Goal: Contribute content: Contribute content

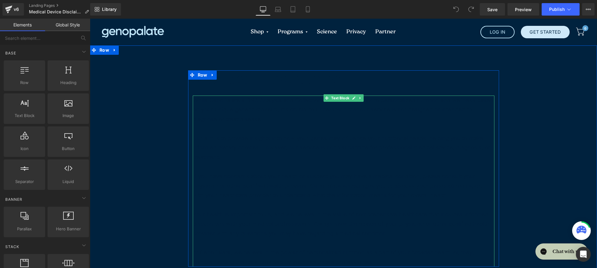
click at [280, 132] on p "To enrich screen reader interactions, please activate Accessibility in Grammarl…" at bounding box center [344, 129] width 302 height 10
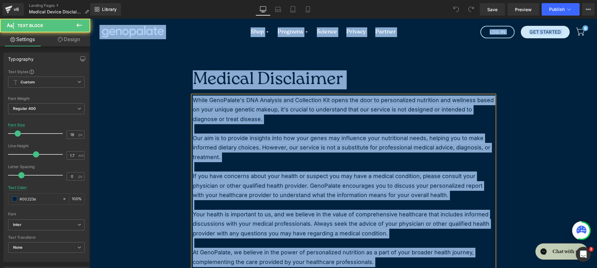
click at [294, 130] on p "To enrich screen reader interactions, please activate Accessibility in Grammarl…" at bounding box center [344, 129] width 302 height 10
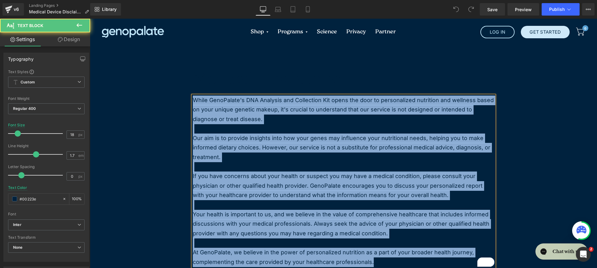
click at [294, 124] on p "To enrich screen reader interactions, please activate Accessibility in Grammarl…" at bounding box center [344, 129] width 302 height 10
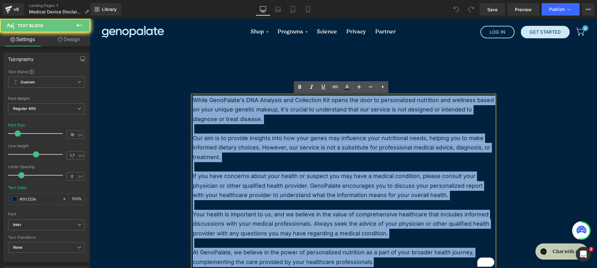
click at [294, 124] on p "To enrich screen reader interactions, please activate Accessibility in Grammarl…" at bounding box center [344, 129] width 302 height 10
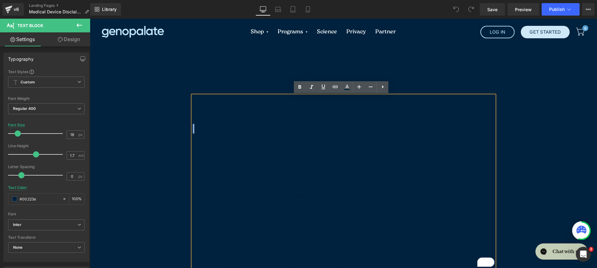
click at [294, 124] on p "To enrich screen reader interactions, please activate Accessibility in Grammarl…" at bounding box center [344, 129] width 302 height 10
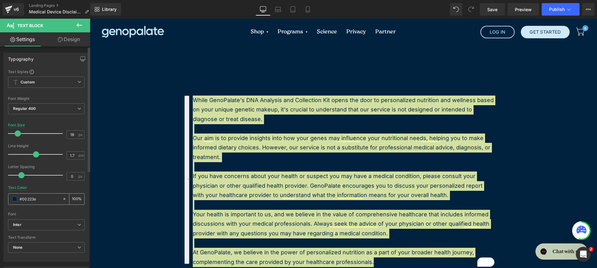
click at [53, 201] on input "#00223e" at bounding box center [40, 198] width 40 height 7
click at [62, 199] on icon at bounding box center [64, 198] width 4 height 4
type input "none"
type input "0"
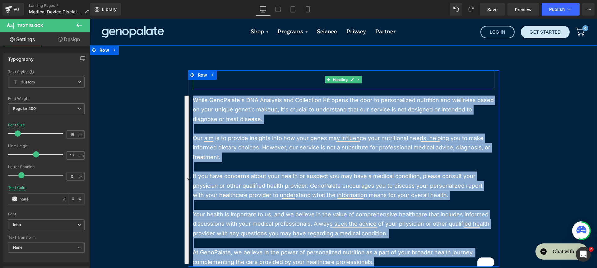
click at [215, 84] on h1 "Medical Disclaimer" at bounding box center [344, 79] width 302 height 19
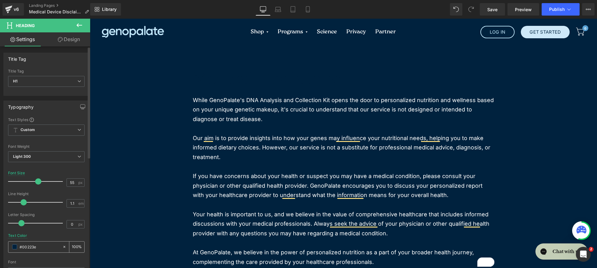
click at [62, 247] on icon at bounding box center [64, 246] width 4 height 4
type input "none"
type input "0"
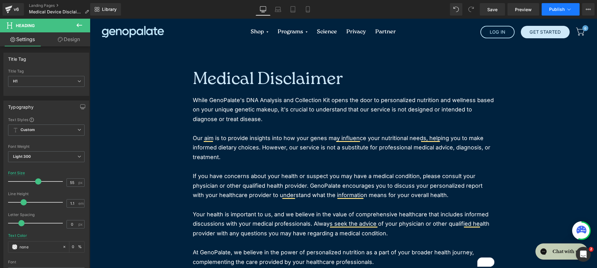
click at [557, 4] on button "Publish" at bounding box center [561, 9] width 38 height 12
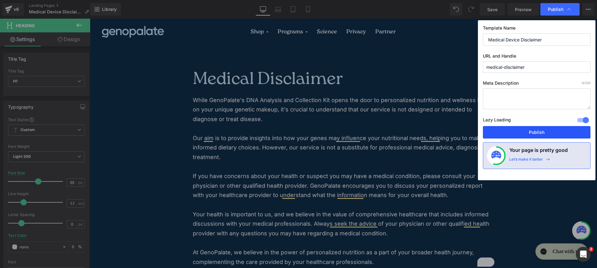
click at [512, 130] on button "Publish" at bounding box center [537, 132] width 108 height 12
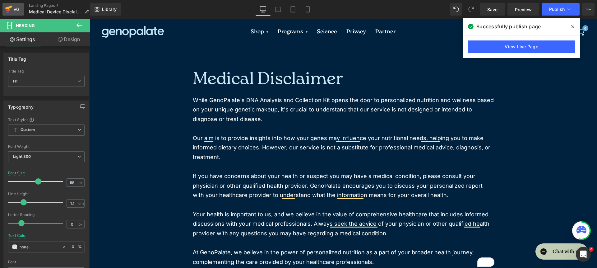
click at [13, 10] on div "v6" at bounding box center [16, 9] width 8 height 8
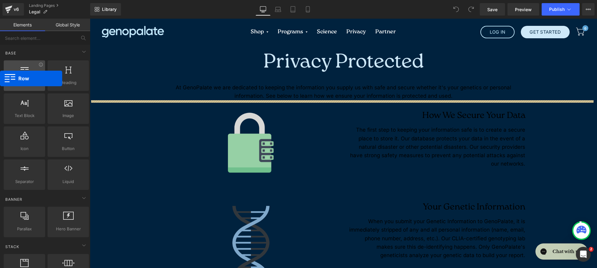
drag, startPoint x: 68, startPoint y: 76, endPoint x: 9, endPoint y: 69, distance: 59.5
click at [9, 69] on div at bounding box center [25, 72] width 38 height 14
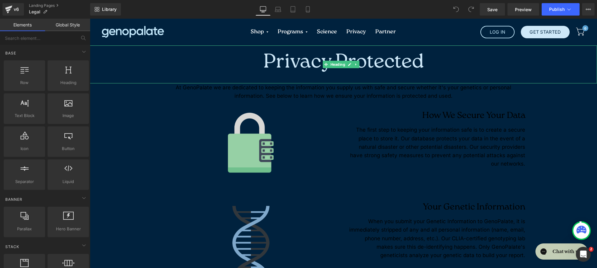
click at [225, 68] on h1 "Privacy Protected" at bounding box center [343, 62] width 507 height 35
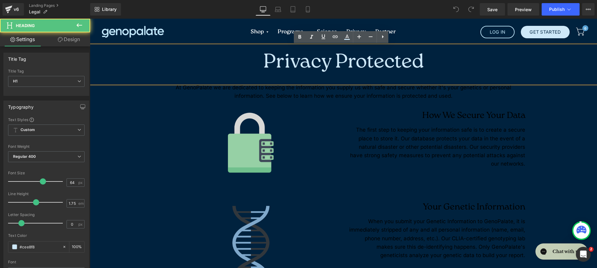
click at [245, 89] on p "At GenoPalate we are dedicated to keeping the information you supply us with sa…" at bounding box center [344, 91] width 352 height 17
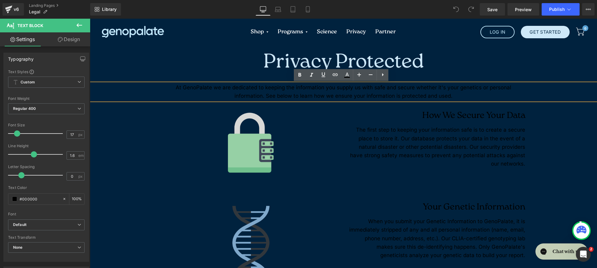
click at [243, 95] on p "At GenoPalate we are dedicated to keeping the information you supply us with sa…" at bounding box center [344, 91] width 352 height 17
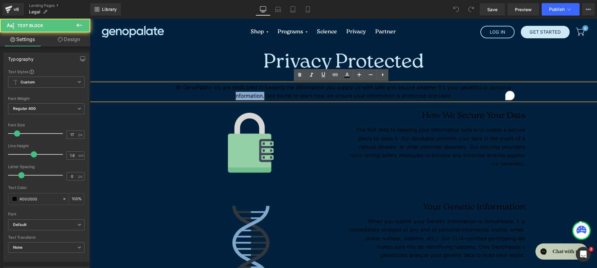
click at [243, 95] on p "At GenoPalate we are dedicated to keeping the information you supply us with sa…" at bounding box center [344, 91] width 352 height 17
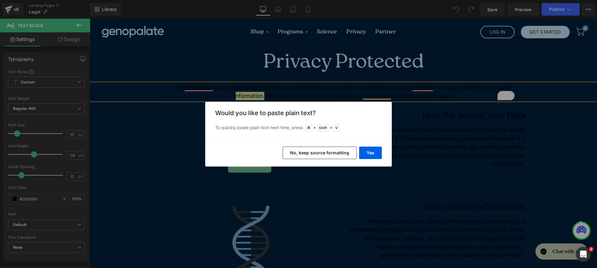
click at [330, 155] on button "No, keep source formatting" at bounding box center [320, 152] width 74 height 12
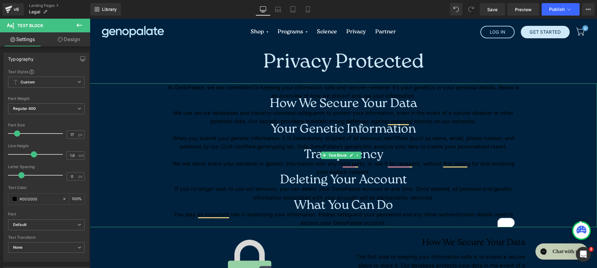
click at [221, 94] on p "At GenoPalate, we are committed to keeping your information safe and secure—whe…" at bounding box center [344, 91] width 352 height 17
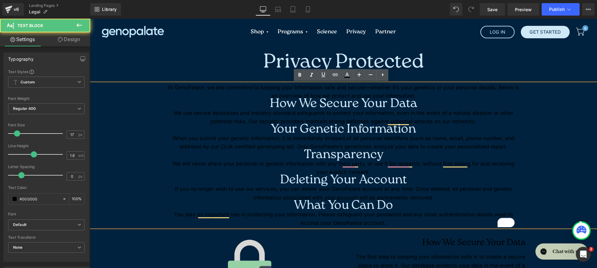
click at [253, 116] on p "We use secure databases and industry-standard safeguards to protect your inform…" at bounding box center [344, 117] width 352 height 17
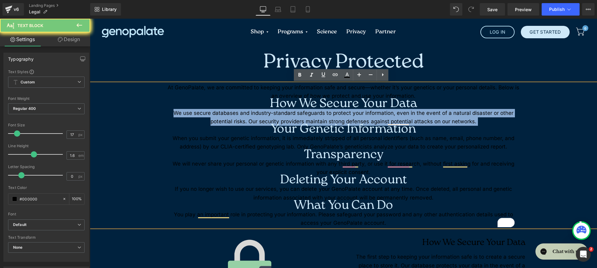
click at [253, 116] on p "We use secure databases and industry-standard safeguards to protect your inform…" at bounding box center [344, 117] width 352 height 17
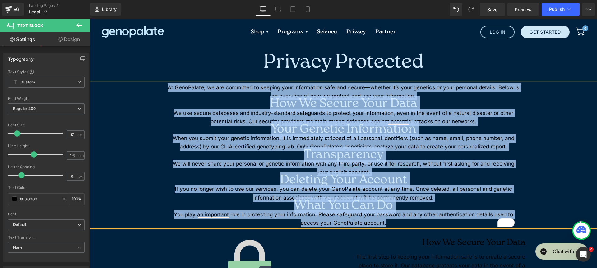
click at [313, 151] on h3 "Transparency" at bounding box center [344, 155] width 352 height 8
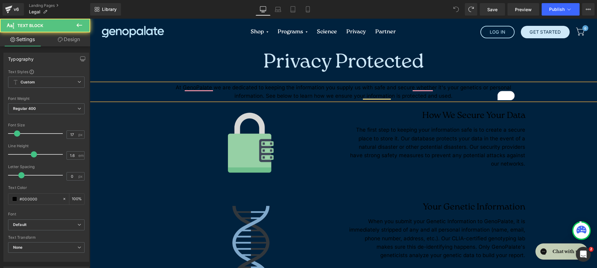
click at [280, 92] on p "At GenoPalate we are dedicated to keeping the information you supply us with sa…" at bounding box center [344, 91] width 352 height 17
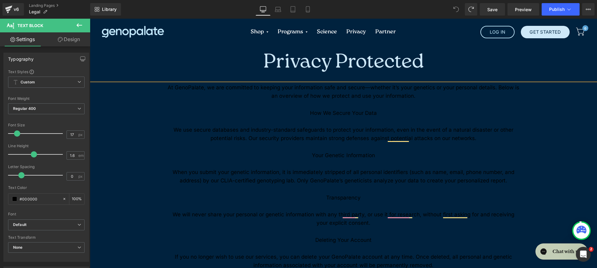
click at [270, 98] on p "At GenoPalate, we are committed to keeping your information safe and secure—whe…" at bounding box center [344, 91] width 352 height 17
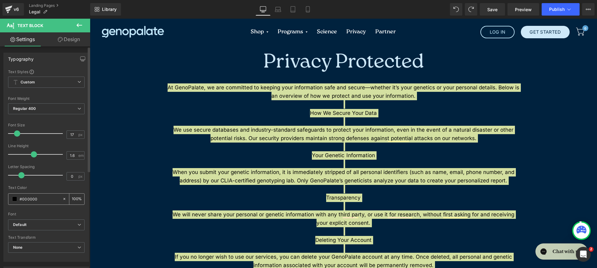
click at [63, 199] on icon at bounding box center [64, 199] width 2 height 2
type input "none"
type input "0"
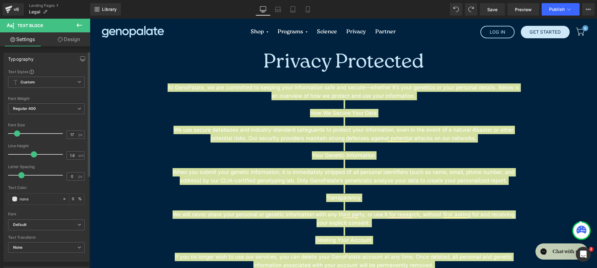
scroll to position [159, 0]
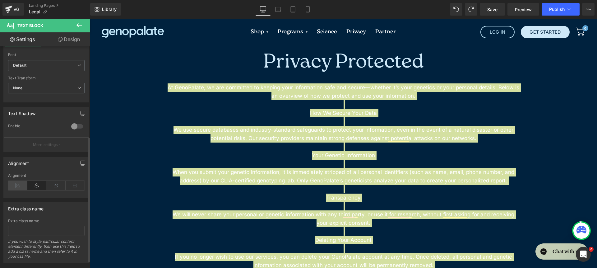
click at [20, 185] on icon at bounding box center [17, 185] width 19 height 9
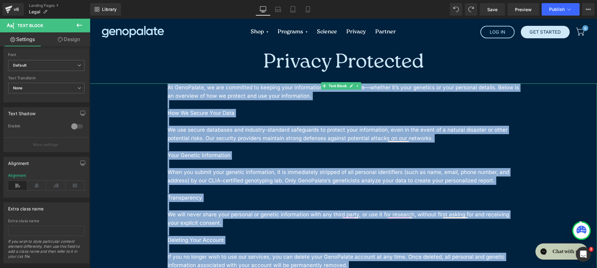
click at [280, 105] on p "To enrich screen reader interactions, please activate Accessibility in Grammarl…" at bounding box center [344, 104] width 352 height 8
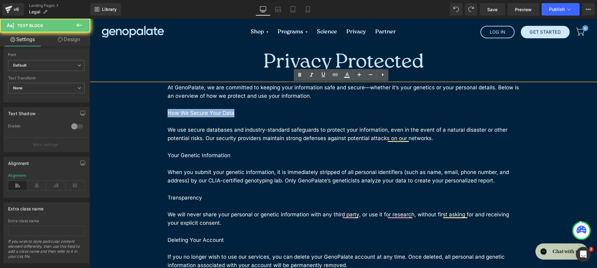
click at [162, 109] on div "At GenoPalate, we are committed to keeping your information safe and secure—whe…" at bounding box center [343, 197] width 507 height 228
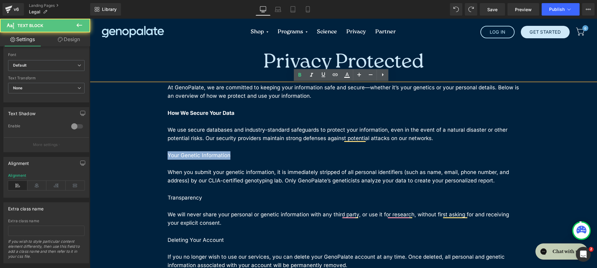
drag, startPoint x: 236, startPoint y: 155, endPoint x: 145, endPoint y: 156, distance: 90.8
click at [145, 156] on div "At GenoPalate, we are committed to keeping your information safe and secure—whe…" at bounding box center [343, 197] width 507 height 228
click at [135, 200] on div "At GenoPalate, we are committed to keeping your information safe and secure—whe…" at bounding box center [343, 197] width 507 height 228
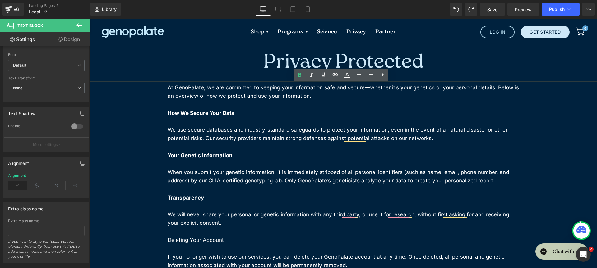
drag, startPoint x: 221, startPoint y: 236, endPoint x: 247, endPoint y: 243, distance: 26.2
click at [247, 243] on p "Deleting Your Account" at bounding box center [344, 240] width 352 height 8
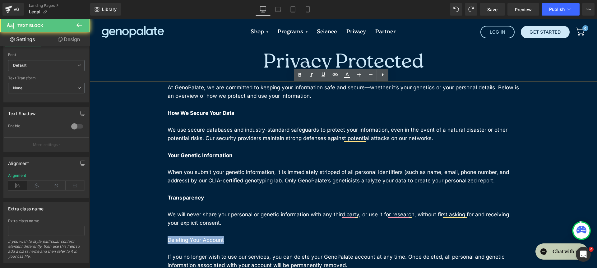
drag, startPoint x: 189, startPoint y: 243, endPoint x: 128, endPoint y: 243, distance: 61.2
click at [128, 243] on div "At GenoPalate, we are committed to keeping your information safe and secure—whe…" at bounding box center [343, 197] width 507 height 228
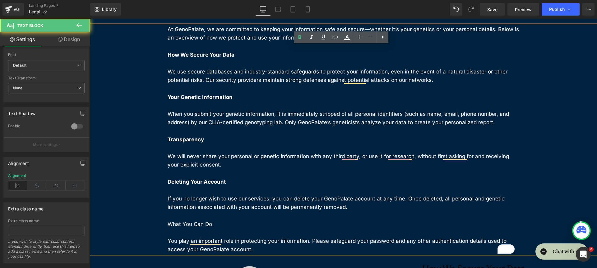
scroll to position [67, 0]
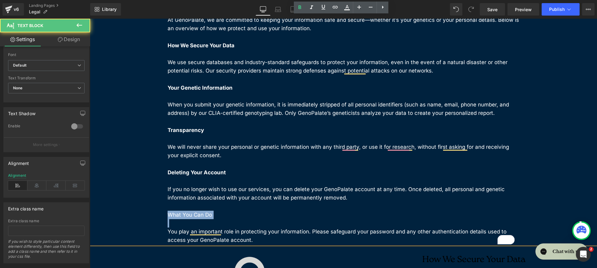
drag, startPoint x: 217, startPoint y: 220, endPoint x: 141, endPoint y: 216, distance: 75.7
click at [142, 216] on div "At GenoPalate, we are committed to keeping your information safe and secure—whe…" at bounding box center [343, 130] width 507 height 228
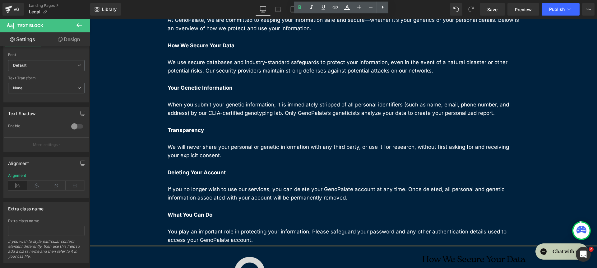
click at [279, 214] on p "What You Can Do" at bounding box center [344, 214] width 352 height 8
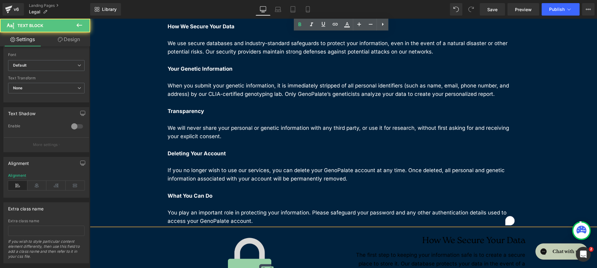
scroll to position [135, 0]
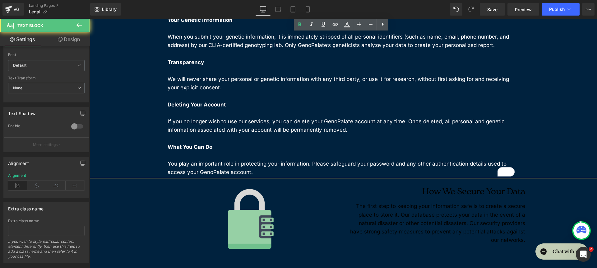
click at [190, 198] on div at bounding box center [250, 219] width 177 height 67
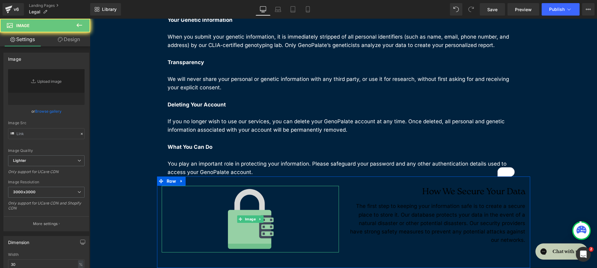
type input "https://ucarecdn.com/cf092d52-33ef-413e-911b-48cd7e672fc9/-/format/auto/-/previ…"
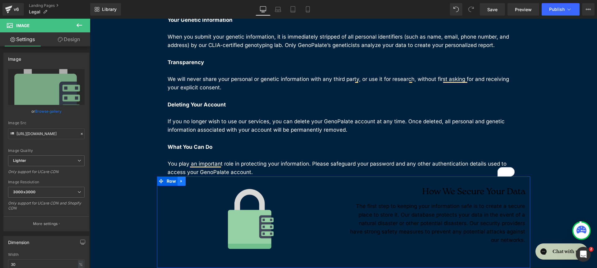
click at [179, 182] on icon at bounding box center [181, 181] width 4 height 5
click at [196, 179] on icon at bounding box center [198, 181] width 4 height 5
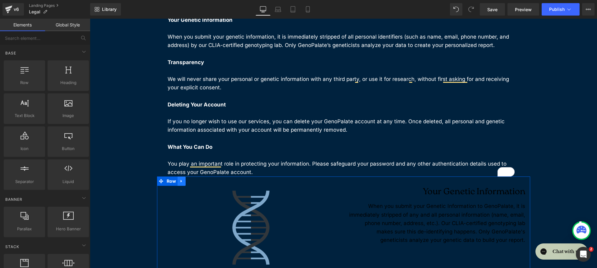
click at [181, 181] on icon at bounding box center [181, 181] width 4 height 5
click at [198, 179] on link at bounding box center [198, 180] width 8 height 9
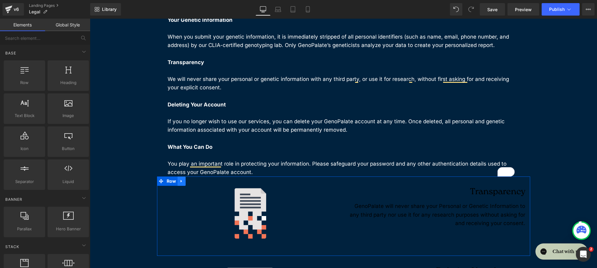
click at [178, 181] on link at bounding box center [182, 180] width 8 height 9
click at [196, 181] on icon at bounding box center [198, 181] width 4 height 5
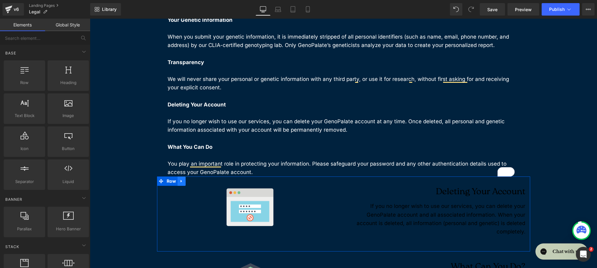
click at [181, 182] on icon at bounding box center [181, 181] width 4 height 5
click at [196, 182] on icon at bounding box center [198, 181] width 4 height 4
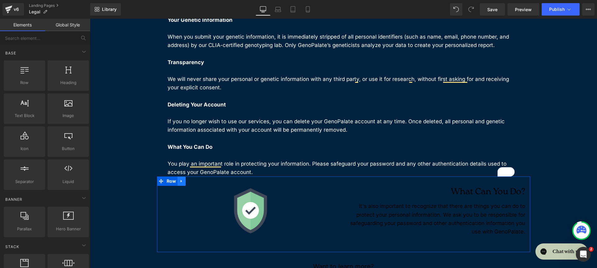
click at [180, 181] on icon at bounding box center [181, 181] width 4 height 5
click at [196, 183] on icon at bounding box center [198, 181] width 4 height 4
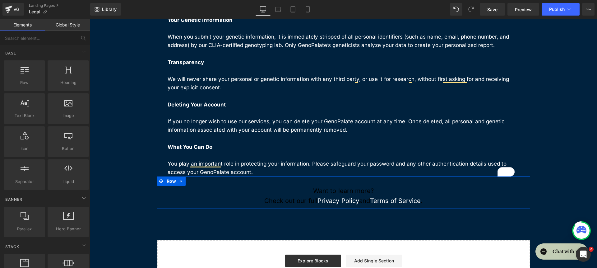
click at [287, 189] on p "Want to learn more?" at bounding box center [343, 191] width 177 height 10
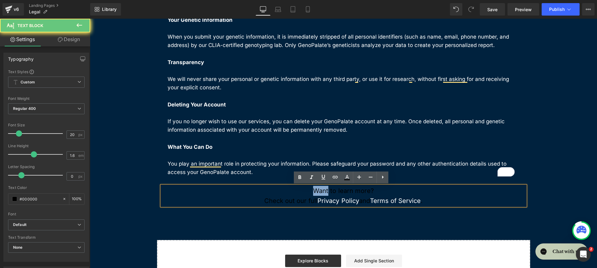
click at [287, 189] on p "Want to learn more?" at bounding box center [343, 191] width 177 height 10
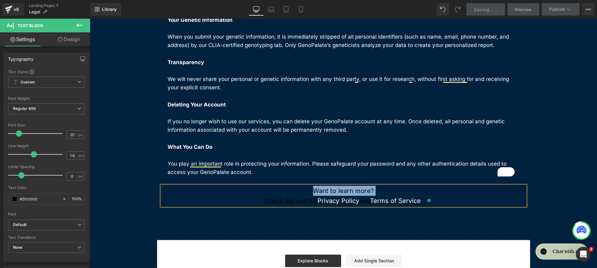
click at [305, 208] on div "Want to learn more? Check out our full Privacy Policy and Terms of Service . Te…" at bounding box center [343, 192] width 373 height 32
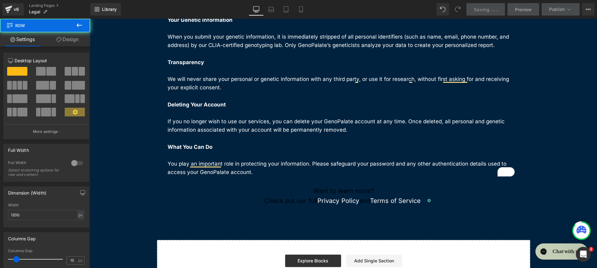
click at [303, 196] on p "Check out our full Privacy Policy and Terms of Service ." at bounding box center [343, 201] width 177 height 10
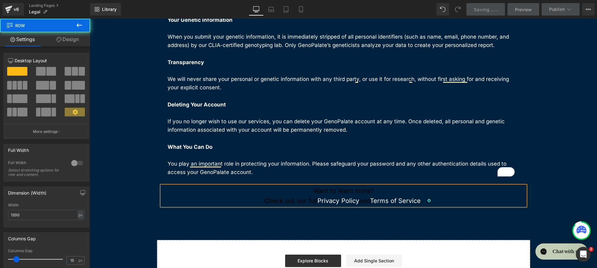
click at [303, 196] on p "Check out our full Privacy Policy and Terms of Service ." at bounding box center [343, 201] width 177 height 10
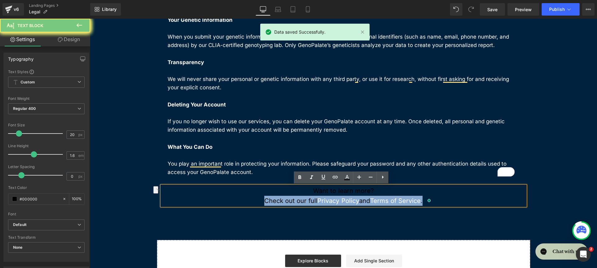
click at [303, 196] on p "Check out our full Privacy Policy and Terms of Service ." at bounding box center [343, 201] width 177 height 10
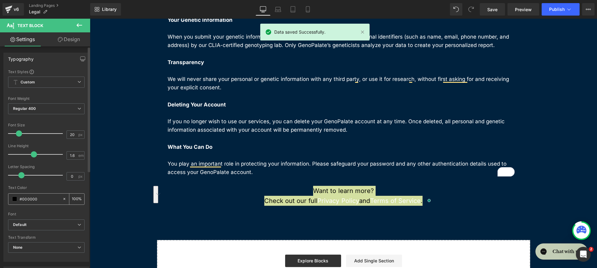
click at [62, 198] on icon at bounding box center [64, 198] width 4 height 4
type input "none"
type input "0"
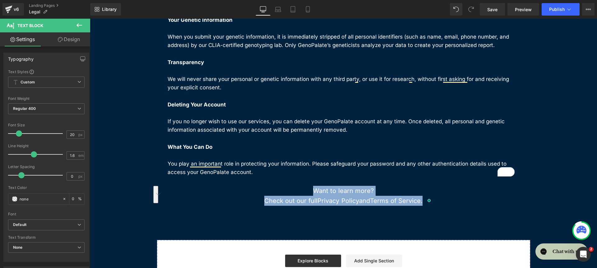
click at [186, 216] on div "Privacy Protected Heading At GenoPalate, we are committed to keeping your infor…" at bounding box center [343, 105] width 507 height 390
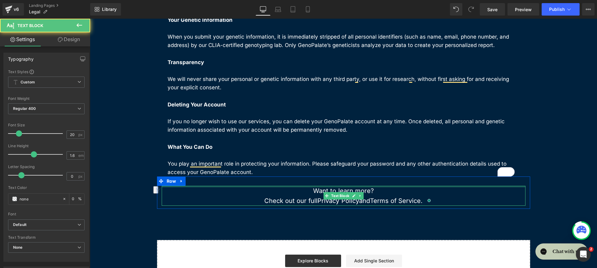
drag, startPoint x: 304, startPoint y: 191, endPoint x: 384, endPoint y: 187, distance: 80.3
click at [384, 187] on div "Want to learn more? Check out our full Privacy Policy and Terms of Service . Te…" at bounding box center [344, 196] width 364 height 20
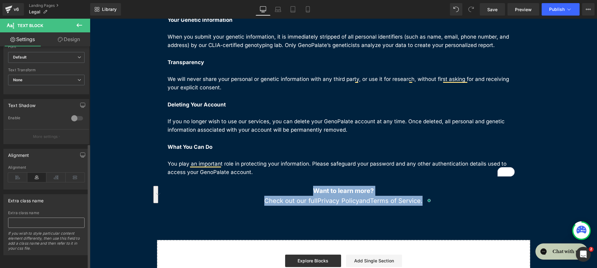
scroll to position [172, 0]
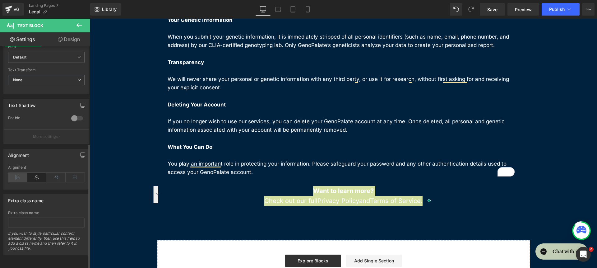
click at [15, 173] on icon at bounding box center [17, 177] width 19 height 9
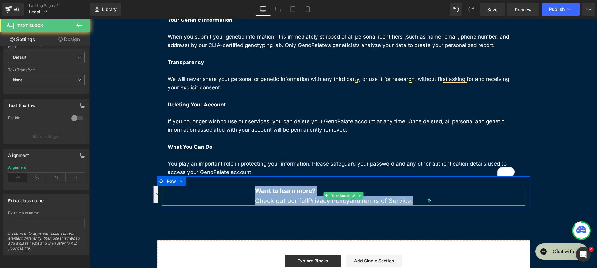
click at [241, 195] on div "Want to learn more? Check out our full Privacy Policy and Terms of Service ." at bounding box center [344, 196] width 364 height 20
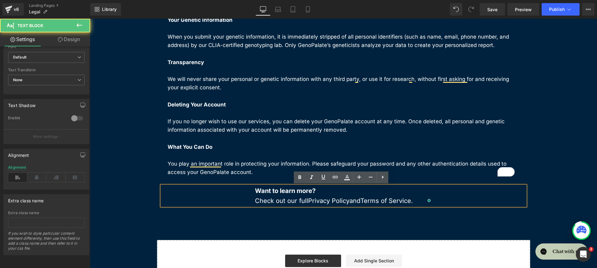
click at [244, 194] on div "Want to learn more? Check out our full Privacy Policy and Terms of Service ." at bounding box center [344, 196] width 364 height 20
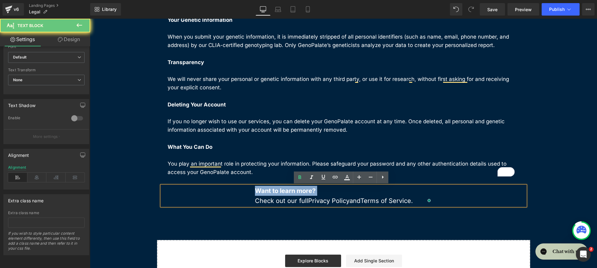
click at [244, 194] on div "Want to learn more? Check out our full Privacy Policy and Terms of Service ." at bounding box center [344, 196] width 364 height 20
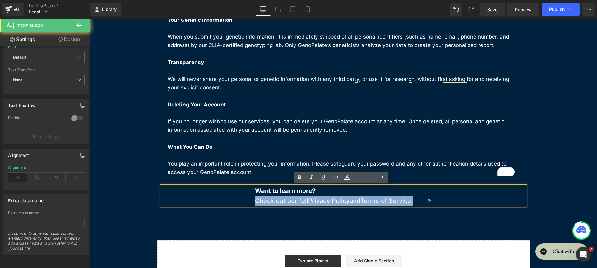
click at [220, 201] on div "Want to learn more? Check out our full Privacy Policy and Terms of Service ." at bounding box center [344, 196] width 364 height 20
click at [510, 201] on div "Want to learn more? Check out our full Privacy Policy and Terms of Service ." at bounding box center [344, 196] width 364 height 20
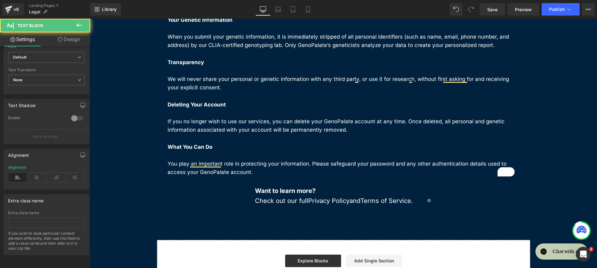
click at [67, 43] on link "Design" at bounding box center [68, 39] width 45 height 14
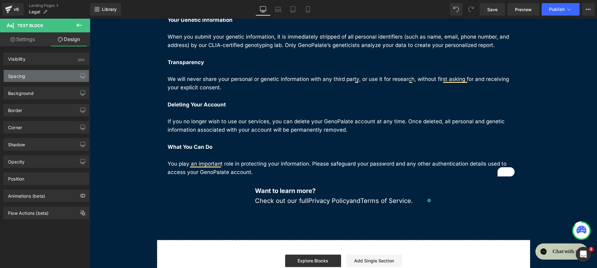
click at [41, 80] on div "Spacing" at bounding box center [46, 76] width 85 height 12
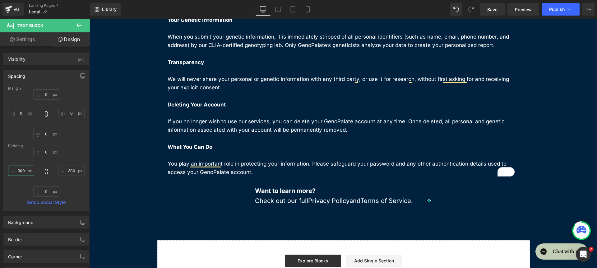
click at [19, 169] on input "300" at bounding box center [21, 170] width 26 height 10
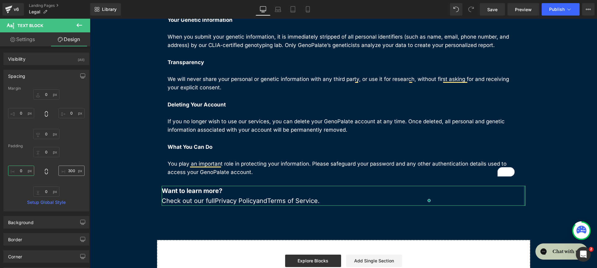
type input "0"
click at [72, 170] on input "300" at bounding box center [71, 170] width 26 height 10
type input "10"
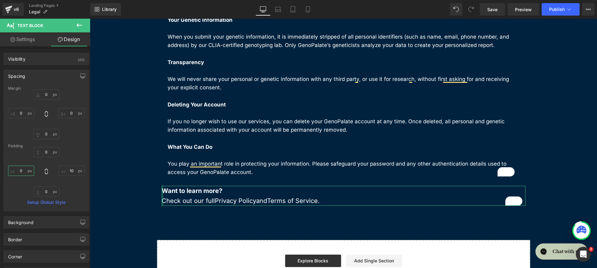
click at [19, 172] on input "0" at bounding box center [21, 170] width 26 height 10
type input "10x"
type input "25"
click at [71, 167] on input "10" at bounding box center [71, 170] width 26 height 10
type input "25"
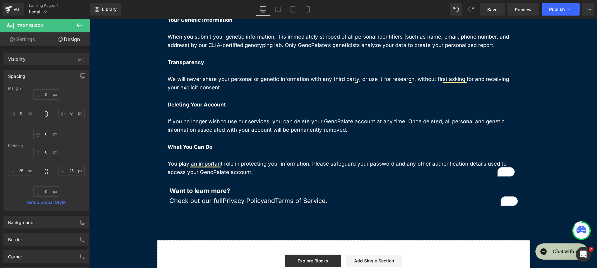
click at [76, 26] on icon at bounding box center [79, 24] width 7 height 7
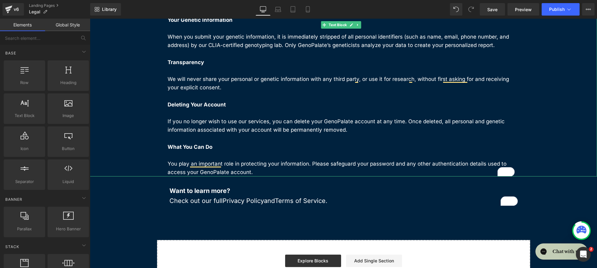
click at [118, 113] on div "At GenoPalate, we are committed to keeping your information safe and secure—whe…" at bounding box center [343, 62] width 507 height 228
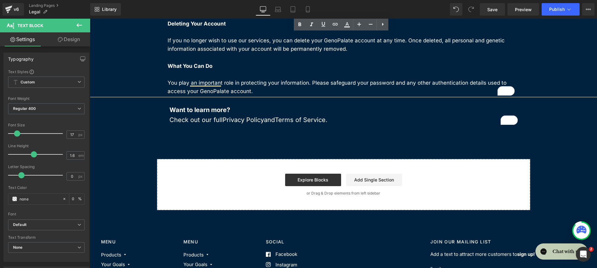
scroll to position [0, 0]
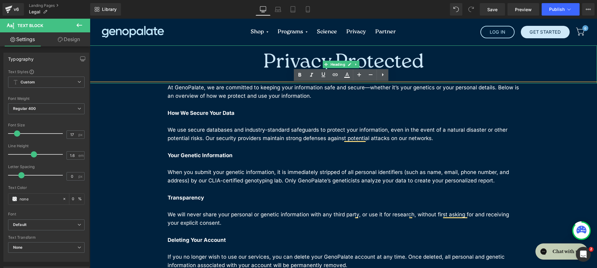
click at [362, 65] on h1 "Privacy Protected" at bounding box center [343, 62] width 507 height 35
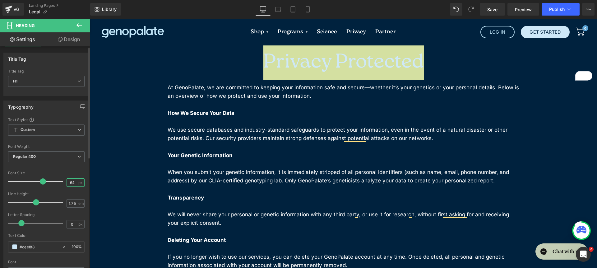
click at [67, 180] on input "64" at bounding box center [72, 182] width 11 height 8
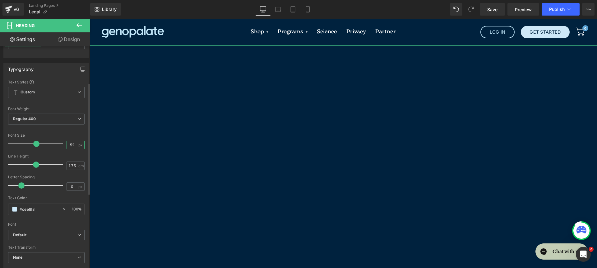
scroll to position [151, 0]
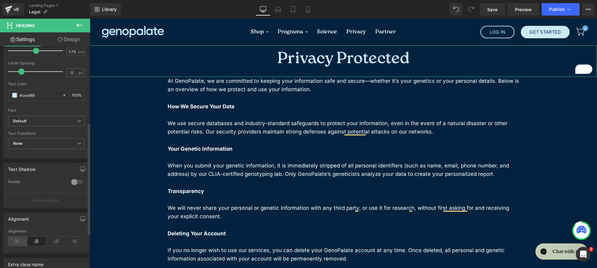
type input "52"
click at [16, 241] on icon at bounding box center [17, 240] width 19 height 9
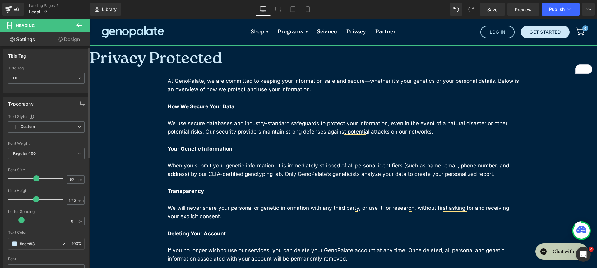
scroll to position [0, 0]
click at [255, 59] on h1 "Privacy Protected" at bounding box center [343, 59] width 507 height 28
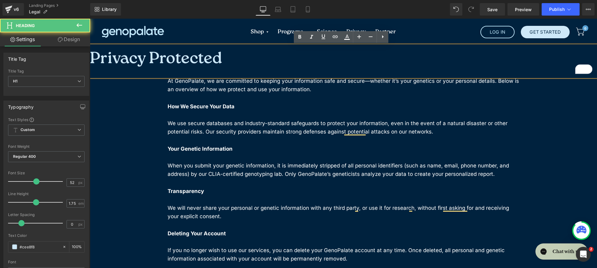
click at [173, 101] on p "To enrich screen reader interactions, please activate Accessibility in Grammarl…" at bounding box center [344, 98] width 352 height 8
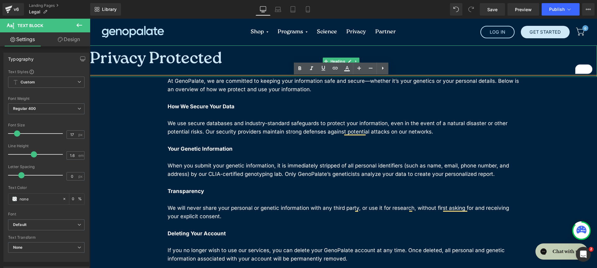
click at [247, 56] on h1 "Privacy Protected" at bounding box center [343, 59] width 507 height 28
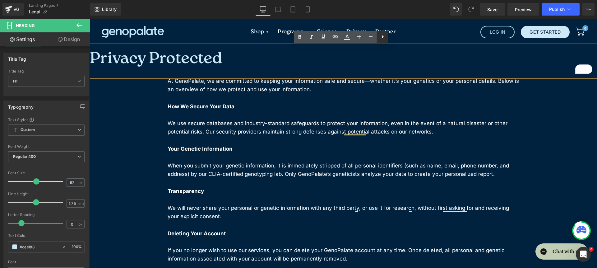
click at [381, 35] on icon at bounding box center [382, 36] width 7 height 7
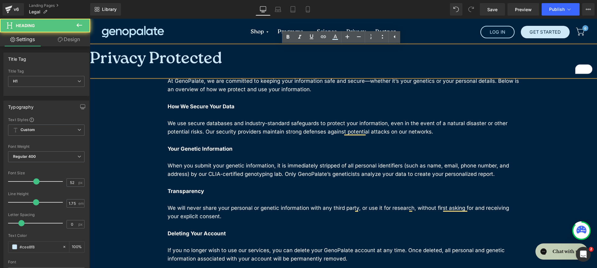
click at [118, 48] on h1 "Privacy Protected" at bounding box center [343, 59] width 507 height 28
click at [91, 54] on h1 "Privacy Protected" at bounding box center [343, 59] width 507 height 28
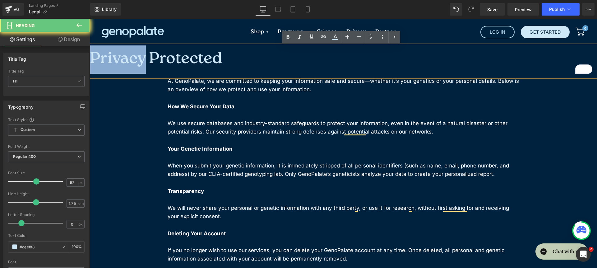
click at [91, 54] on h1 "Privacy Protected" at bounding box center [343, 59] width 507 height 28
click at [118, 57] on h1 "Privacy Protected" at bounding box center [343, 59] width 507 height 28
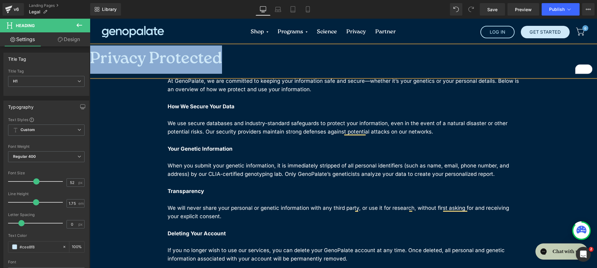
copy h1 "Privacy Protected"
click at [133, 112] on div "At GenoPalate, we are committed to keeping your information safe and secure—whe…" at bounding box center [343, 191] width 507 height 228
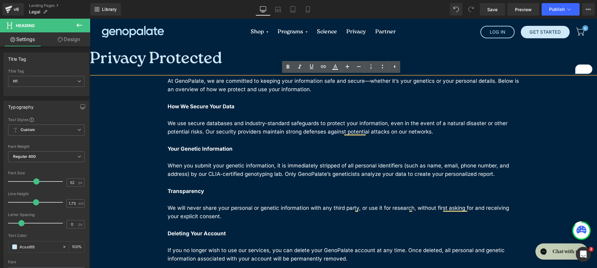
drag, startPoint x: 226, startPoint y: 47, endPoint x: 238, endPoint y: 57, distance: 14.6
click at [238, 57] on h1 "Privacy Protected" at bounding box center [343, 59] width 507 height 28
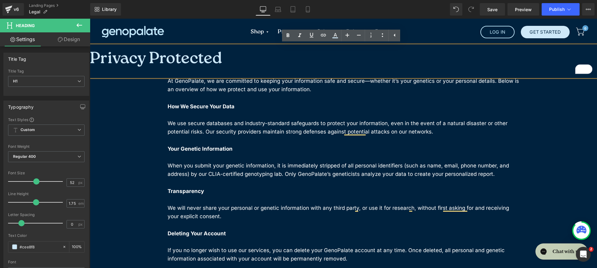
click at [238, 45] on h1 "Privacy Protected" at bounding box center [343, 59] width 507 height 28
click at [238, 43] on div "Shop Genetic Nutrition Analysis + Membership Nutrition Coaching Supplements Gif…" at bounding box center [343, 32] width 497 height 27
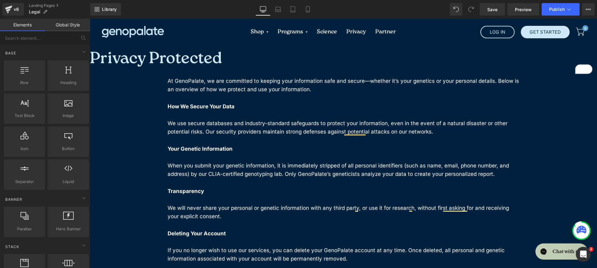
click at [243, 52] on h1 "Privacy Protected" at bounding box center [343, 59] width 507 height 28
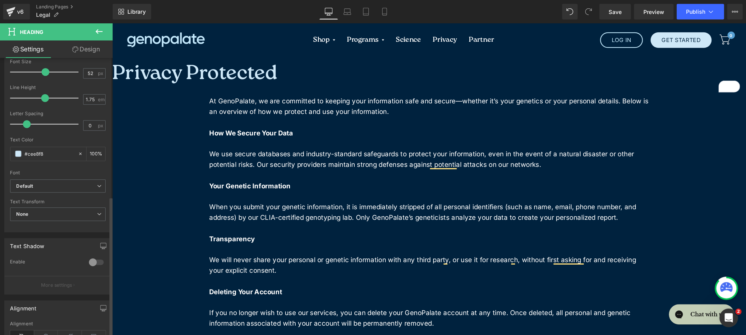
scroll to position [220, 0]
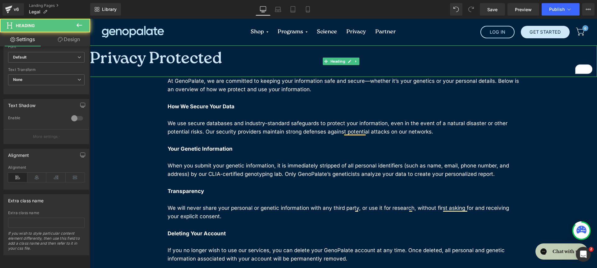
click at [431, 74] on div "Privacy Protected" at bounding box center [343, 60] width 507 height 31
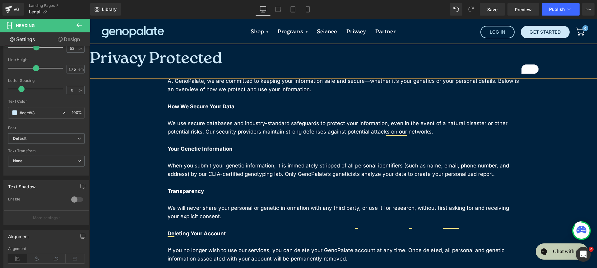
scroll to position [134, 0]
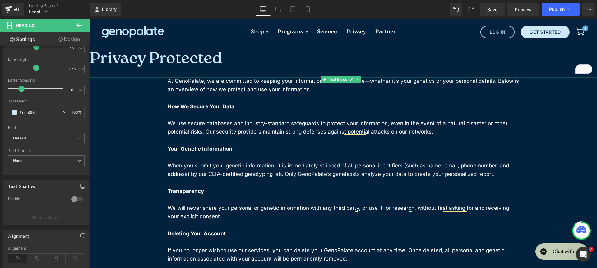
click at [112, 77] on div at bounding box center [343, 78] width 507 height 2
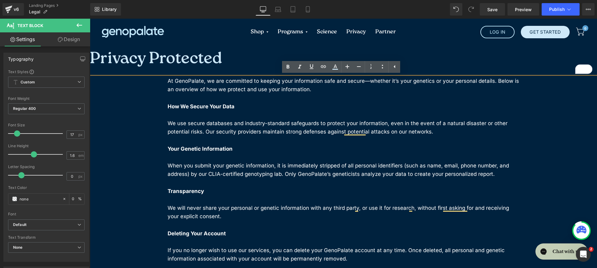
click at [118, 39] on div "Shop Genetic Nutrition Analysis + Membership Nutrition Coaching Supplements Gif…" at bounding box center [343, 32] width 497 height 27
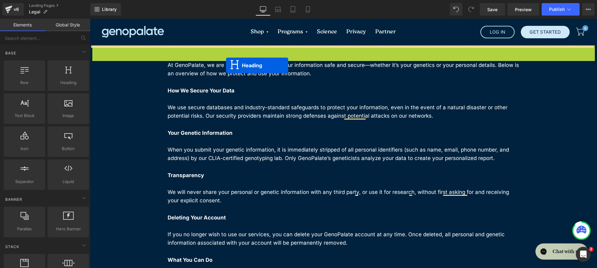
drag, startPoint x: 326, startPoint y: 59, endPoint x: 226, endPoint y: 65, distance: 100.6
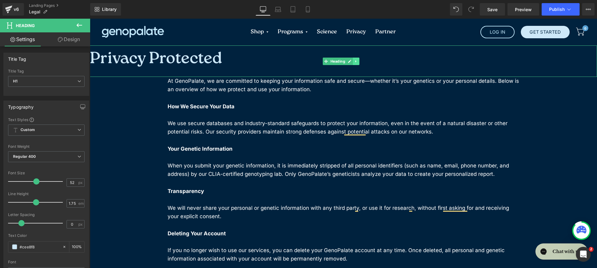
click at [356, 59] on icon at bounding box center [355, 61] width 3 height 4
click at [358, 62] on icon at bounding box center [359, 61] width 3 height 4
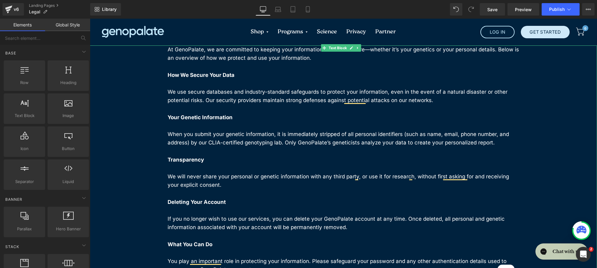
click at [170, 49] on p "At GenoPalate, we are committed to keeping your information safe and secure—whe…" at bounding box center [344, 53] width 352 height 17
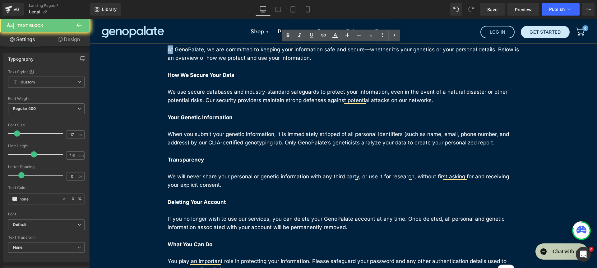
click at [168, 49] on p "At GenoPalate, we are committed to keeping your information safe and secure—whe…" at bounding box center [344, 53] width 352 height 17
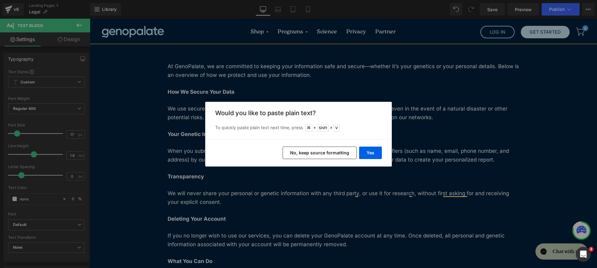
click at [336, 161] on div "Yes No, keep source formatting" at bounding box center [298, 152] width 187 height 27
click at [335, 156] on button "No, keep source formatting" at bounding box center [320, 152] width 74 height 12
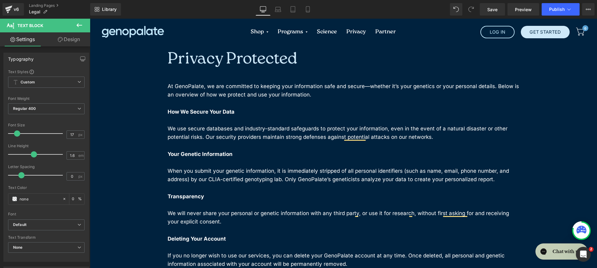
click at [266, 65] on h1 "Privacy Protected" at bounding box center [344, 59] width 352 height 28
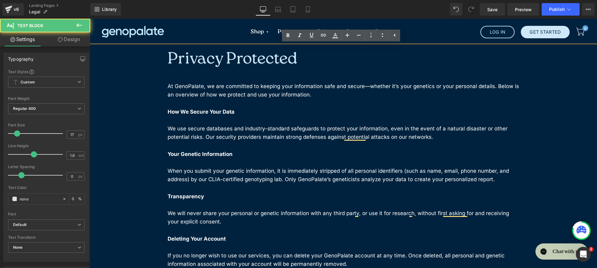
click at [264, 70] on h1 "Privacy Protected" at bounding box center [344, 59] width 352 height 28
click at [262, 72] on h1 "Privacy Protected" at bounding box center [344, 59] width 352 height 28
click at [256, 76] on p "To enrich screen reader interactions, please activate Accessibility in Grammarl…" at bounding box center [344, 78] width 352 height 8
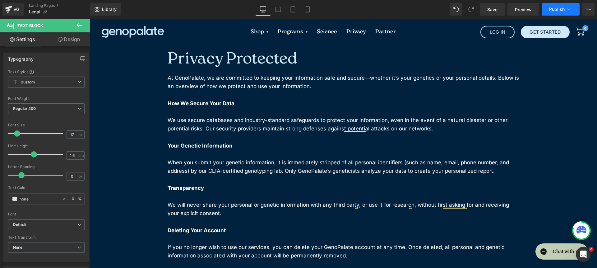
click at [559, 11] on span "Publish" at bounding box center [557, 9] width 16 height 5
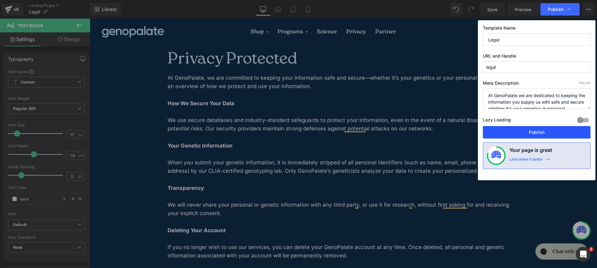
click at [535, 129] on button "Publish" at bounding box center [537, 132] width 108 height 12
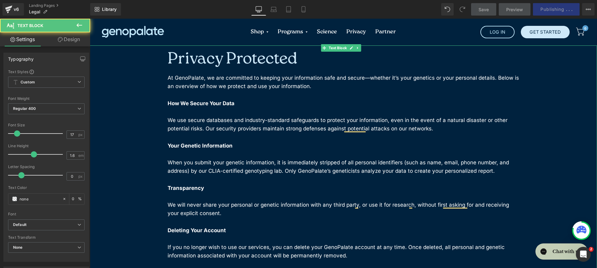
click at [253, 60] on h1 "Privacy Protected" at bounding box center [344, 59] width 352 height 28
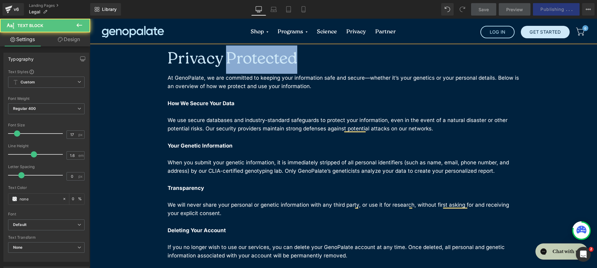
click at [253, 60] on h1 "Privacy Protected" at bounding box center [344, 59] width 352 height 28
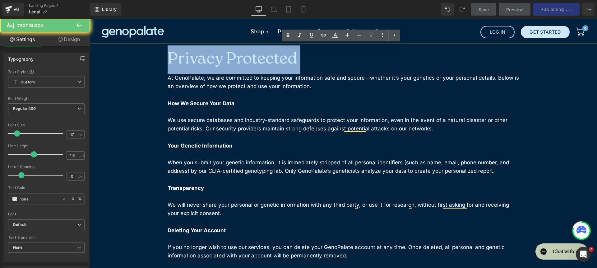
click at [253, 60] on h1 "Privacy Protected" at bounding box center [344, 59] width 352 height 28
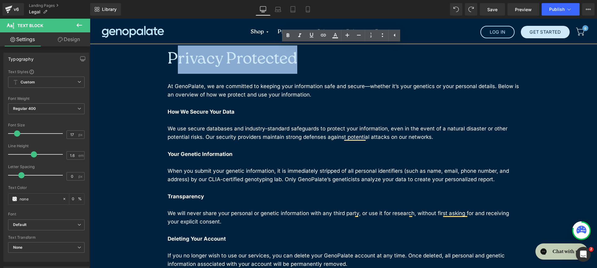
drag, startPoint x: 297, startPoint y: 59, endPoint x: 178, endPoint y: 61, distance: 119.1
click at [177, 61] on h1 "Privacy Protected" at bounding box center [344, 59] width 352 height 28
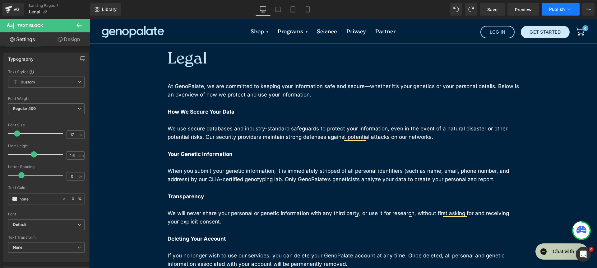
click at [571, 11] on icon at bounding box center [569, 9] width 6 height 6
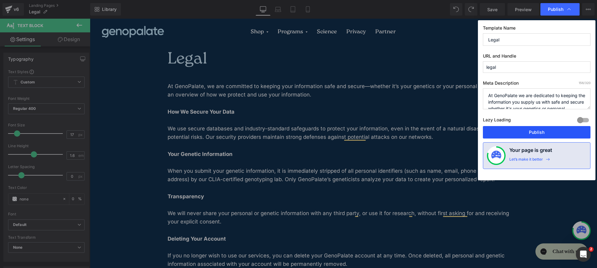
drag, startPoint x: 539, startPoint y: 127, endPoint x: 447, endPoint y: 102, distance: 95.1
click at [539, 127] on button "Publish" at bounding box center [537, 132] width 108 height 12
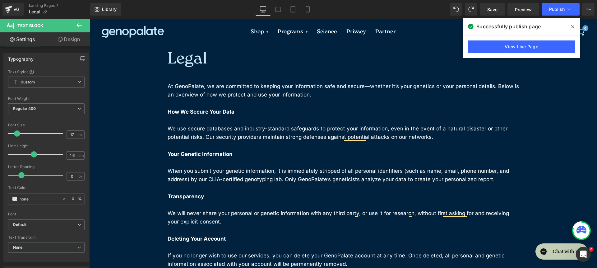
click at [69, 27] on span "Text Block" at bounding box center [45, 26] width 90 height 14
click at [82, 25] on icon at bounding box center [79, 24] width 7 height 7
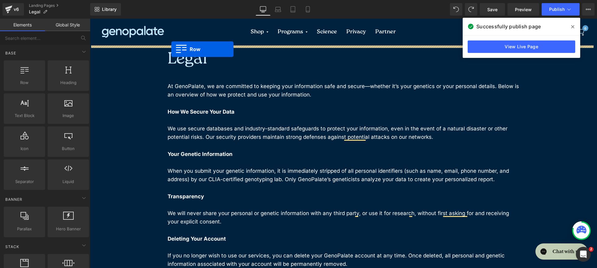
drag, startPoint x: 110, startPoint y: 91, endPoint x: 171, endPoint y: 49, distance: 74.4
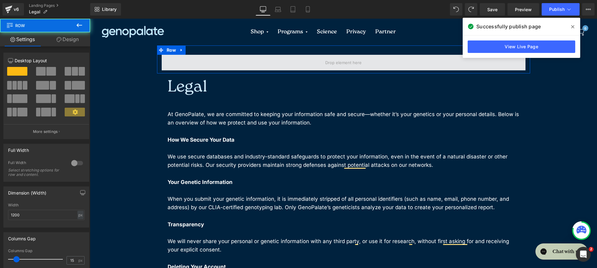
click at [163, 58] on span at bounding box center [344, 63] width 364 height 16
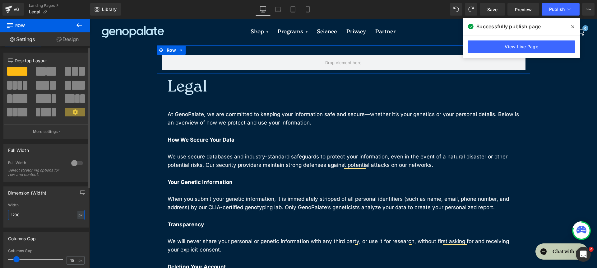
click at [39, 214] on input "1200" at bounding box center [46, 215] width 76 height 10
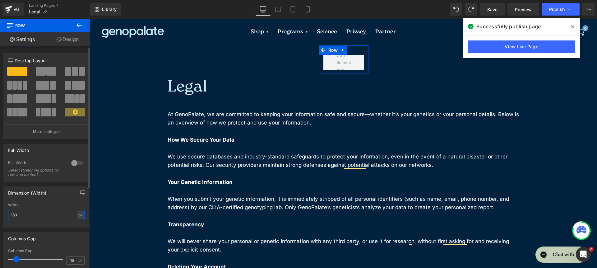
type input "1600"
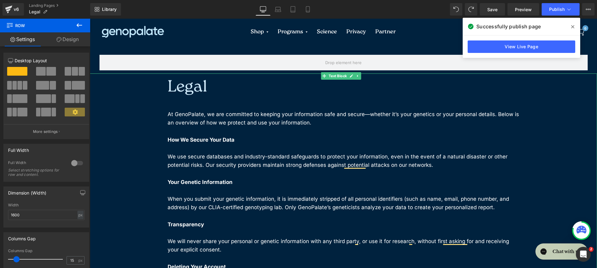
click at [234, 87] on h1 "Legal" at bounding box center [344, 87] width 352 height 28
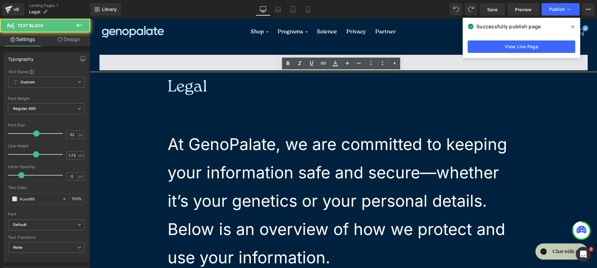
click at [166, 54] on div "Row" at bounding box center [343, 59] width 497 height 28
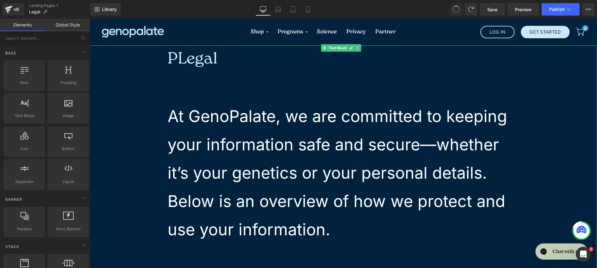
click at [252, 122] on p "At GenoPalate, we are committed to keeping your information safe and secure—whe…" at bounding box center [344, 172] width 352 height 141
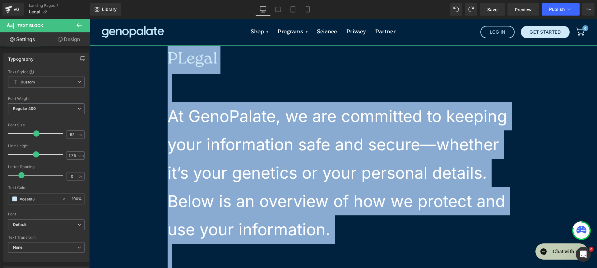
click at [287, 136] on p "At GenoPalate, we are committed to keeping your information safe and secure—whe…" at bounding box center [344, 172] width 352 height 141
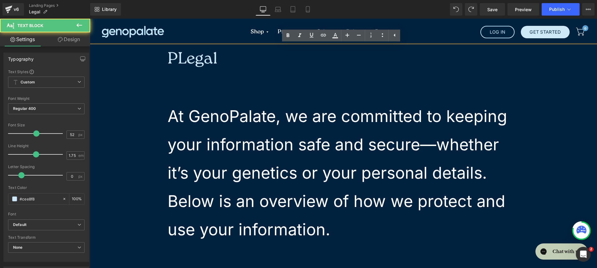
click at [235, 62] on h1 "PLegal" at bounding box center [344, 59] width 352 height 28
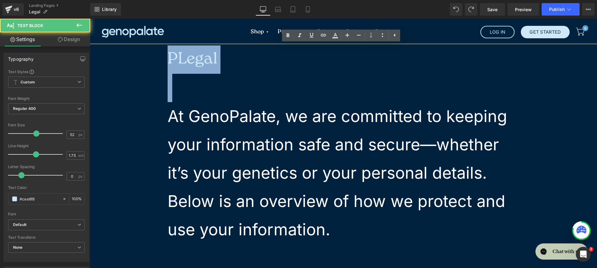
click at [235, 62] on h1 "PLegal" at bounding box center [344, 59] width 352 height 28
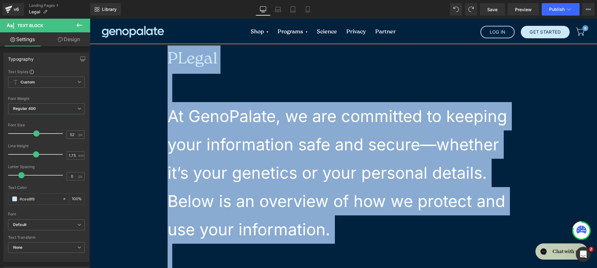
click at [235, 62] on h1 "PLegal" at bounding box center [344, 59] width 352 height 28
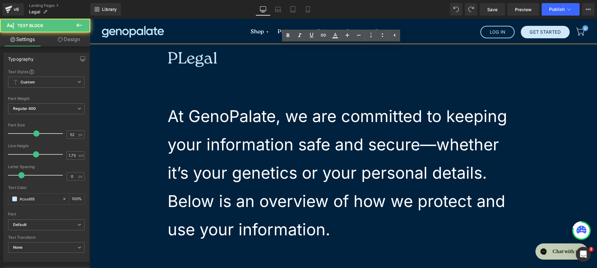
click at [219, 55] on h1 "PLegal" at bounding box center [344, 59] width 352 height 28
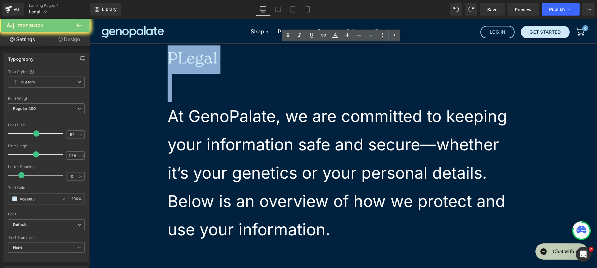
click at [219, 55] on h1 "PLegal" at bounding box center [344, 59] width 352 height 28
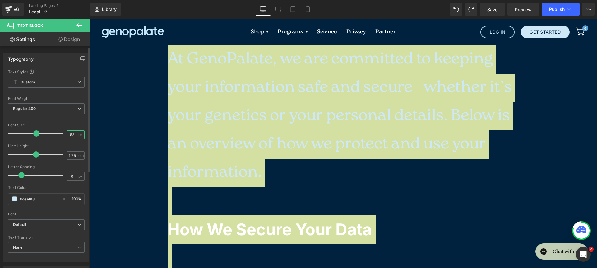
click at [74, 135] on input "52" at bounding box center [72, 135] width 11 height 8
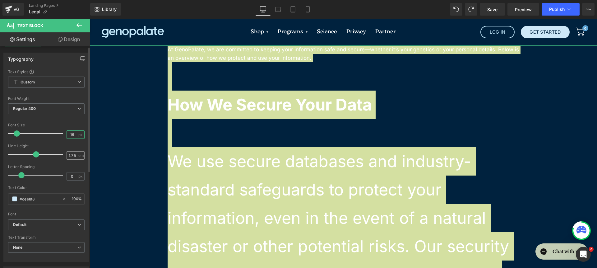
type input "16"
click at [73, 153] on input "1.75" at bounding box center [72, 155] width 11 height 8
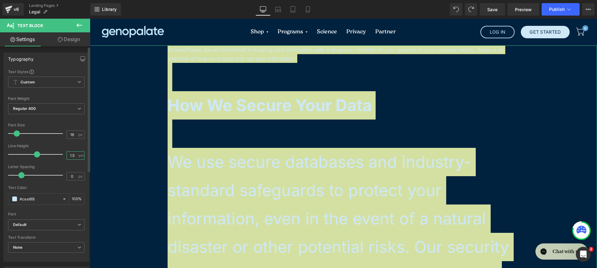
type input "1.5"
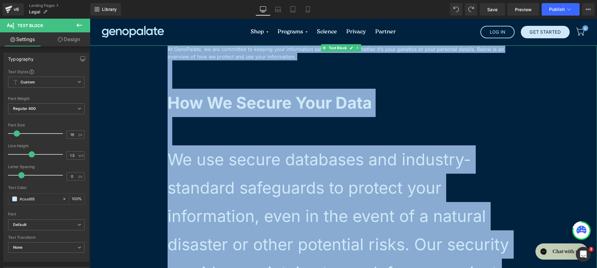
click at [462, 106] on p "How We Secure Your Data" at bounding box center [344, 103] width 352 height 28
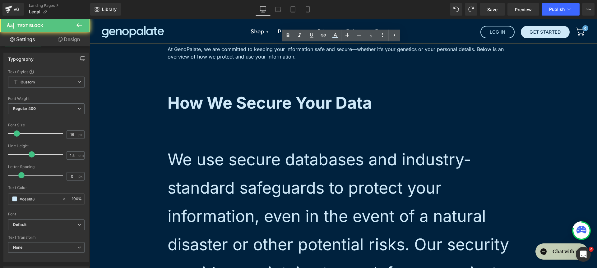
click at [208, 34] on div "Shop Genetic Nutrition Analysis + Membership Nutrition Coaching Supplements Gif…" at bounding box center [343, 32] width 497 height 27
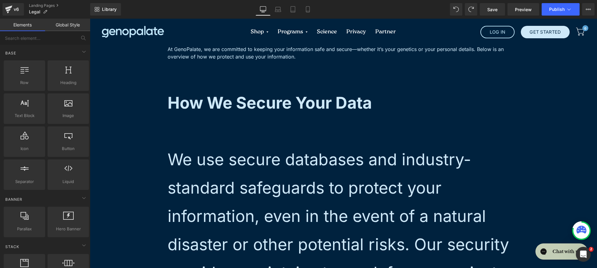
click at [206, 78] on p "To enrich screen reader interactions, please activate Accessibility in Grammarl…" at bounding box center [344, 74] width 352 height 28
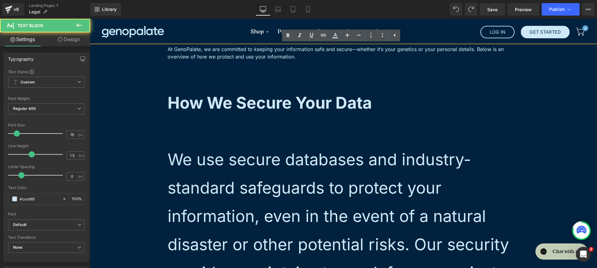
click at [183, 132] on p "To enrich screen reader interactions, please activate Accessibility in Grammarl…" at bounding box center [344, 131] width 352 height 28
click at [183, 108] on strong "How We Secure Your Data" at bounding box center [270, 103] width 204 height 20
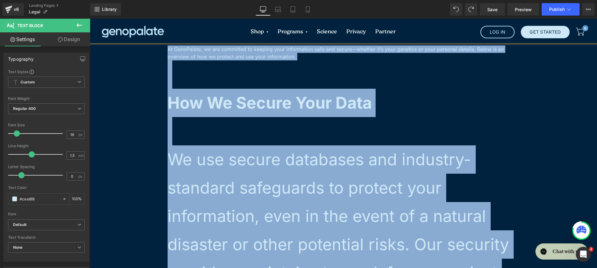
click at [276, 57] on span "At GenoPalate, we are committed to keeping your information safe and secure—whe…" at bounding box center [336, 53] width 336 height 14
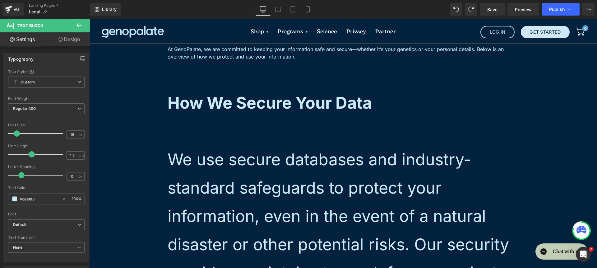
click at [276, 57] on span "At GenoPalate, we are committed to keeping your information safe and secure—whe…" at bounding box center [336, 53] width 336 height 14
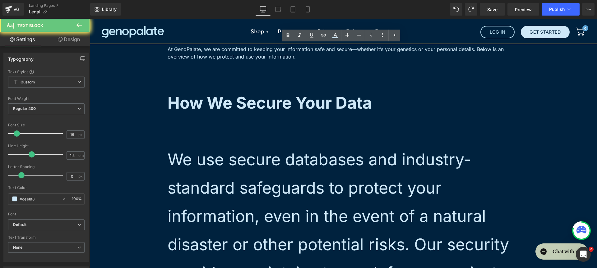
click at [277, 59] on span "At GenoPalate, we are committed to keeping your information safe and secure—whe…" at bounding box center [336, 53] width 336 height 14
click at [279, 63] on p "To enrich screen reader interactions, please activate Accessibility in Grammarl…" at bounding box center [344, 74] width 352 height 28
click at [294, 77] on p "To enrich screen reader interactions, please activate Accessibility in Grammarl…" at bounding box center [344, 74] width 352 height 28
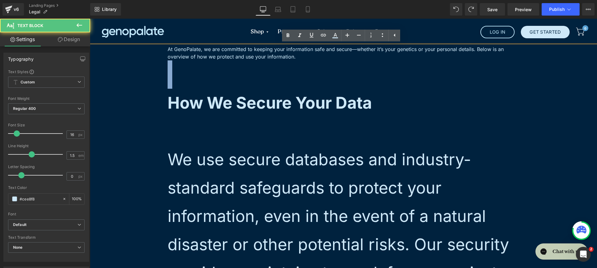
click at [294, 77] on p "To enrich screen reader interactions, please activate Accessibility in Grammarl…" at bounding box center [344, 74] width 352 height 28
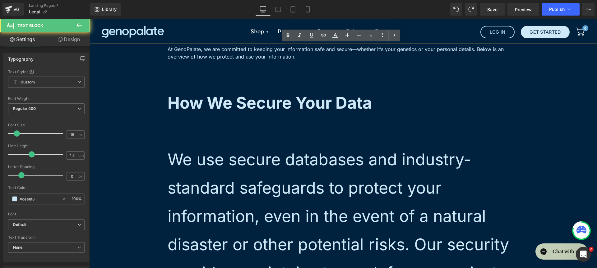
click at [169, 49] on span "At GenoPalate, we are committed to keeping your information safe and secure—whe…" at bounding box center [336, 53] width 336 height 14
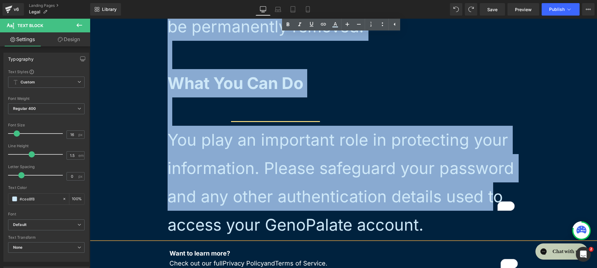
scroll to position [1209, 0]
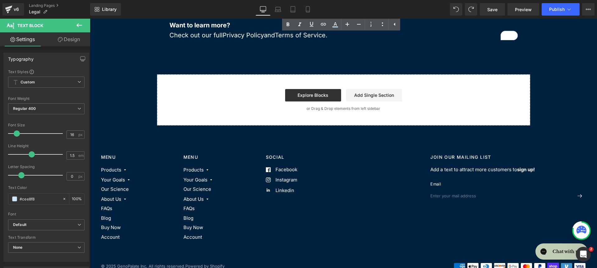
drag, startPoint x: 168, startPoint y: 49, endPoint x: 438, endPoint y: 209, distance: 314.5
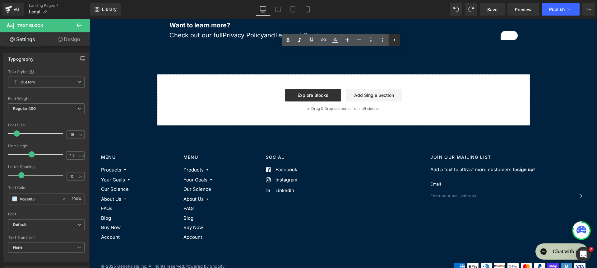
click at [391, 40] on icon at bounding box center [394, 39] width 7 height 7
click at [368, 39] on icon at bounding box center [370, 39] width 7 height 7
type input "14"
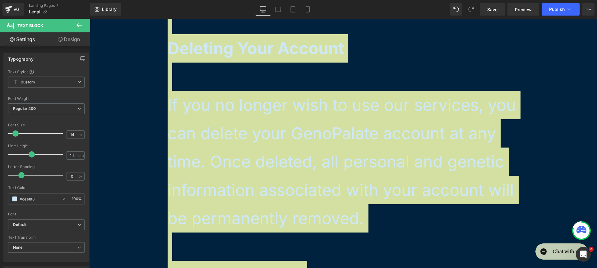
scroll to position [629, 0]
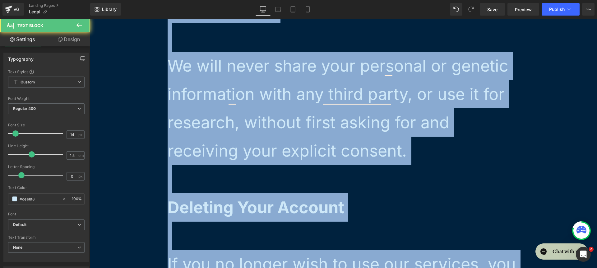
click at [363, 76] on p "We will never share your personal or genetic information with any third party, …" at bounding box center [344, 108] width 352 height 113
copy div "At GenoPalate, we are committed to keeping your information safe and secure—whe…"
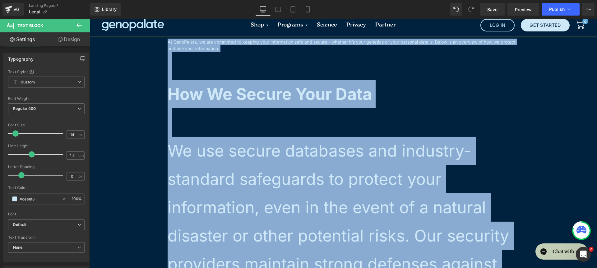
scroll to position [0, 0]
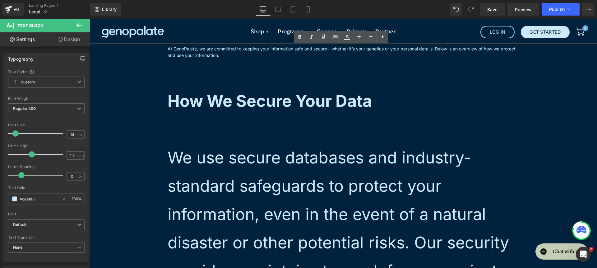
click at [216, 31] on div "Shop Genetic Nutrition Analysis + Membership Nutrition Coaching Supplements Gif…" at bounding box center [343, 32] width 497 height 27
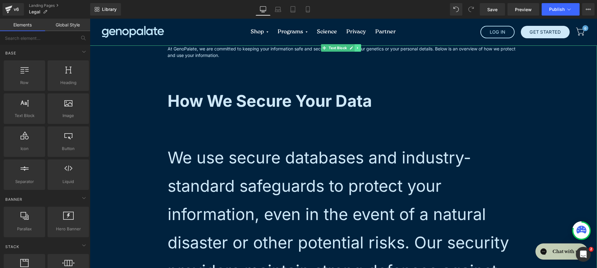
click at [355, 47] on link at bounding box center [358, 47] width 7 height 7
click at [361, 48] on icon at bounding box center [360, 47] width 3 height 3
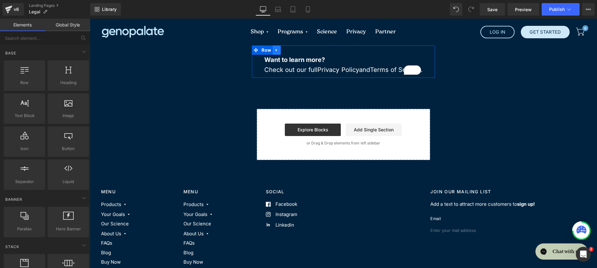
click at [275, 52] on icon at bounding box center [277, 50] width 4 height 5
click at [291, 52] on icon at bounding box center [293, 50] width 4 height 4
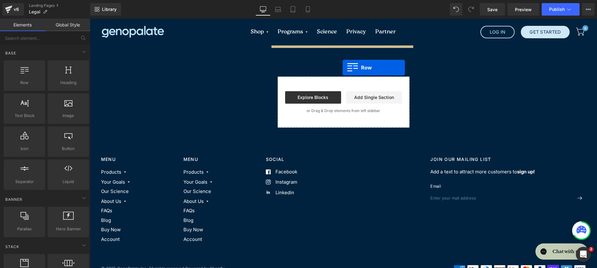
drag, startPoint x: 123, startPoint y: 91, endPoint x: 343, endPoint y: 67, distance: 220.8
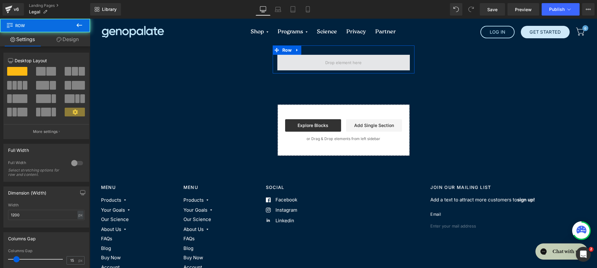
click at [297, 60] on span at bounding box center [343, 63] width 132 height 16
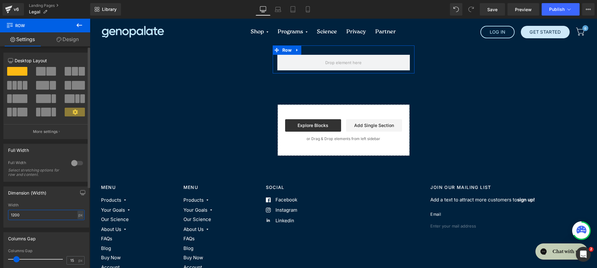
click at [44, 211] on input "1200" at bounding box center [46, 215] width 76 height 10
type input "1600"
click at [295, 49] on icon at bounding box center [297, 50] width 4 height 5
click at [311, 51] on icon at bounding box center [313, 50] width 4 height 4
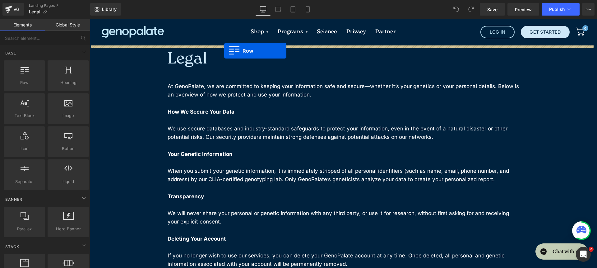
drag, startPoint x: 114, startPoint y: 92, endPoint x: 224, endPoint y: 51, distance: 117.9
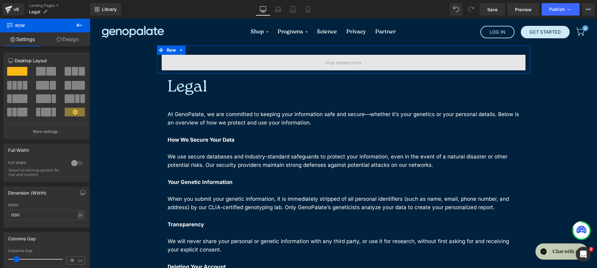
click at [173, 57] on span at bounding box center [344, 63] width 364 height 16
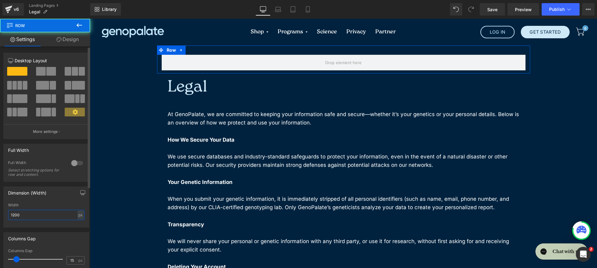
click at [59, 213] on input "1200" at bounding box center [46, 215] width 76 height 10
type input "1600"
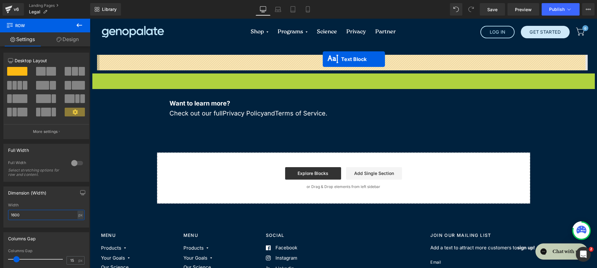
drag, startPoint x: 322, startPoint y: 74, endPoint x: 323, endPoint y: 59, distance: 15.2
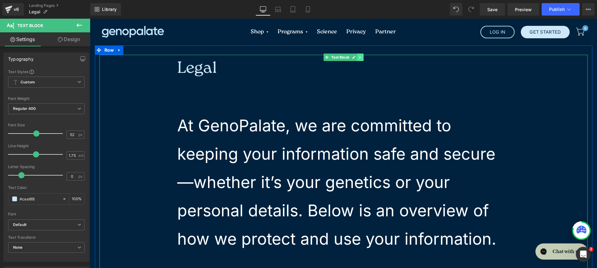
click at [358, 56] on icon at bounding box center [359, 57] width 3 height 4
click at [360, 57] on li at bounding box center [356, 56] width 19 height 7
click at [362, 57] on icon at bounding box center [363, 56] width 3 height 3
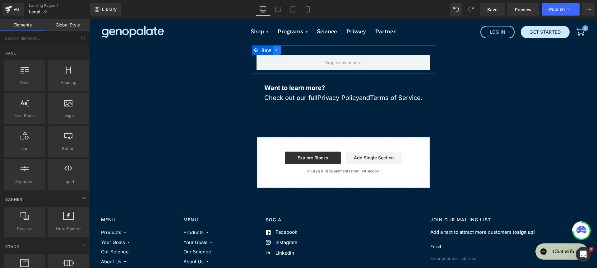
click at [277, 49] on icon at bounding box center [277, 50] width 4 height 5
click at [291, 51] on icon at bounding box center [293, 50] width 4 height 4
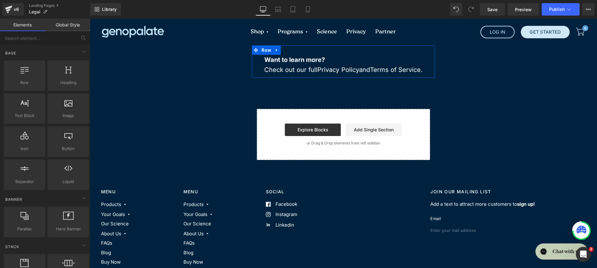
click at [258, 64] on div "Want to learn more? Check out our full Privacy Policy and Terms of Service ." at bounding box center [342, 65] width 173 height 20
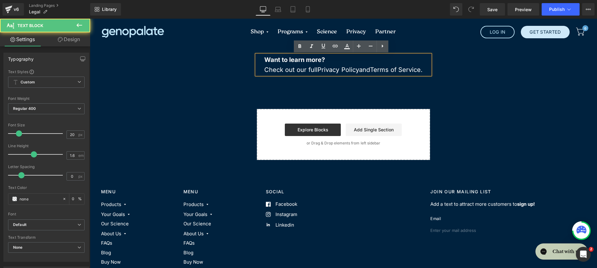
click at [275, 49] on div "Want to learn more? Check out our full Privacy Policy and Terms of Service . Te…" at bounding box center [343, 61] width 183 height 32
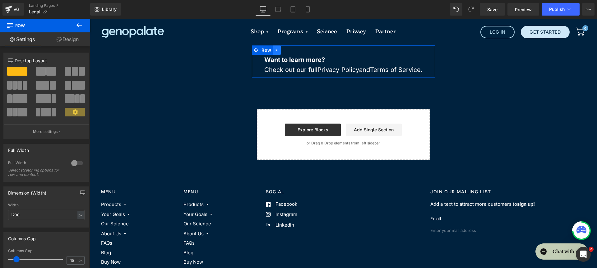
click at [275, 52] on icon at bounding box center [277, 50] width 4 height 5
click at [291, 49] on icon at bounding box center [293, 50] width 4 height 4
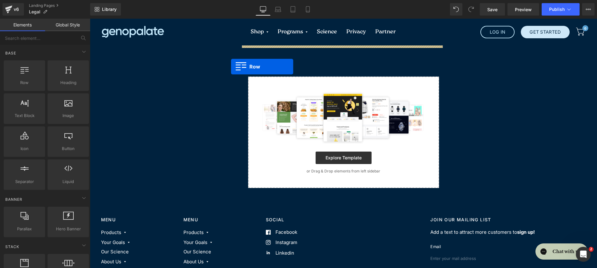
drag, startPoint x: 161, startPoint y: 93, endPoint x: 231, endPoint y: 67, distance: 74.6
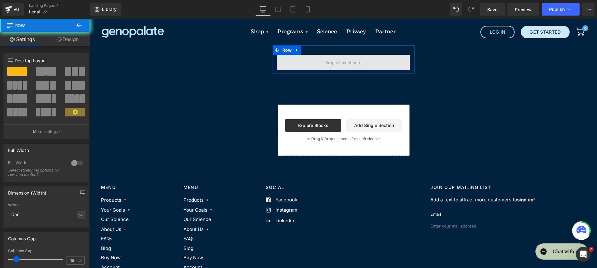
click at [277, 56] on span at bounding box center [343, 63] width 132 height 16
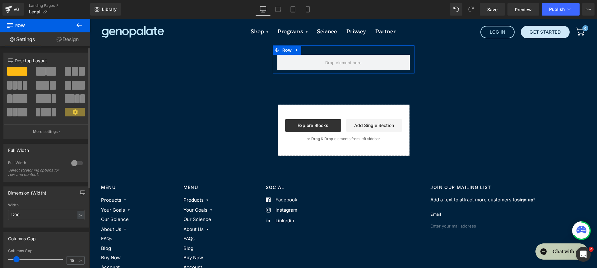
click at [73, 161] on div at bounding box center [77, 163] width 15 height 10
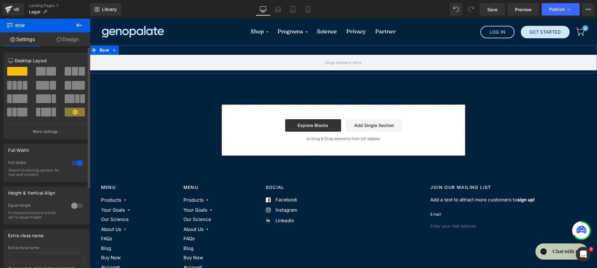
click at [73, 161] on div at bounding box center [77, 163] width 15 height 10
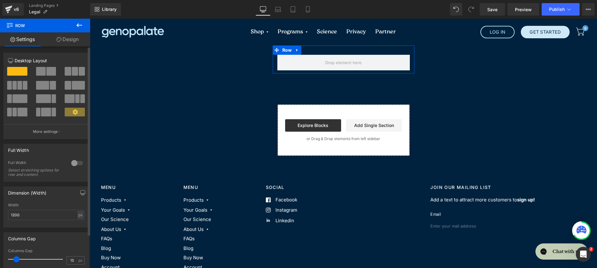
click at [73, 161] on div at bounding box center [77, 163] width 15 height 10
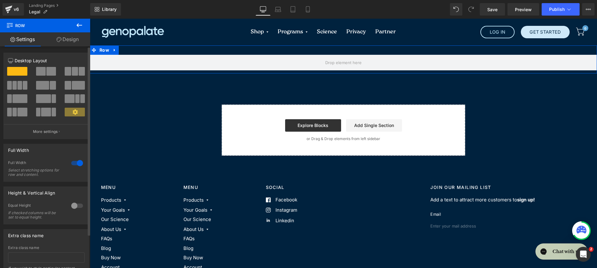
click at [73, 161] on div at bounding box center [77, 163] width 15 height 10
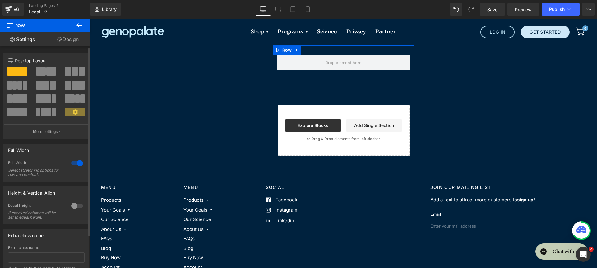
click at [73, 161] on div at bounding box center [77, 163] width 15 height 10
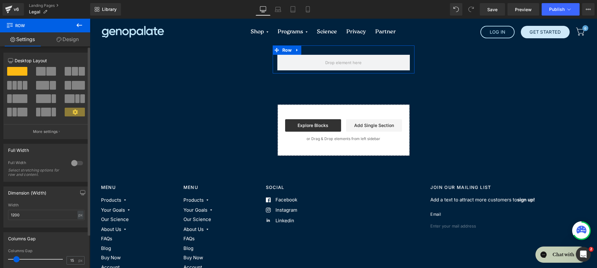
click at [73, 161] on div at bounding box center [77, 163] width 15 height 10
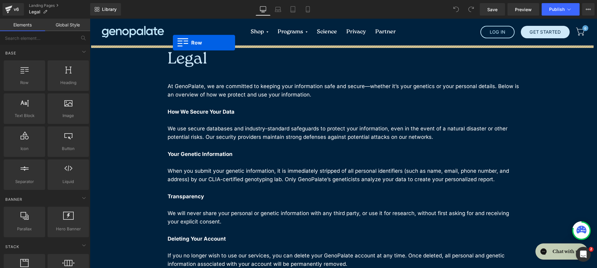
drag, startPoint x: 115, startPoint y: 96, endPoint x: 173, endPoint y: 43, distance: 78.5
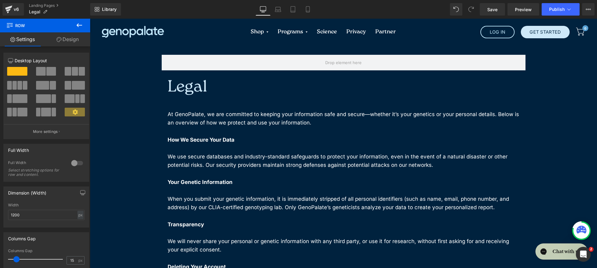
click at [81, 23] on icon at bounding box center [79, 24] width 7 height 7
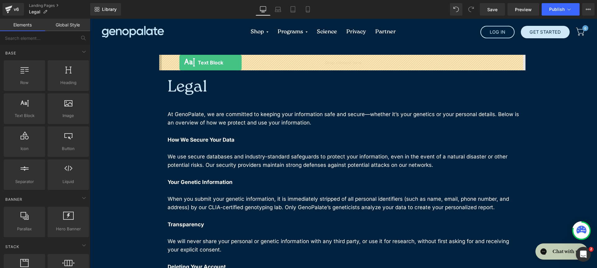
drag, startPoint x: 113, startPoint y: 126, endPoint x: 179, endPoint y: 62, distance: 91.5
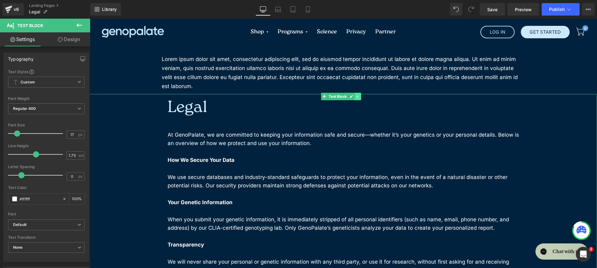
click at [358, 95] on icon at bounding box center [357, 97] width 3 height 4
click at [361, 96] on icon at bounding box center [360, 97] width 3 height 4
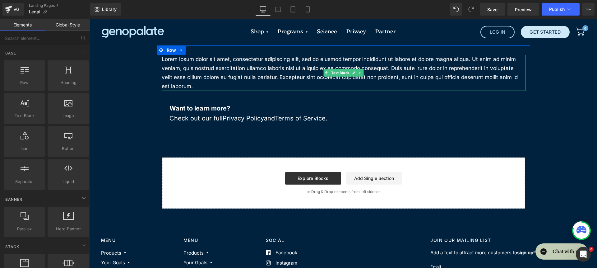
click at [251, 71] on p "Lorem ipsum dolor sit amet, consectetur adipiscing elit, sed do eiusmod tempor …" at bounding box center [344, 73] width 364 height 36
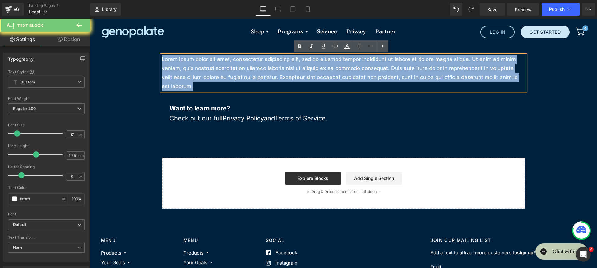
click at [251, 71] on p "Lorem ipsum dolor sit amet, consectetur adipiscing elit, sed do eiusmod tempor …" at bounding box center [344, 73] width 364 height 36
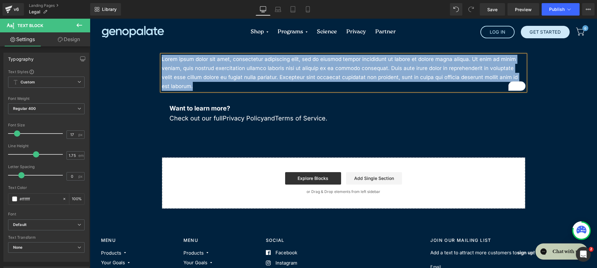
paste div "To enrich screen reader interactions, please activate Accessibility in Grammarl…"
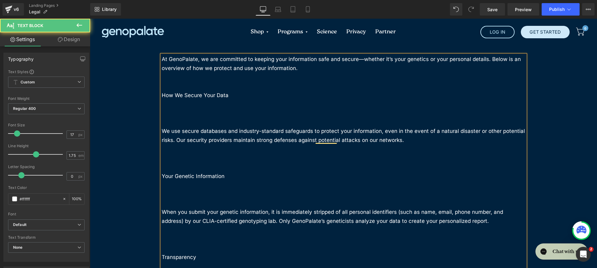
click at [227, 84] on p "To enrich screen reader interactions, please activate Accessibility in Grammarl…" at bounding box center [344, 86] width 364 height 9
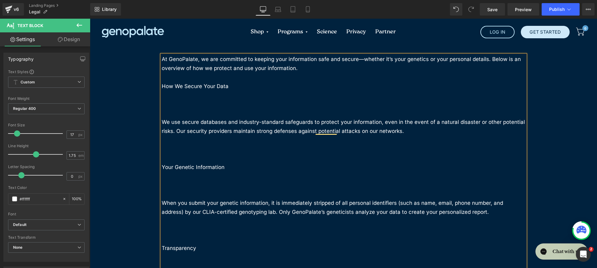
click at [220, 99] on p "To enrich screen reader interactions, please activate Accessibility in Grammarl…" at bounding box center [344, 95] width 364 height 9
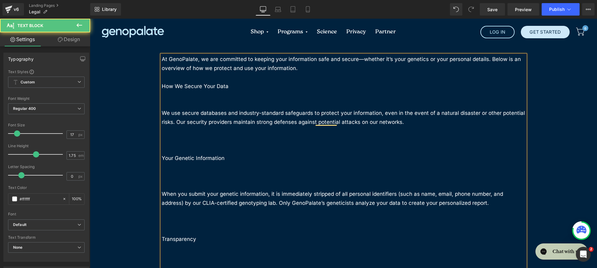
click at [220, 100] on p "To enrich screen reader interactions, please activate Accessibility in Grammarl…" at bounding box center [344, 103] width 364 height 9
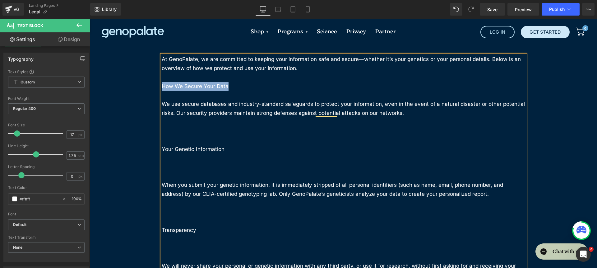
drag, startPoint x: 236, startPoint y: 88, endPoint x: 156, endPoint y: 88, distance: 79.6
click at [157, 88] on div "At GenoPalate, we are committed to keeping your information safe and secure—whe…" at bounding box center [343, 248] width 373 height 386
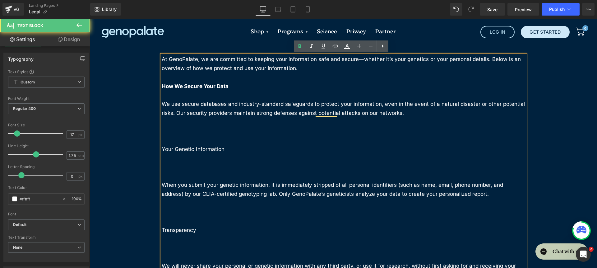
click at [204, 129] on p "To enrich screen reader interactions, please activate Accessibility in Grammarl…" at bounding box center [344, 131] width 364 height 9
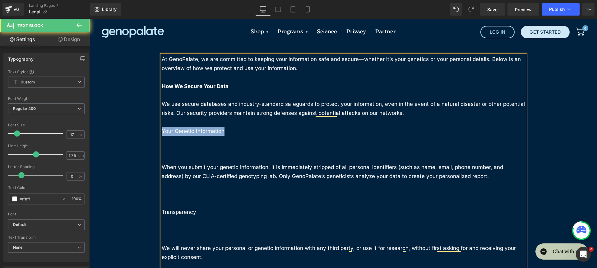
drag, startPoint x: 163, startPoint y: 134, endPoint x: 155, endPoint y: 134, distance: 7.8
click at [157, 134] on div "At GenoPalate, we are committed to keeping your information safe and secure—whe…" at bounding box center [343, 239] width 373 height 368
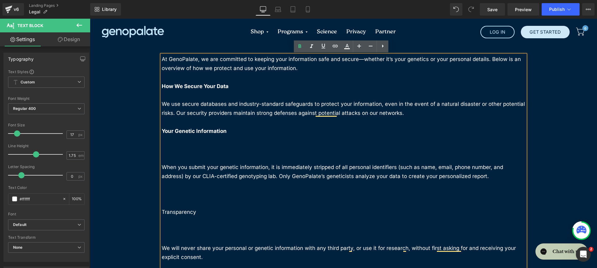
click at [188, 145] on p "To enrich screen reader interactions, please activate Accessibility in Grammarl…" at bounding box center [344, 149] width 364 height 9
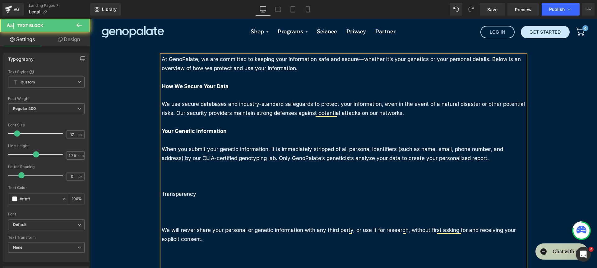
click at [186, 171] on p "To enrich screen reader interactions, please activate Accessibility in Grammarl…" at bounding box center [344, 167] width 364 height 9
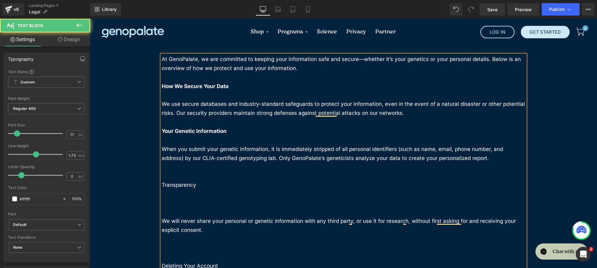
click at [185, 167] on p "To enrich screen reader interactions, please activate Accessibility in Grammarl…" at bounding box center [344, 167] width 364 height 9
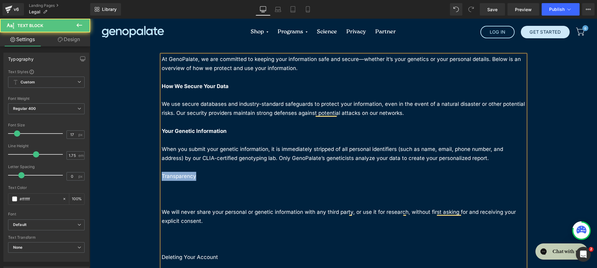
drag, startPoint x: 202, startPoint y: 176, endPoint x: 153, endPoint y: 177, distance: 49.4
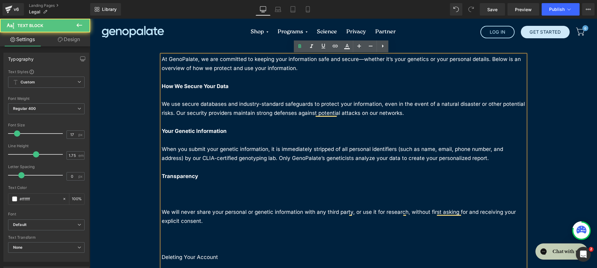
click at [189, 194] on p "To enrich screen reader interactions, please activate Accessibility in Grammarl…" at bounding box center [344, 193] width 364 height 9
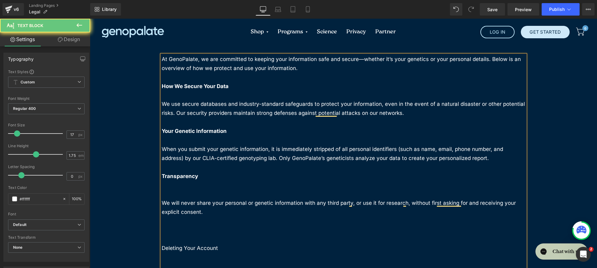
click at [190, 194] on p "To enrich screen reader interactions, please activate Accessibility in Grammarl…" at bounding box center [344, 193] width 364 height 9
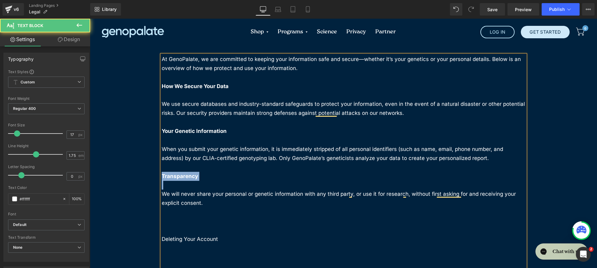
drag, startPoint x: 202, startPoint y: 180, endPoint x: 159, endPoint y: 178, distance: 42.3
click at [162, 178] on div "At GenoPalate, we are committed to keeping your information safe and secure—whe…" at bounding box center [344, 212] width 364 height 314
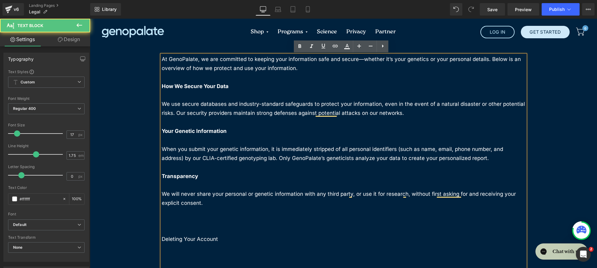
click at [186, 216] on p "To enrich screen reader interactions, please activate Accessibility in Grammarl…" at bounding box center [344, 211] width 364 height 9
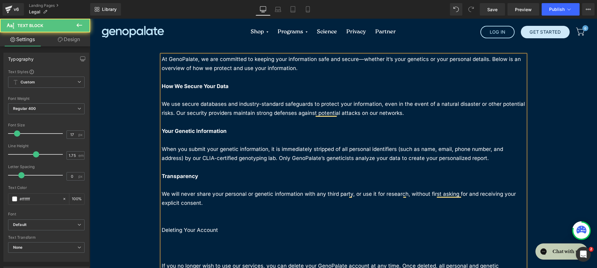
click at [187, 216] on p "To enrich screen reader interactions, please activate Accessibility in Grammarl…" at bounding box center [344, 220] width 364 height 9
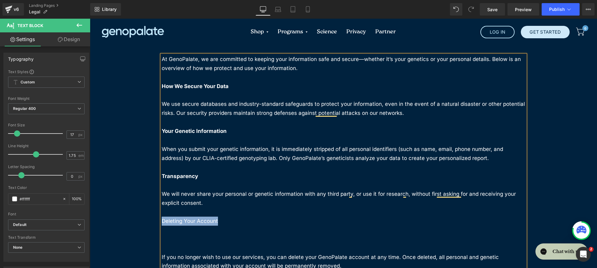
drag, startPoint x: 221, startPoint y: 219, endPoint x: 141, endPoint y: 218, distance: 79.3
click at [141, 218] on div "At GenoPalate, we are committed to keeping your information safe and secure—whe…" at bounding box center [343, 261] width 507 height 432
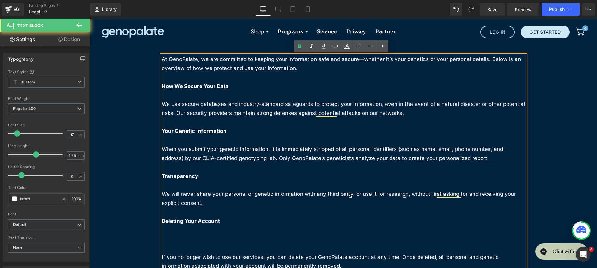
click at [185, 233] on p "To enrich screen reader interactions, please activate Accessibility in Grammarl…" at bounding box center [344, 229] width 364 height 9
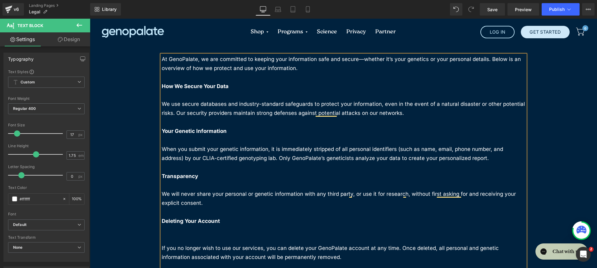
click at [187, 236] on p "To enrich screen reader interactions, please activate Accessibility in Grammarl…" at bounding box center [344, 238] width 364 height 9
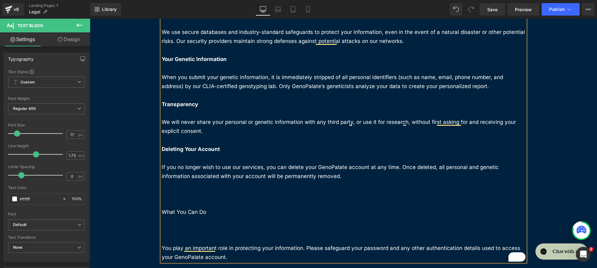
scroll to position [74, 0]
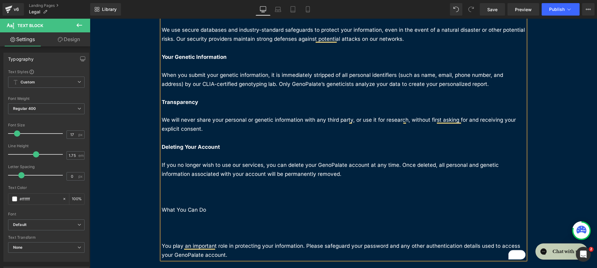
click at [186, 194] on p "To enrich screen reader interactions, please activate Accessibility in Grammarl…" at bounding box center [344, 191] width 364 height 9
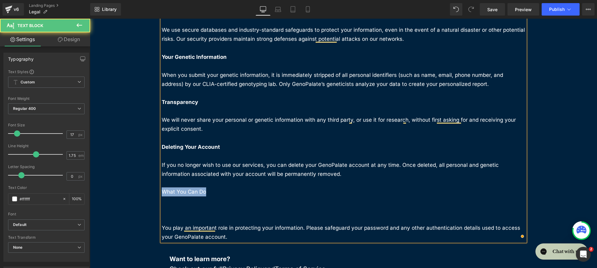
drag, startPoint x: 207, startPoint y: 191, endPoint x: 155, endPoint y: 192, distance: 52.6
click at [157, 192] on div "At GenoPalate, we are committed to keeping your information safe and secure—whe…" at bounding box center [343, 111] width 373 height 261
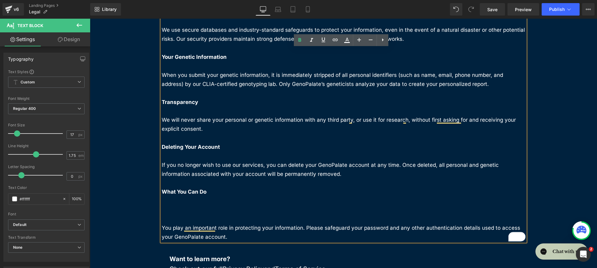
click at [176, 206] on p "To enrich screen reader interactions, please activate Accessibility in Grammarl…" at bounding box center [344, 209] width 364 height 9
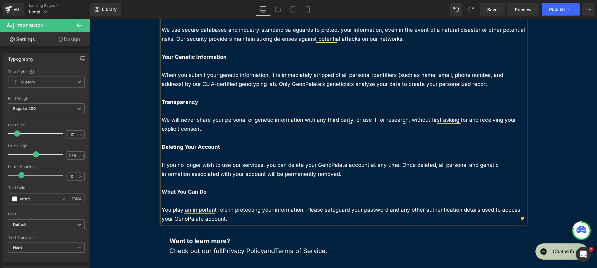
click at [177, 201] on p "To enrich screen reader interactions, please activate Accessibility in Grammarl…" at bounding box center [344, 200] width 364 height 9
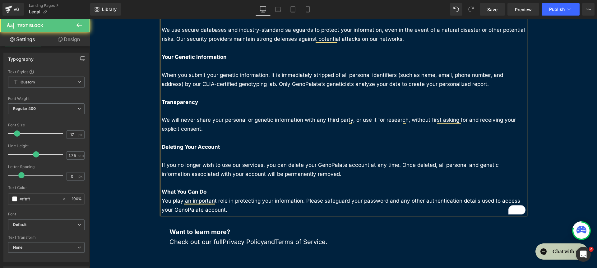
click at [188, 157] on p "To enrich screen reader interactions, please activate Accessibility in Grammarl…" at bounding box center [344, 155] width 364 height 9
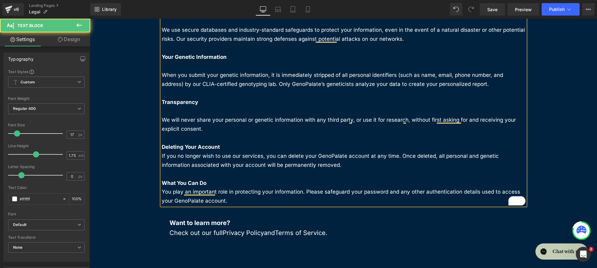
click at [178, 111] on p "To enrich screen reader interactions, please activate Accessibility in Grammarl…" at bounding box center [344, 110] width 364 height 9
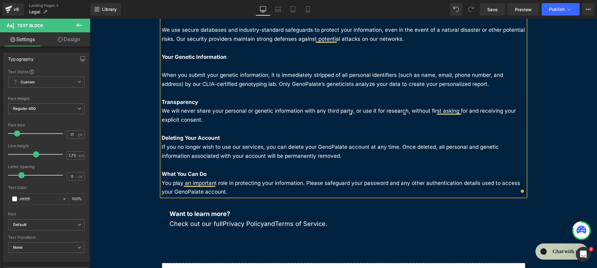
click at [176, 94] on p "To enrich screen reader interactions, please activate Accessibility in Grammarl…" at bounding box center [344, 93] width 364 height 9
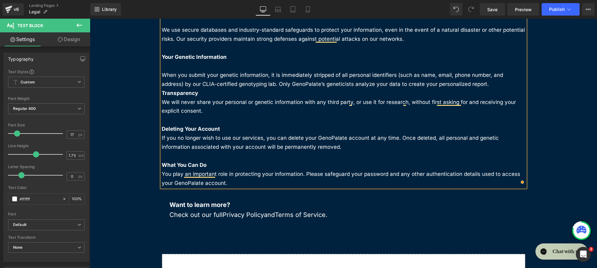
click at [173, 67] on p "To enrich screen reader interactions, please activate Accessibility in Grammarl…" at bounding box center [344, 66] width 364 height 9
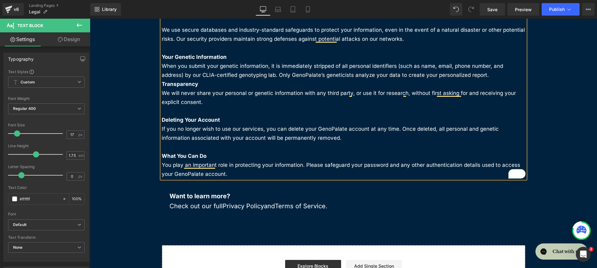
click at [484, 71] on p "When you submit your genetic information, it is immediately stripped of all per…" at bounding box center [344, 71] width 364 height 18
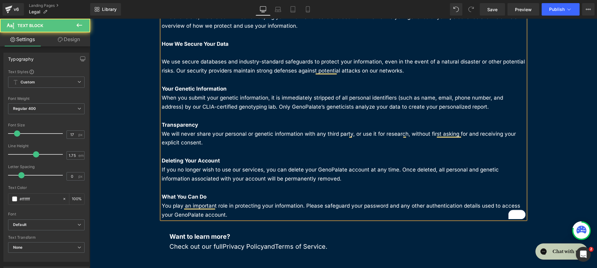
scroll to position [36, 0]
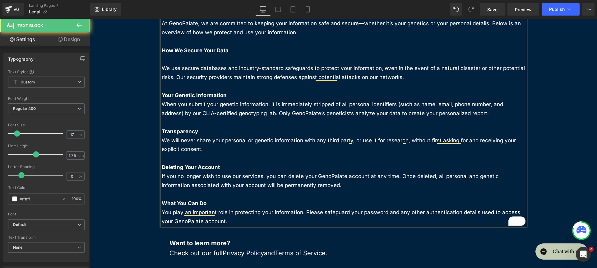
click at [209, 62] on p "To enrich screen reader interactions, please activate Accessibility in Grammarl…" at bounding box center [344, 59] width 364 height 9
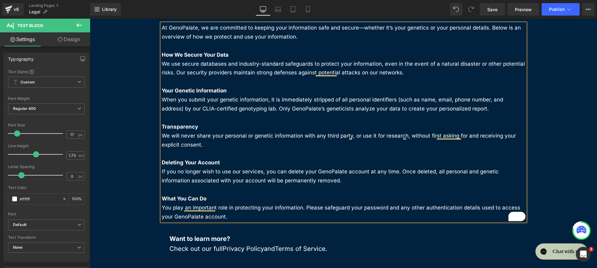
scroll to position [130, 0]
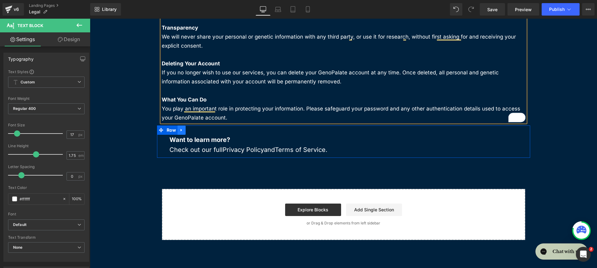
click at [179, 128] on icon at bounding box center [181, 129] width 4 height 5
click at [194, 129] on link at bounding box center [198, 129] width 8 height 9
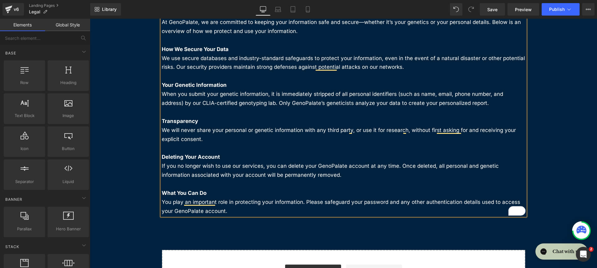
scroll to position [0, 0]
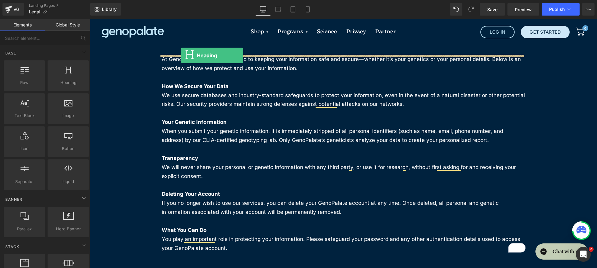
drag, startPoint x: 156, startPoint y: 90, endPoint x: 181, endPoint y: 55, distance: 42.5
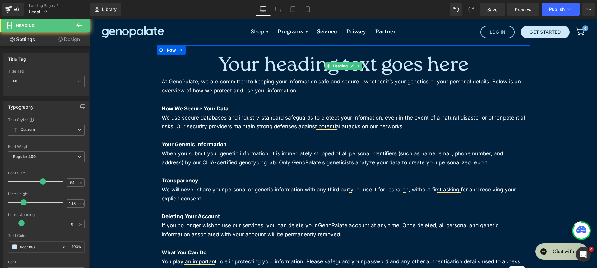
click at [205, 65] on h1 "Your heading text goes here" at bounding box center [344, 66] width 364 height 22
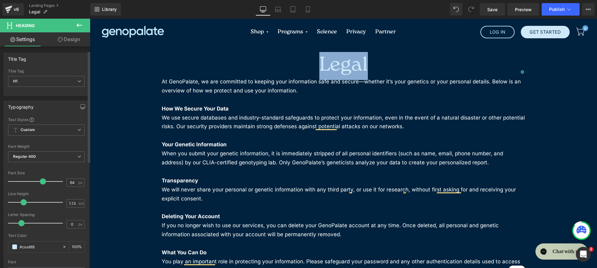
scroll to position [17, 0]
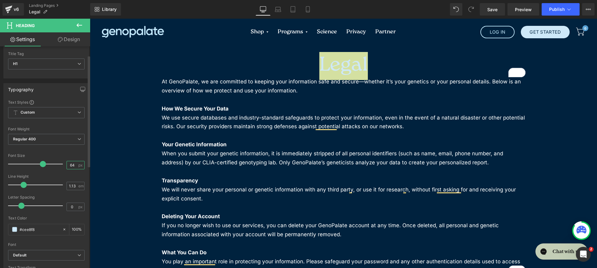
click at [70, 165] on input "64" at bounding box center [72, 165] width 11 height 8
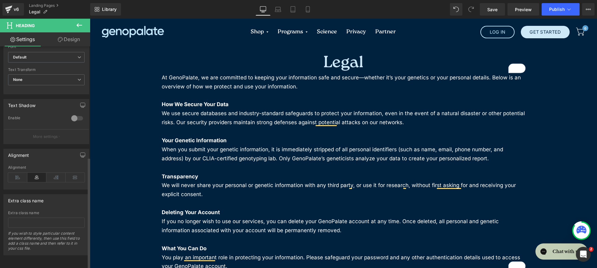
scroll to position [210, 0]
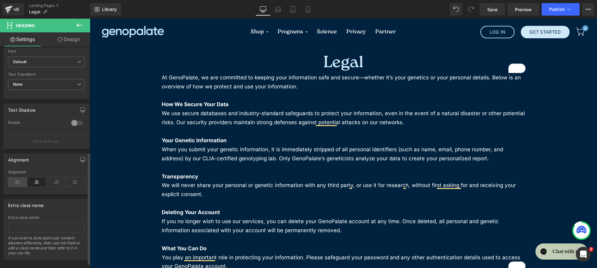
type input "52"
click at [18, 183] on icon at bounding box center [17, 181] width 19 height 9
click at [64, 41] on link "Design" at bounding box center [68, 39] width 45 height 14
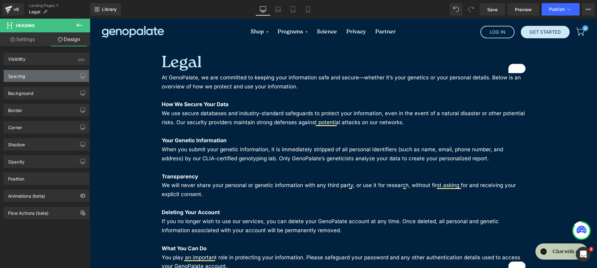
click at [49, 78] on div "Spacing" at bounding box center [46, 76] width 85 height 12
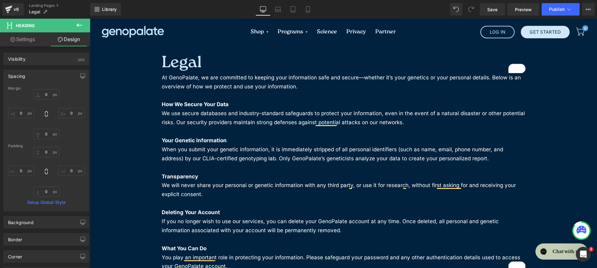
click at [51, 198] on div "Margin 0px 0 0px 0 0px 0 0px 0 Padding 0px 0 0px 0 0px 0 0px 0 Setup Global Sty…" at bounding box center [46, 148] width 85 height 125
click at [41, 188] on input "0" at bounding box center [46, 191] width 26 height 10
type input "20"
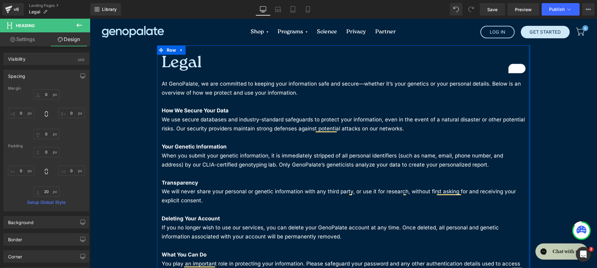
click at [529, 121] on div at bounding box center [530, 162] width 2 height 234
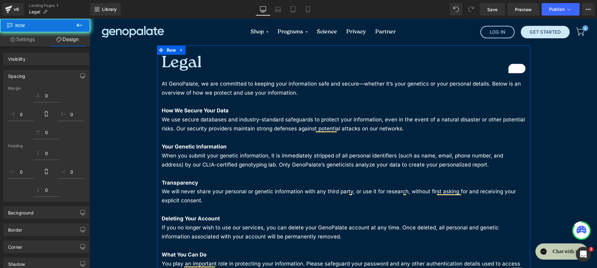
click at [532, 118] on div "Legal Heading At GenoPalate, we are committed to keeping your information safe …" at bounding box center [343, 208] width 507 height 326
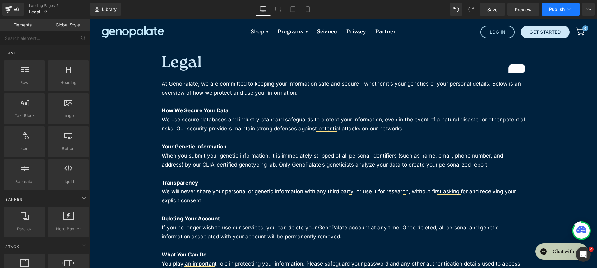
click at [562, 3] on button "Publish" at bounding box center [561, 9] width 38 height 12
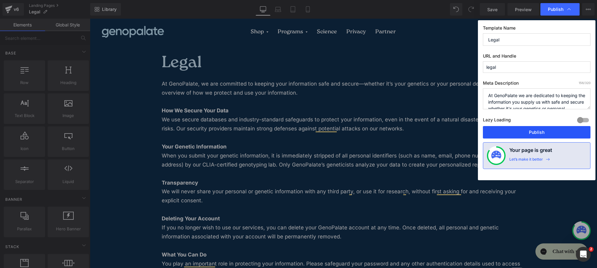
click at [534, 127] on button "Publish" at bounding box center [537, 132] width 108 height 12
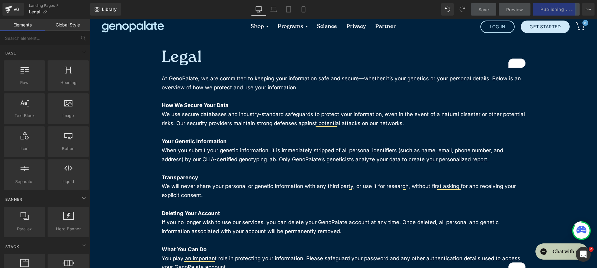
scroll to position [0, 0]
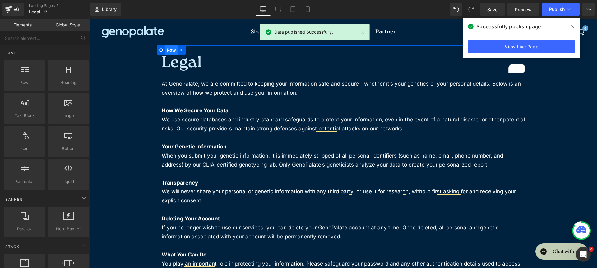
click at [166, 51] on span "Row" at bounding box center [171, 49] width 13 height 9
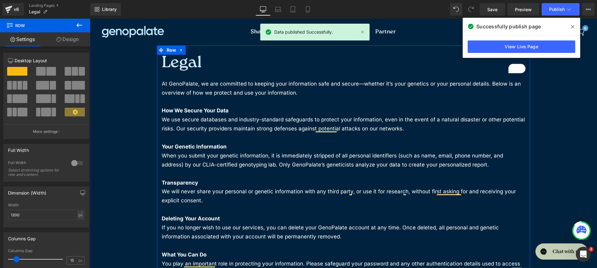
click at [35, 222] on div "Width 1200 px % px" at bounding box center [46, 215] width 76 height 24
click at [35, 215] on input "1200" at bounding box center [46, 215] width 76 height 10
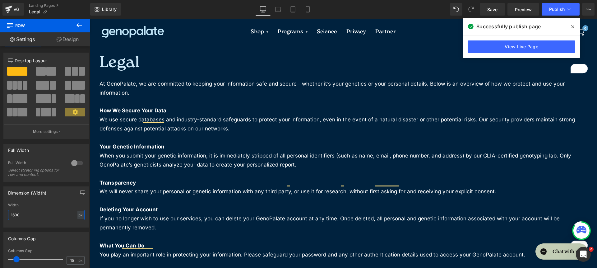
type input "1600"
click at [571, 25] on icon at bounding box center [572, 26] width 3 height 3
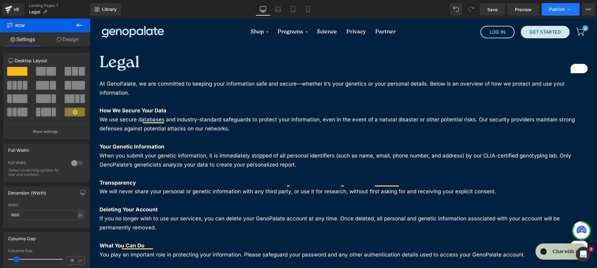
click at [569, 4] on button "Publish" at bounding box center [561, 9] width 38 height 12
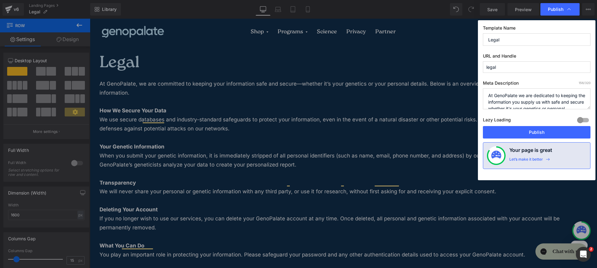
click at [543, 125] on div "Lazy Loading Build Upgrade plan to unlock" at bounding box center [537, 121] width 108 height 10
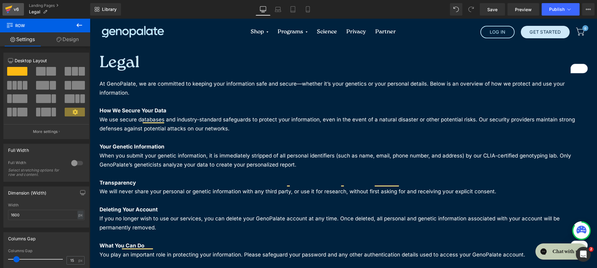
click at [17, 9] on div "v6" at bounding box center [16, 9] width 8 height 8
click at [495, 10] on span "Save" at bounding box center [492, 9] width 10 height 7
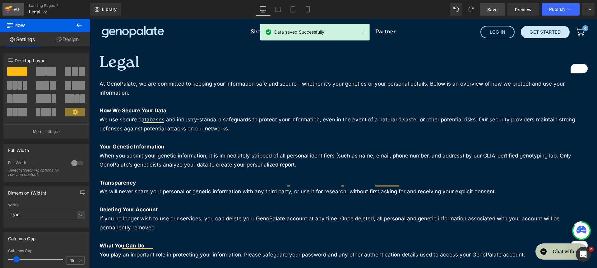
click at [11, 15] on icon at bounding box center [8, 10] width 7 height 16
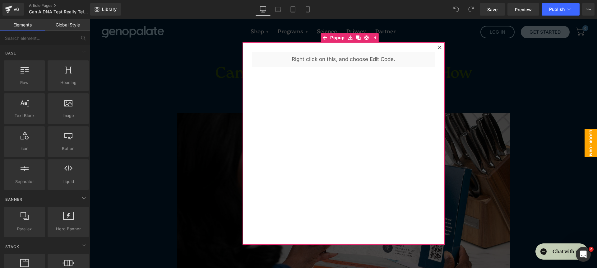
click at [438, 47] on icon at bounding box center [440, 47] width 4 height 4
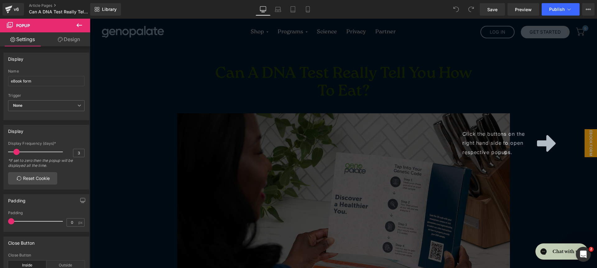
click at [463, 67] on div "Click the buttons on the right hand side to open respective popups." at bounding box center [343, 143] width 507 height 249
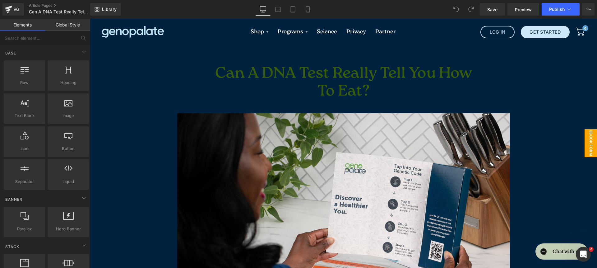
click at [585, 150] on span "eBook form" at bounding box center [590, 143] width 12 height 28
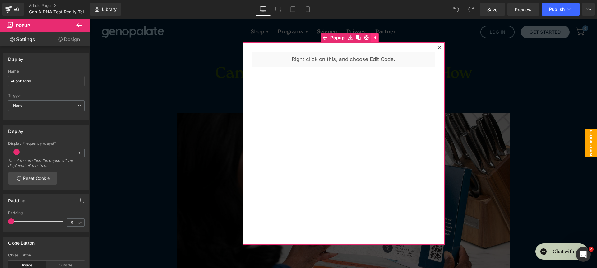
click at [374, 37] on icon at bounding box center [374, 37] width 1 height 3
click at [453, 50] on div at bounding box center [343, 143] width 507 height 249
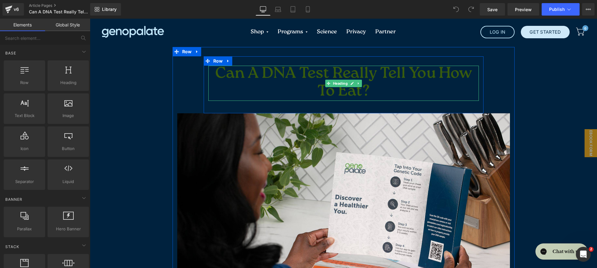
click at [250, 71] on h1 "Can A DNA Test Really Tell You How To Eat?" at bounding box center [343, 83] width 270 height 35
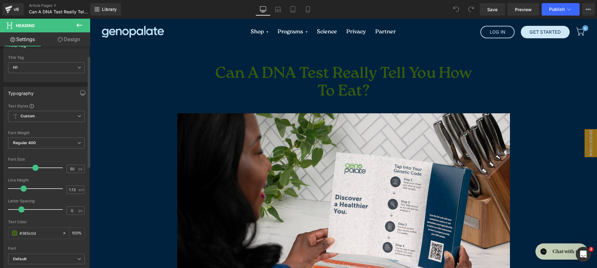
scroll to position [58, 0]
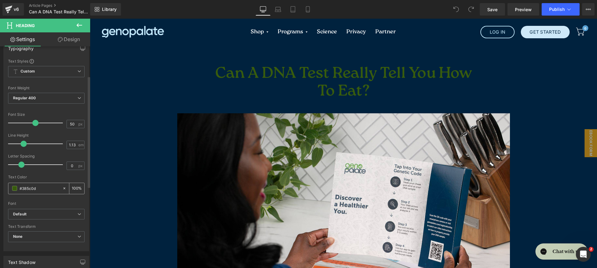
click at [62, 189] on icon at bounding box center [64, 188] width 4 height 4
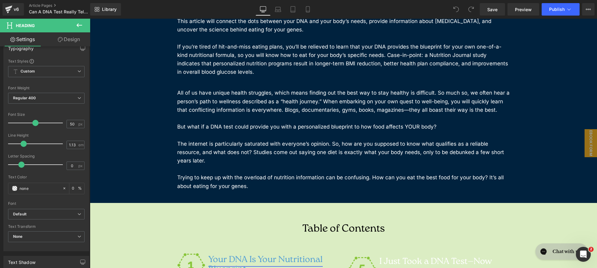
scroll to position [441, 0]
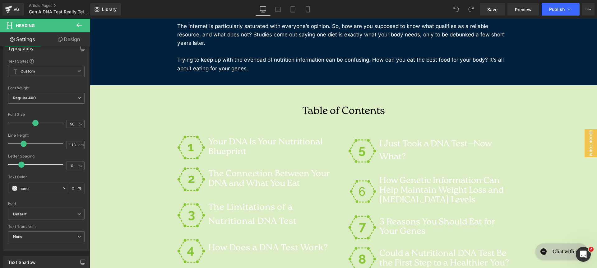
click at [207, 95] on div "Table of Contents Heading Row" at bounding box center [343, 109] width 373 height 28
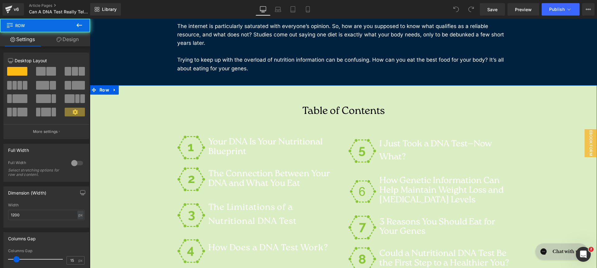
click at [114, 95] on div "Table of Contents Heading Row Your DNA Is Your Nutritional Blueprint Heading Th…" at bounding box center [343, 186] width 507 height 183
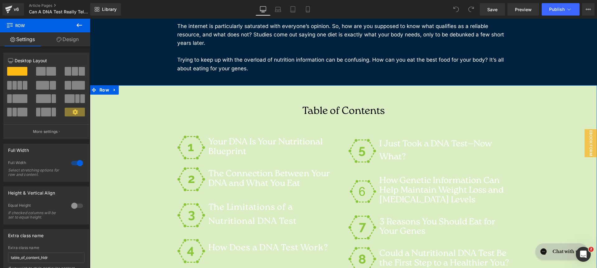
click at [68, 43] on link "Design" at bounding box center [67, 39] width 45 height 14
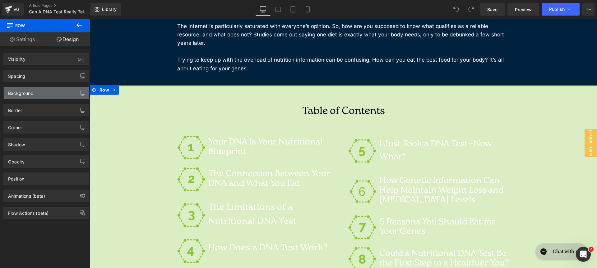
click at [44, 89] on div "Background" at bounding box center [46, 93] width 85 height 12
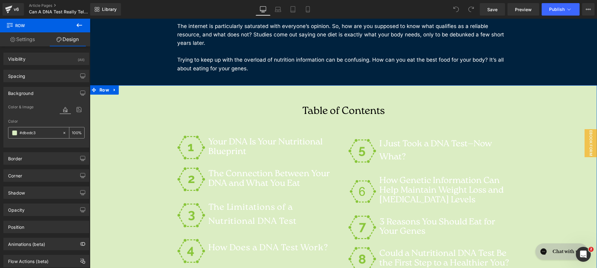
click at [62, 132] on icon at bounding box center [64, 133] width 4 height 4
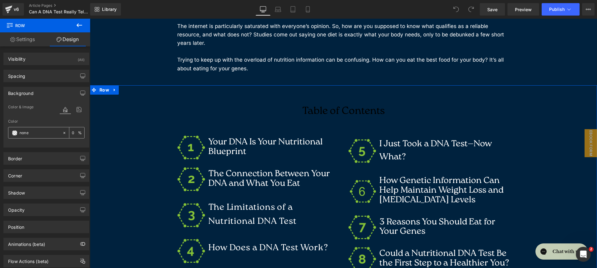
click at [42, 131] on input "text" at bounding box center [40, 132] width 40 height 7
paste input "609CCF"
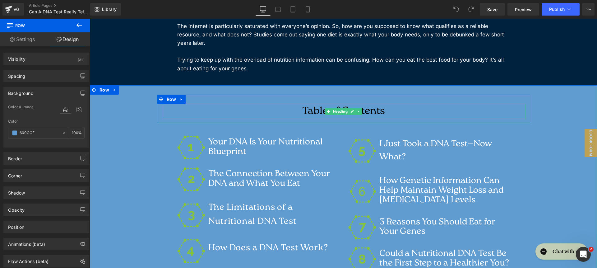
type input "none"
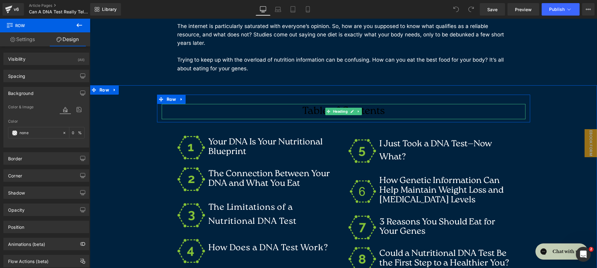
click at [249, 104] on h2 "Table of Contents" at bounding box center [344, 112] width 364 height 16
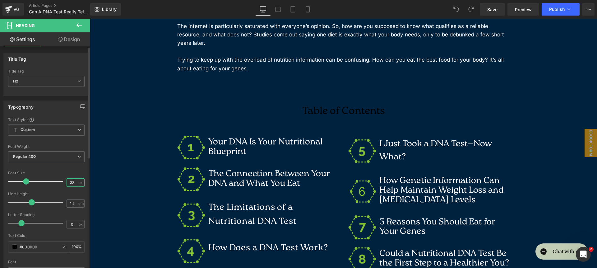
click at [69, 182] on input "33" at bounding box center [72, 182] width 11 height 8
click at [62, 247] on icon at bounding box center [64, 246] width 4 height 4
click at [69, 181] on input "33" at bounding box center [72, 182] width 11 height 8
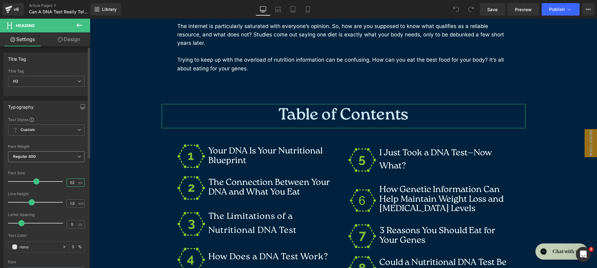
type input "52"
click at [76, 153] on span "Regular 400" at bounding box center [46, 156] width 76 height 11
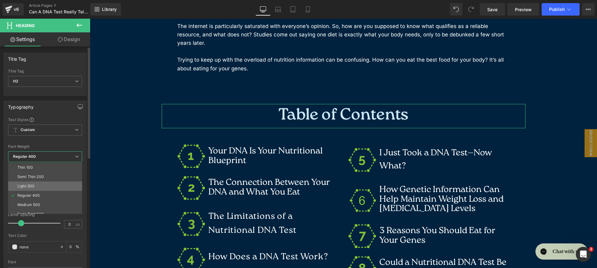
click at [58, 183] on li "Light 300" at bounding box center [46, 185] width 77 height 9
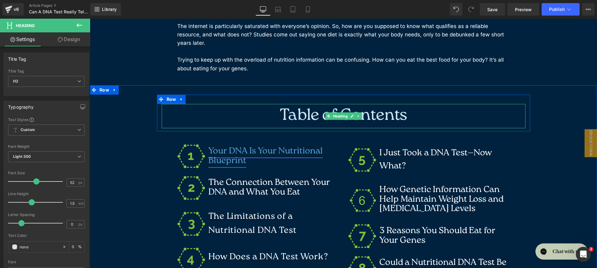
scroll to position [583, 0]
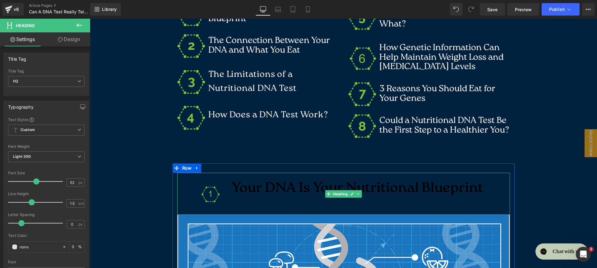
click at [239, 182] on h2 "Your DNA Is Your Nutritional Blueprint" at bounding box center [357, 189] width 257 height 14
click at [71, 184] on input "45" at bounding box center [72, 182] width 11 height 8
click at [62, 247] on icon at bounding box center [64, 246] width 4 height 4
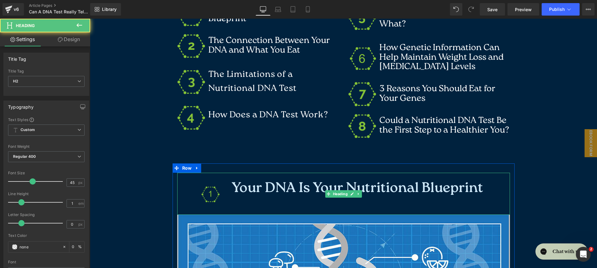
click at [212, 182] on div "Your DNA Is Your Nutritional Blueprint" at bounding box center [343, 194] width 285 height 42
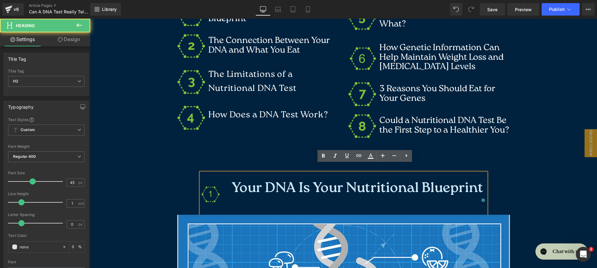
click at [202, 181] on div "Your DNA Is Your Nutritional Blueprint" at bounding box center [343, 194] width 285 height 42
click at [210, 184] on div "Your DNA Is Your Nutritional Blueprint" at bounding box center [343, 194] width 285 height 42
click at [206, 186] on div "Your DNA Is Your Nutritional Blueprint" at bounding box center [343, 194] width 285 height 42
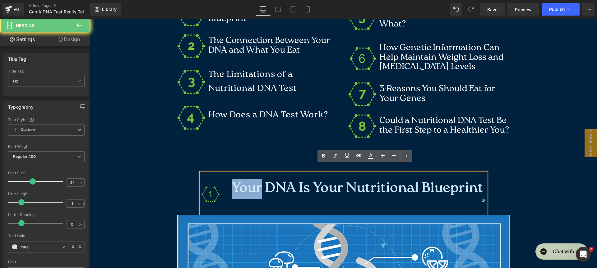
click at [206, 186] on div "Your DNA Is Your Nutritional Blueprint" at bounding box center [343, 194] width 285 height 42
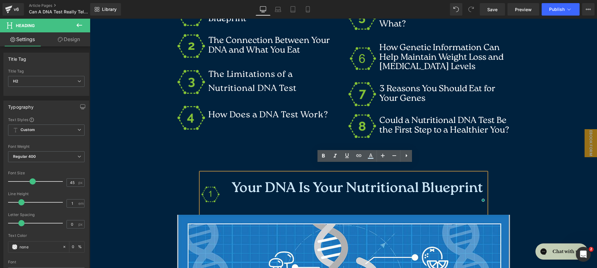
click at [242, 196] on div "To enrich screen reader interactions, please activate Accessibility in Grammarl…" at bounding box center [357, 200] width 257 height 9
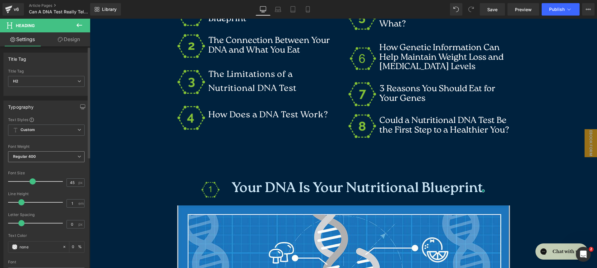
click at [66, 151] on span "Regular 400" at bounding box center [46, 156] width 76 height 11
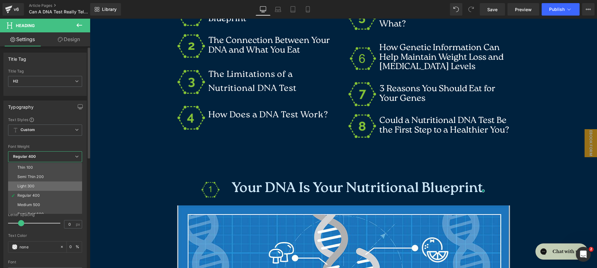
click at [59, 182] on div "Thin 100 Semi Thin 200 Light 300 Regular 400 Medium 500 Semi Bold 600 Super Bol…" at bounding box center [46, 188] width 77 height 51
click at [59, 182] on li "Light 300" at bounding box center [46, 185] width 77 height 9
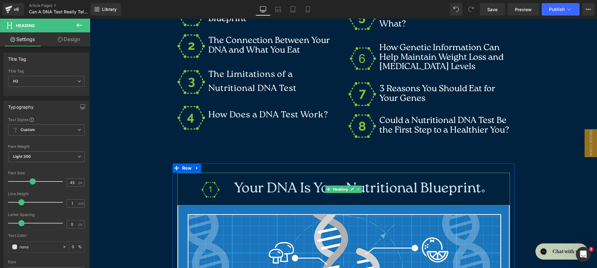
click at [178, 173] on div "Your DNA Is Your Nutritional Blueprint Heading" at bounding box center [343, 189] width 333 height 33
click at [69, 45] on link "Design" at bounding box center [68, 39] width 45 height 14
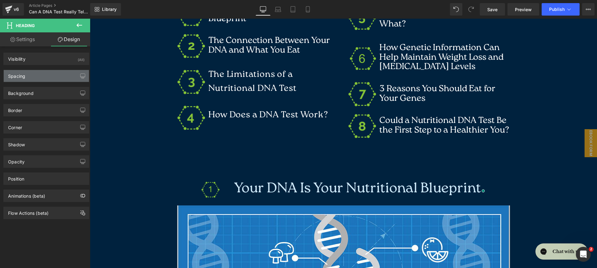
click at [39, 78] on div "Spacing" at bounding box center [46, 76] width 85 height 12
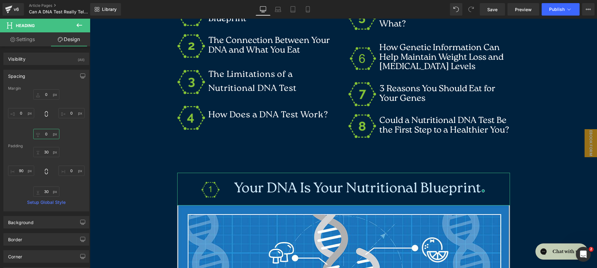
click at [48, 133] on input "0" at bounding box center [46, 134] width 26 height 10
type input "20"
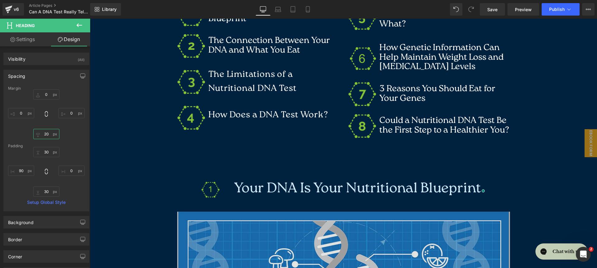
scroll to position [755, 0]
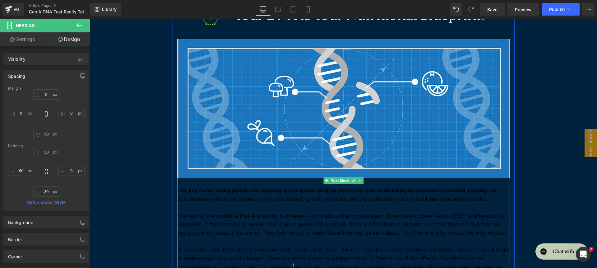
click at [186, 187] on b "The key factor many people are missing is that genes play an enormous part in d…" at bounding box center [336, 190] width 319 height 6
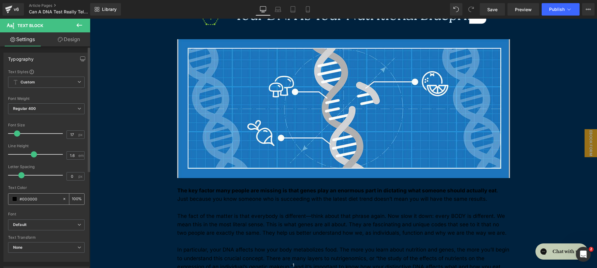
click at [62, 196] on div at bounding box center [65, 198] width 7 height 11
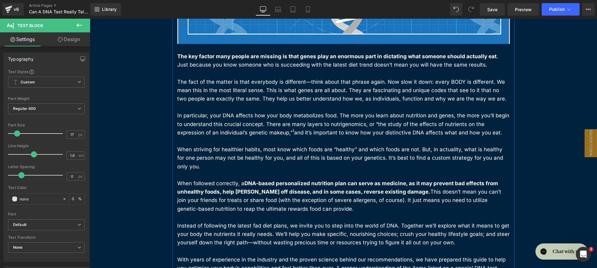
scroll to position [1053, 0]
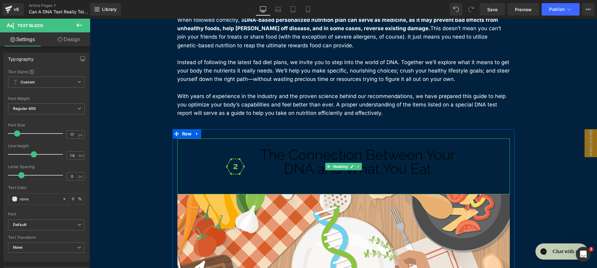
click at [283, 176] on div at bounding box center [358, 180] width 208 height 9
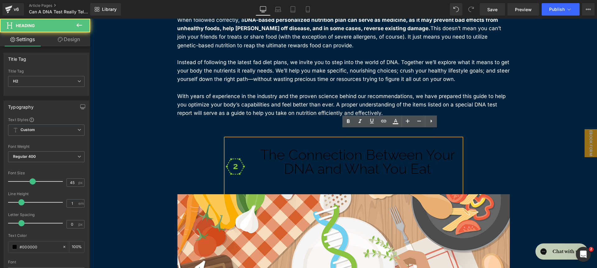
click at [310, 176] on div at bounding box center [358, 180] width 208 height 9
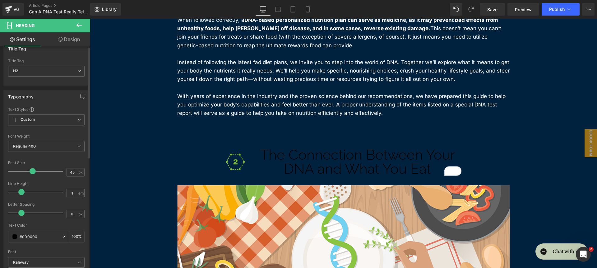
scroll to position [17, 0]
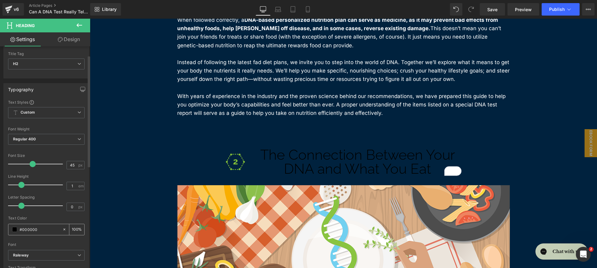
click at [64, 228] on div at bounding box center [65, 229] width 7 height 11
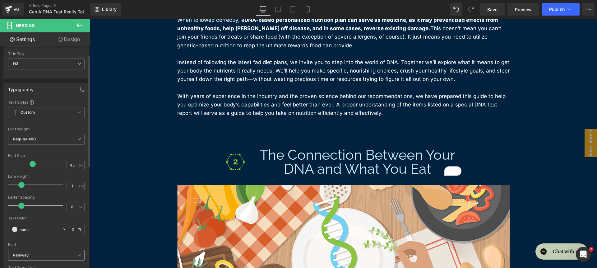
click at [72, 250] on span "Raleway" at bounding box center [46, 255] width 76 height 11
click at [60, 242] on div "Font" at bounding box center [46, 244] width 76 height 4
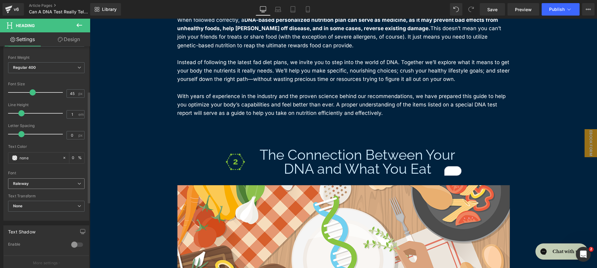
click at [56, 184] on b "Raleway" at bounding box center [45, 183] width 64 height 5
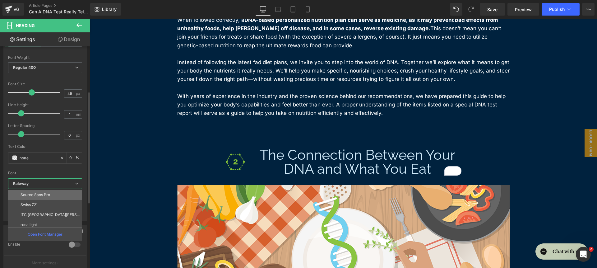
scroll to position [71, 0]
click at [47, 221] on li "roca light" at bounding box center [46, 224] width 77 height 10
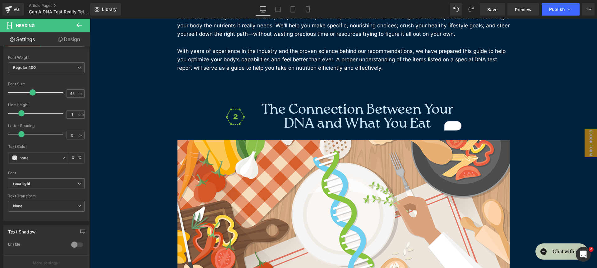
scroll to position [1275, 0]
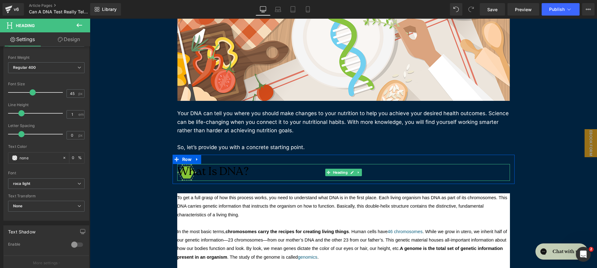
click at [254, 164] on h2 "What Is DNA?" at bounding box center [343, 172] width 333 height 17
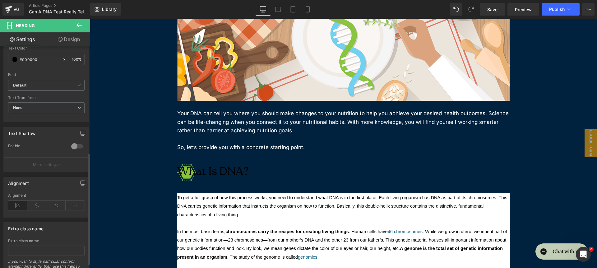
scroll to position [220, 0]
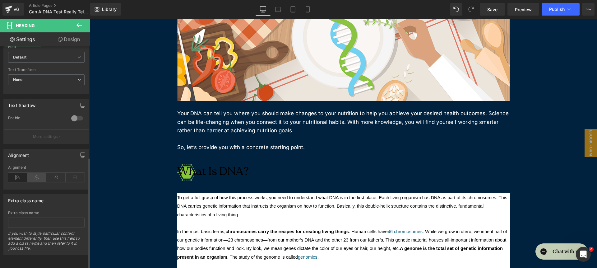
click at [39, 175] on icon at bounding box center [36, 177] width 19 height 9
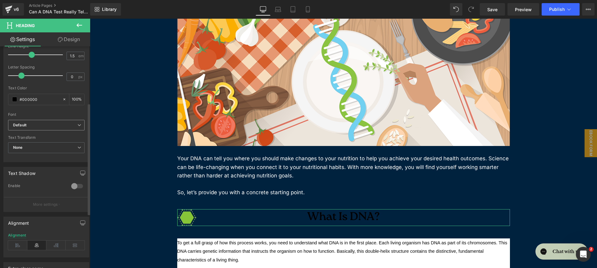
scroll to position [48, 0]
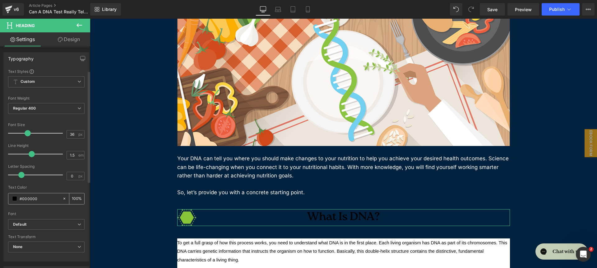
click at [62, 197] on icon at bounding box center [64, 198] width 4 height 4
click at [57, 108] on span "Regular 400" at bounding box center [46, 108] width 76 height 11
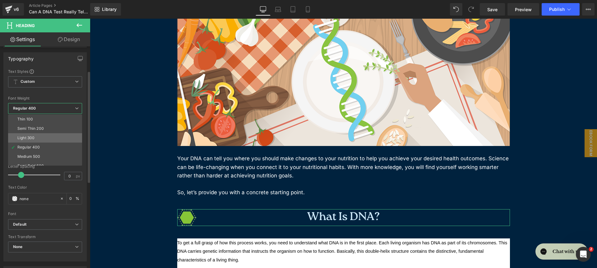
click at [43, 135] on li "Light 300" at bounding box center [46, 137] width 77 height 9
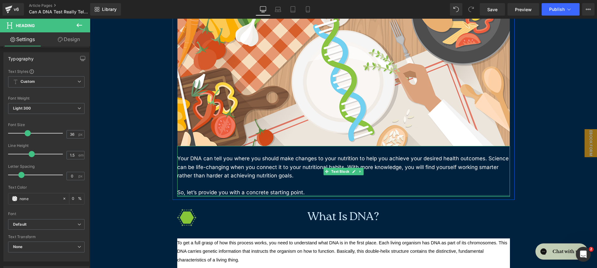
scroll to position [1395, 0]
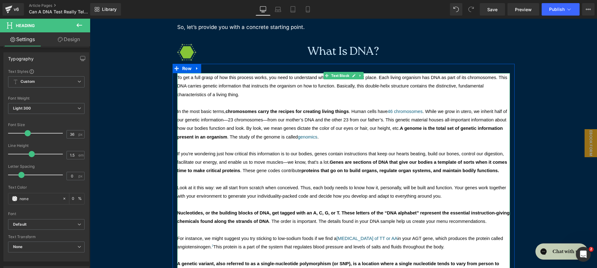
click at [190, 87] on span "To get a full grasp of how this process works, you need to understand what DNA …" at bounding box center [342, 86] width 331 height 22
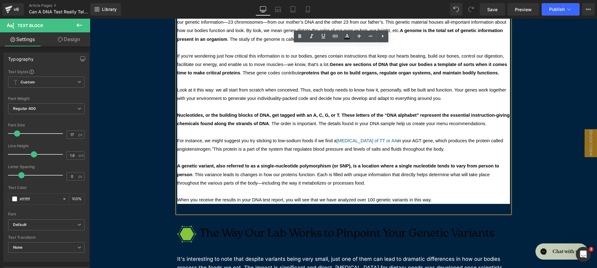
scroll to position [1327, 0]
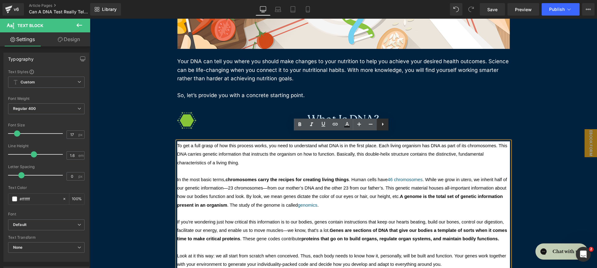
click at [385, 127] on icon at bounding box center [382, 123] width 7 height 7
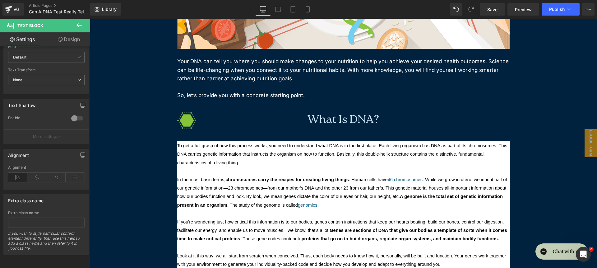
click at [296, 192] on p "In the most basic terms, chromosomes carry the recipes for creating living thin…" at bounding box center [343, 192] width 333 height 34
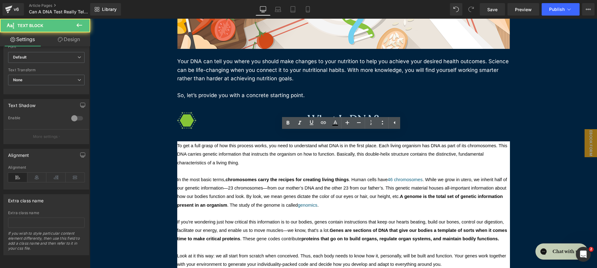
click at [296, 192] on p "In the most basic terms, chromosomes carry the recipes for creating living thin…" at bounding box center [343, 192] width 333 height 34
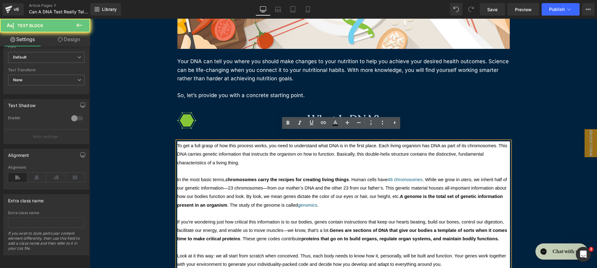
click at [296, 192] on p "In the most basic terms, chromosomes carry the recipes for creating living thin…" at bounding box center [343, 192] width 333 height 34
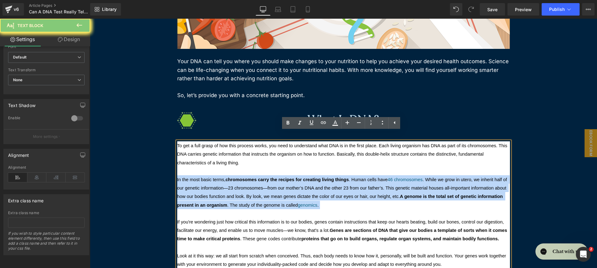
click at [296, 192] on p "In the most basic terms, chromosomes carry the recipes for creating living thin…" at bounding box center [343, 192] width 333 height 34
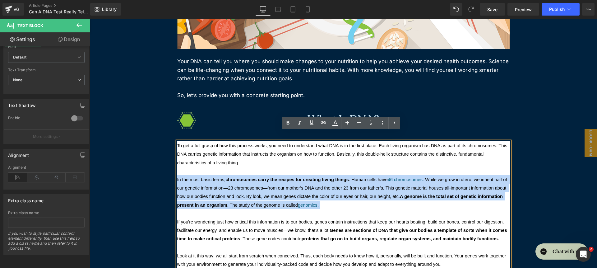
click at [298, 183] on p "In the most basic terms, chromosomes carry the recipes for creating living thin…" at bounding box center [343, 192] width 333 height 34
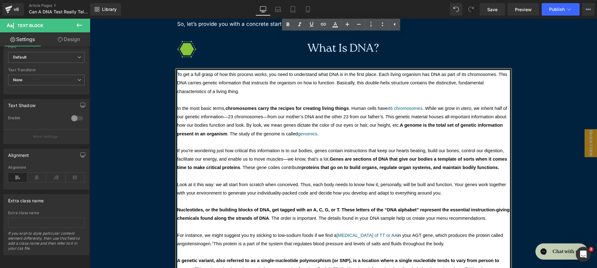
scroll to position [1570, 0]
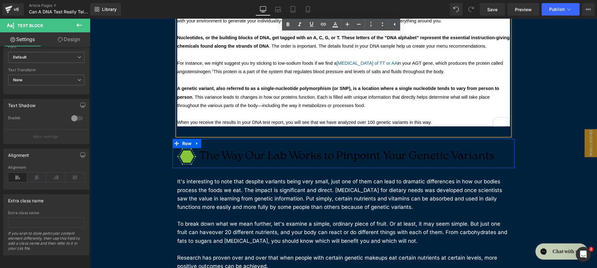
click at [286, 139] on div "The Way Our Lab Works to Pinpoint Your Genetic Variants Heading Row" at bounding box center [344, 153] width 342 height 29
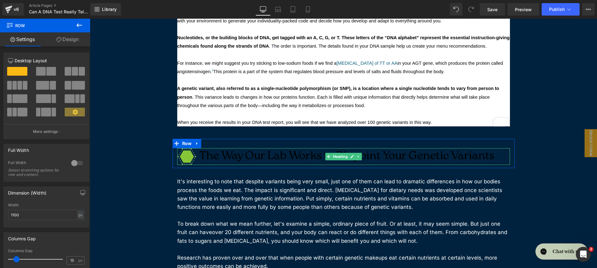
click at [266, 151] on h2 "The Way Our Lab Works to Pinpoint Your Genetic Variants" at bounding box center [343, 156] width 333 height 17
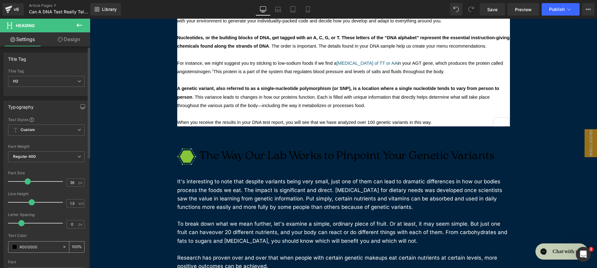
click at [62, 245] on icon at bounding box center [64, 246] width 4 height 4
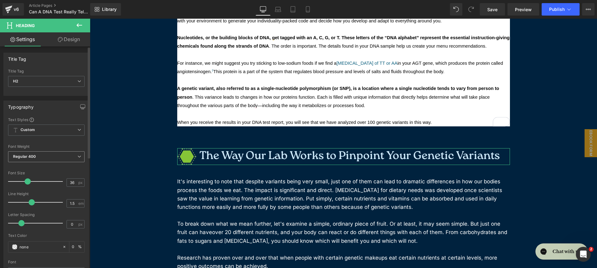
click at [53, 156] on span "Regular 400" at bounding box center [46, 156] width 76 height 11
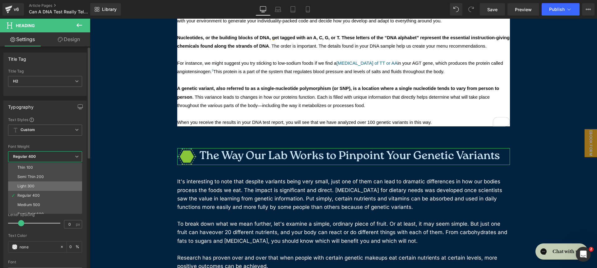
click at [51, 181] on li "Light 300" at bounding box center [46, 185] width 77 height 9
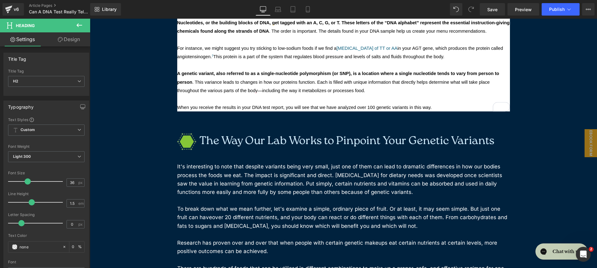
scroll to position [1832, 0]
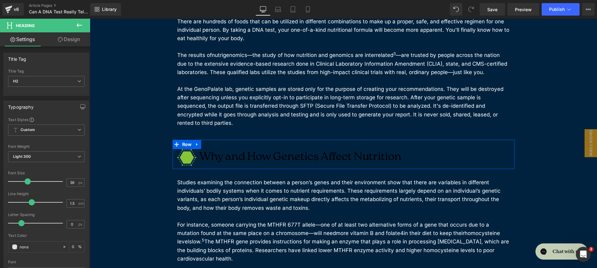
click at [245, 149] on h2 "Why and How Genetics Affect Nutrition" at bounding box center [343, 157] width 333 height 17
click at [62, 244] on icon at bounding box center [64, 246] width 4 height 4
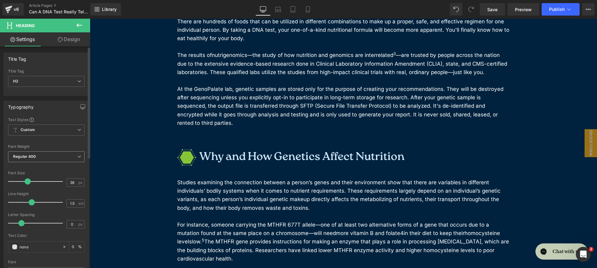
click at [49, 157] on span "Regular 400" at bounding box center [46, 156] width 76 height 11
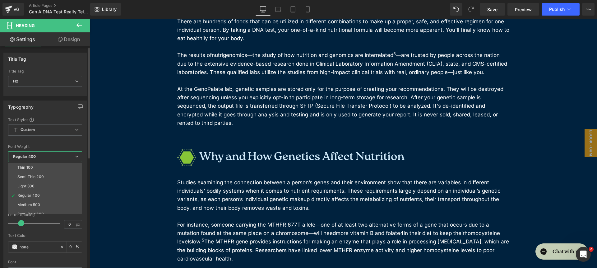
click at [50, 186] on li "Light 300" at bounding box center [46, 185] width 77 height 9
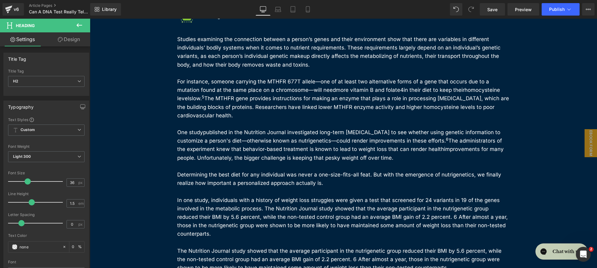
scroll to position [2251, 0]
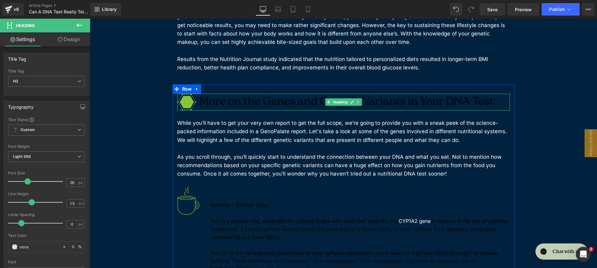
click at [249, 94] on h2 "More on the Genes and Genetic Variants in Your DNA Test" at bounding box center [343, 102] width 333 height 17
click at [63, 244] on icon at bounding box center [64, 246] width 4 height 4
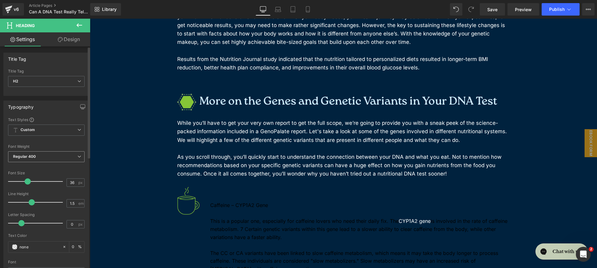
click at [64, 164] on div "Regular 400 Thin 100 Semi Thin 200 Light 300 Regular 400 Medium 500 Semi Bold 6…" at bounding box center [46, 158] width 76 height 14
click at [64, 155] on span "Regular 400" at bounding box center [46, 156] width 76 height 11
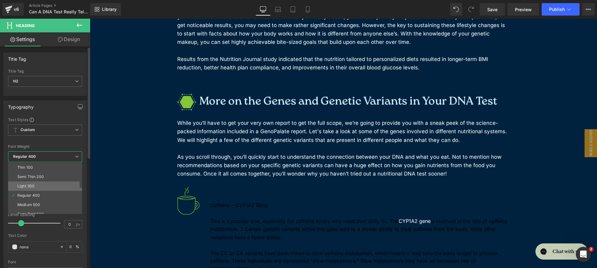
click at [57, 183] on li "Light 300" at bounding box center [46, 185] width 77 height 9
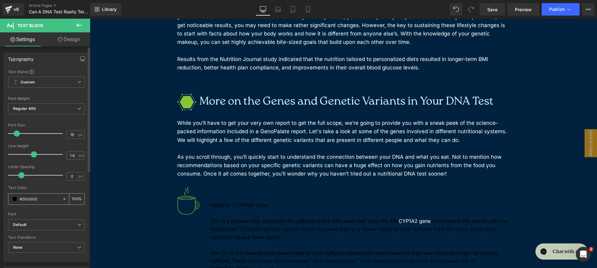
click at [62, 199] on icon at bounding box center [64, 198] width 4 height 4
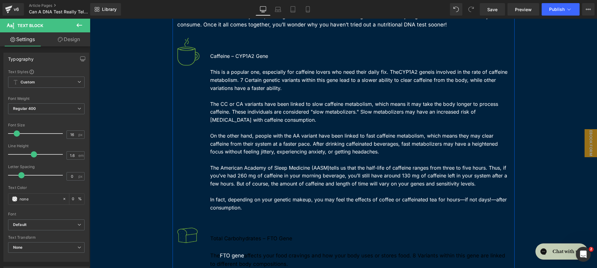
scroll to position [2411, 0]
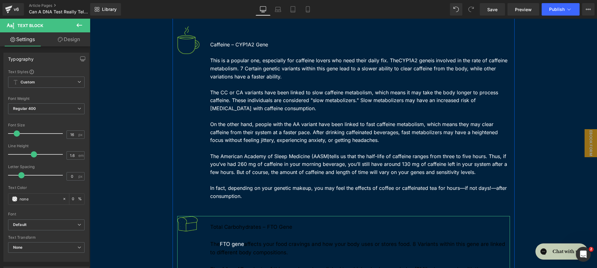
click at [63, 199] on icon at bounding box center [64, 199] width 2 height 2
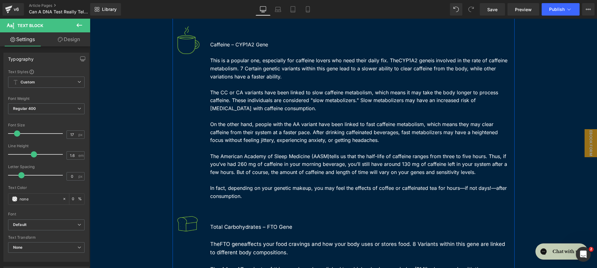
scroll to position [2529, 0]
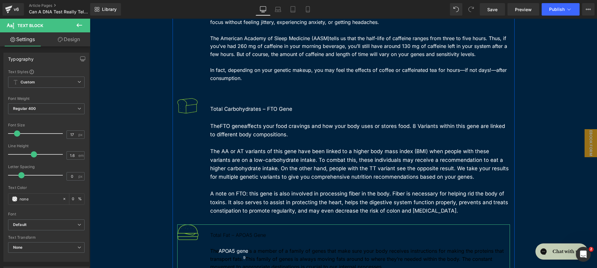
click at [345, 231] on h3 "Total Fat – APOA5 Gene" at bounding box center [360, 235] width 300 height 8
click at [62, 199] on icon at bounding box center [64, 198] width 4 height 4
click at [62, 198] on icon at bounding box center [64, 198] width 4 height 4
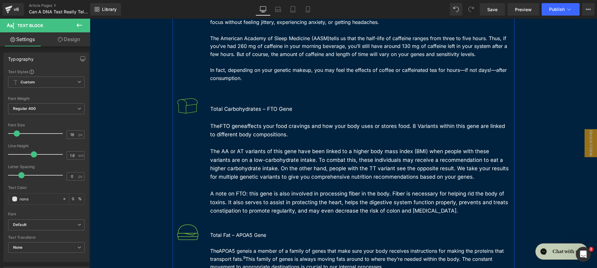
scroll to position [2695, 0]
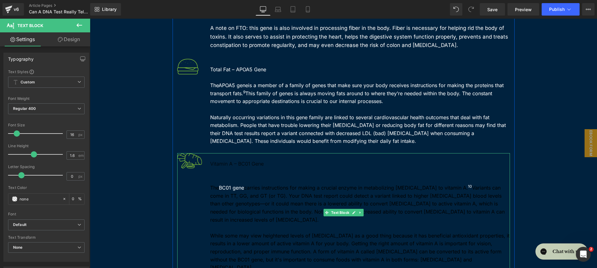
click at [301, 160] on h3 "Vitamin A – BC01 Gene" at bounding box center [360, 164] width 300 height 8
click at [62, 198] on icon at bounding box center [64, 198] width 4 height 4
click at [59, 199] on div "#000000 100 %" at bounding box center [46, 199] width 76 height 12
click at [62, 199] on icon at bounding box center [64, 198] width 4 height 4
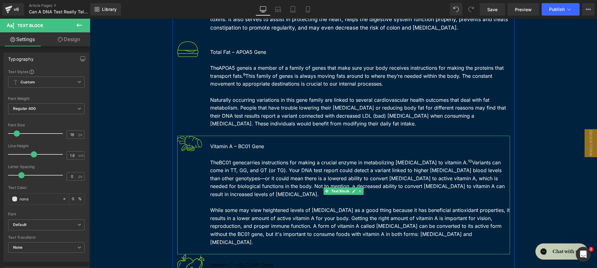
scroll to position [2766, 0]
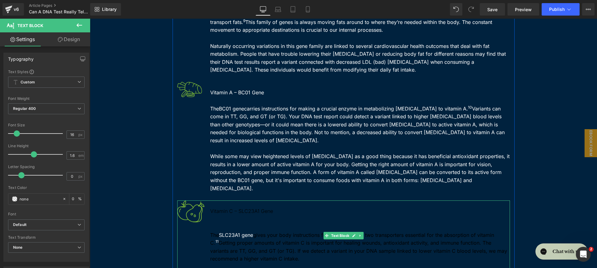
click at [340, 200] on div "Vitamin C – SLC23A1 Gene The SLC23A1 gene gives your body instructions for maki…" at bounding box center [343, 235] width 333 height 71
click at [62, 198] on icon at bounding box center [64, 198] width 4 height 4
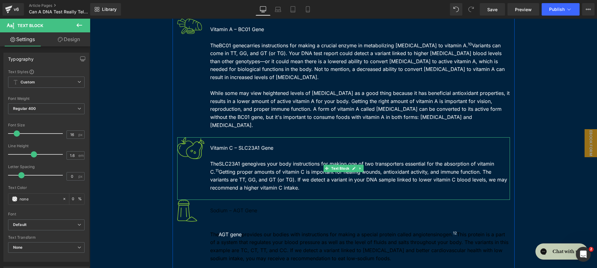
scroll to position [2834, 0]
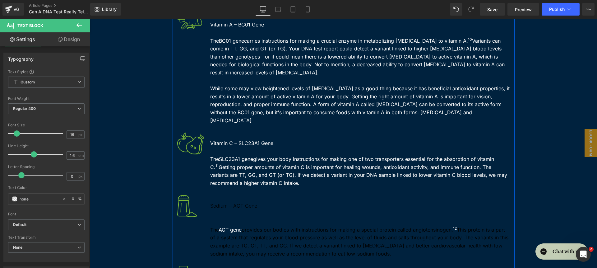
click at [307, 218] on p at bounding box center [360, 222] width 300 height 8
click at [62, 199] on icon at bounding box center [64, 198] width 4 height 4
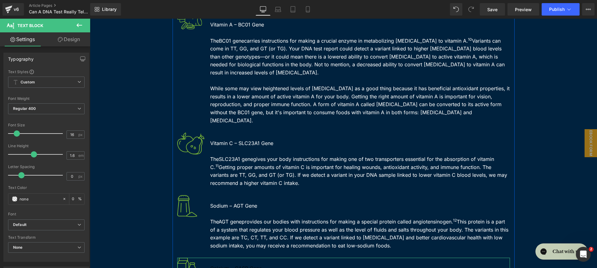
click at [311, 264] on h3 "Calcium – CASR Gene" at bounding box center [360, 268] width 300 height 8
click at [62, 197] on icon at bounding box center [64, 198] width 4 height 4
click at [62, 198] on icon at bounding box center [64, 198] width 4 height 4
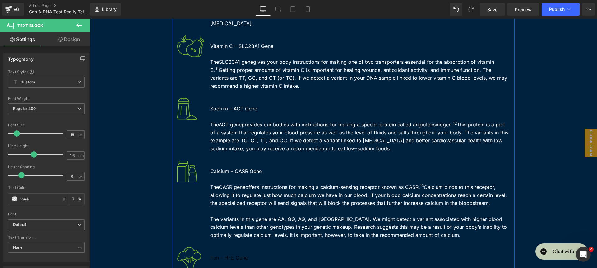
scroll to position [3002, 0]
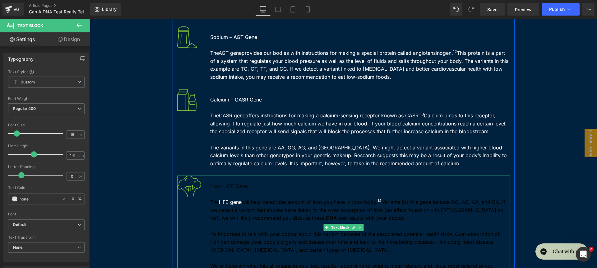
click at [274, 190] on p at bounding box center [360, 194] width 300 height 8
click at [62, 199] on icon at bounding box center [64, 198] width 4 height 4
click at [63, 199] on icon at bounding box center [64, 199] width 2 height 2
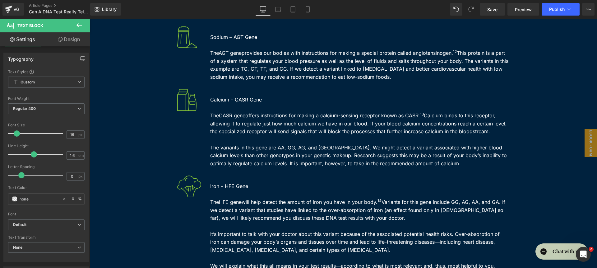
scroll to position [3159, 0]
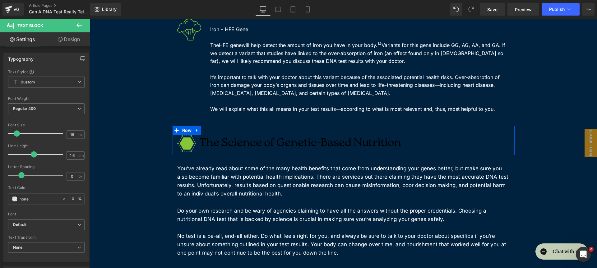
click at [477, 126] on div "The Science of Genetic-Based Nutrition Heading Row" at bounding box center [344, 140] width 342 height 29
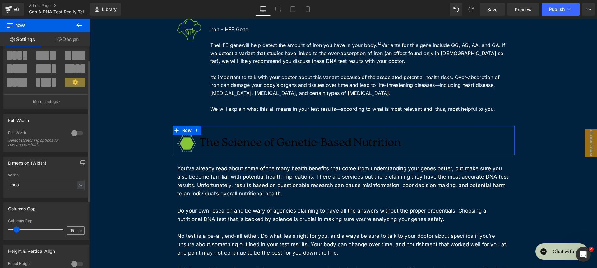
scroll to position [74, 0]
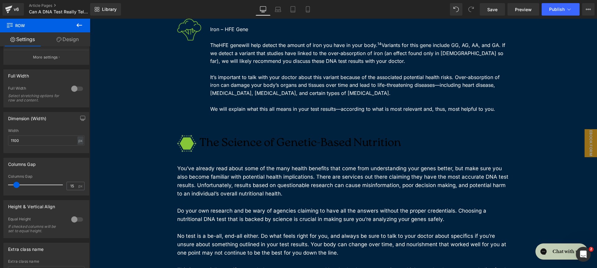
click at [234, 126] on div "The Science of Genetic-Based Nutrition Heading Row" at bounding box center [344, 140] width 342 height 29
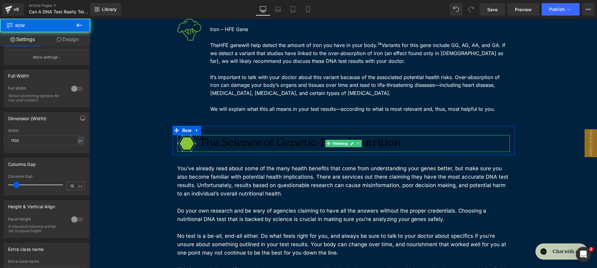
click at [232, 135] on h2 "The Science of Genetic-Based Nutrition" at bounding box center [343, 143] width 333 height 17
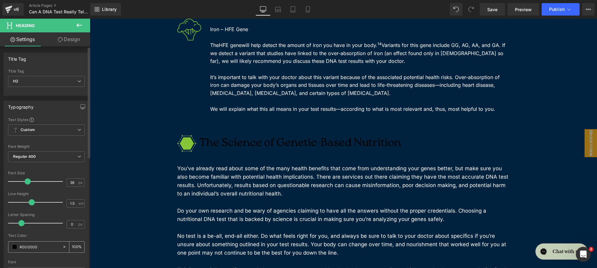
click at [64, 247] on div at bounding box center [65, 246] width 7 height 11
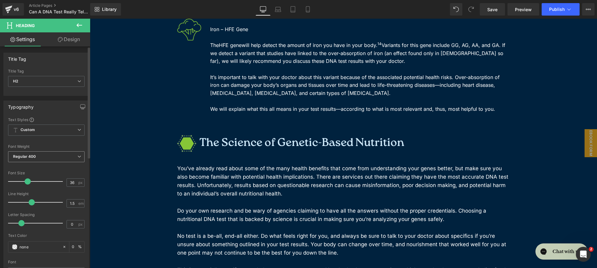
click at [38, 154] on span "Regular 400" at bounding box center [46, 156] width 76 height 11
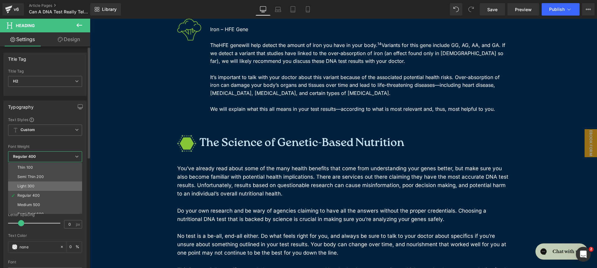
click at [40, 183] on li "Light 300" at bounding box center [46, 185] width 77 height 9
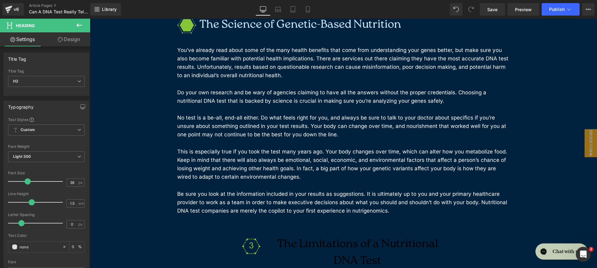
scroll to position [3292, 0]
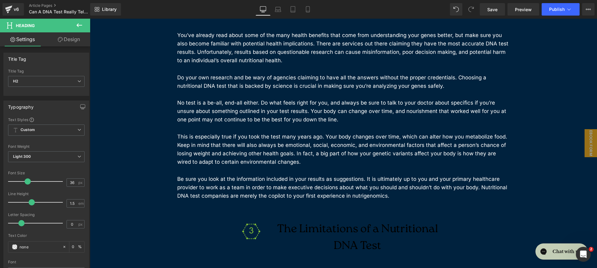
click at [275, 221] on h2 "The Limitations of a Nutritional DNA Test" at bounding box center [357, 238] width 177 height 34
click at [62, 246] on icon at bounding box center [64, 246] width 4 height 4
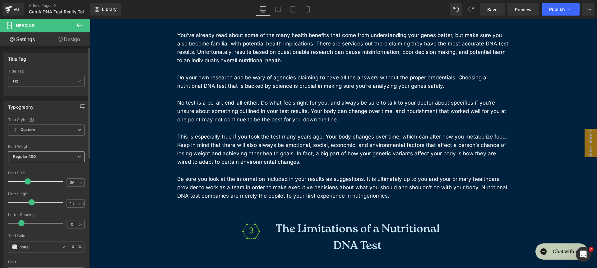
click at [39, 156] on span "Regular 400" at bounding box center [46, 156] width 76 height 11
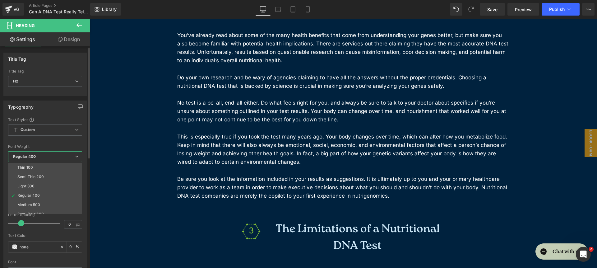
click at [43, 187] on li "Light 300" at bounding box center [46, 185] width 77 height 9
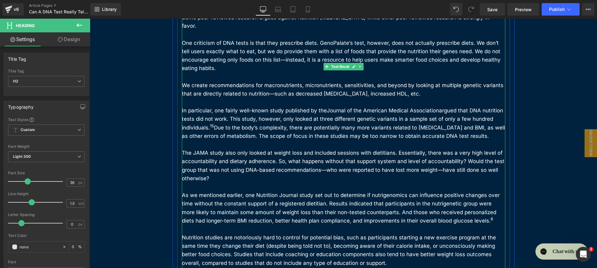
scroll to position [3808, 0]
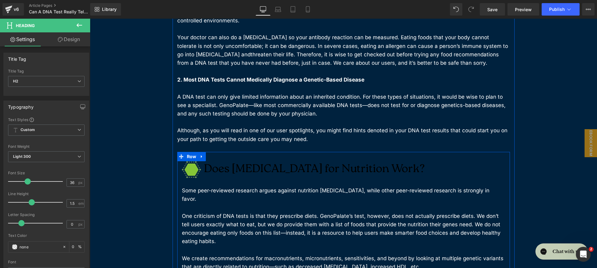
click at [247, 161] on h2 "Does [MEDICAL_DATA] for Nutrition Work?" at bounding box center [343, 169] width 323 height 17
click at [62, 247] on icon at bounding box center [64, 246] width 4 height 4
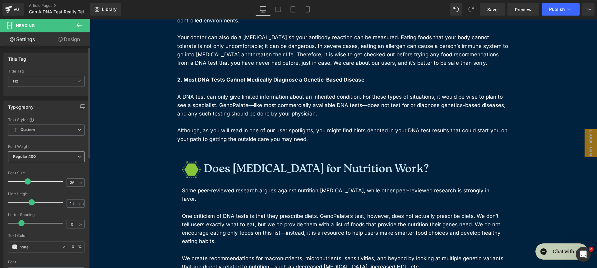
click at [62, 156] on span "Regular 400" at bounding box center [46, 156] width 76 height 11
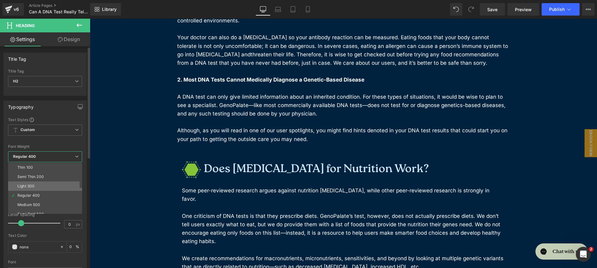
click at [58, 186] on li "Light 300" at bounding box center [46, 185] width 77 height 9
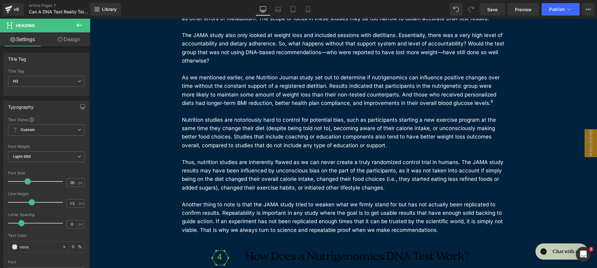
scroll to position [4116, 0]
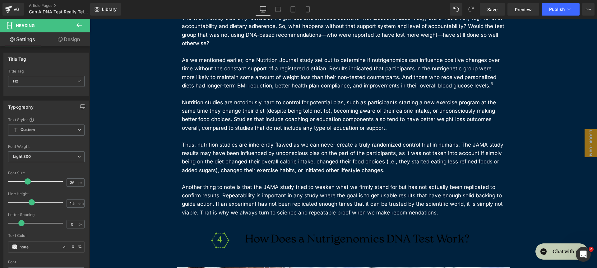
click at [252, 231] on h2 "How Does a Nutrigenomics DNA Test Work?" at bounding box center [357, 239] width 239 height 17
click at [62, 249] on div at bounding box center [65, 246] width 7 height 11
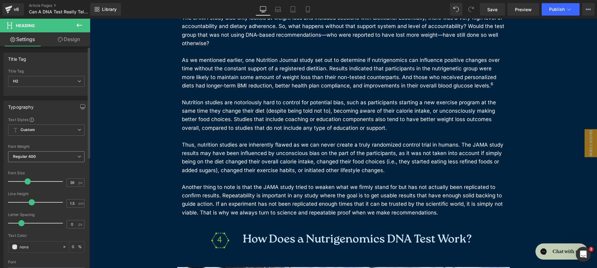
click at [54, 158] on span "Regular 400" at bounding box center [46, 156] width 76 height 11
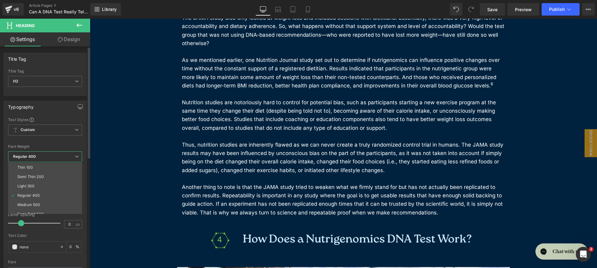
drag, startPoint x: 58, startPoint y: 183, endPoint x: 62, endPoint y: 178, distance: 6.7
click at [58, 183] on li "Light 300" at bounding box center [46, 185] width 77 height 9
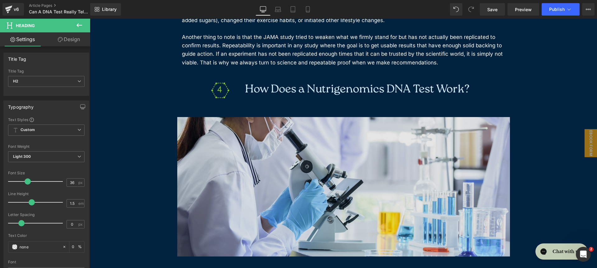
scroll to position [4419, 0]
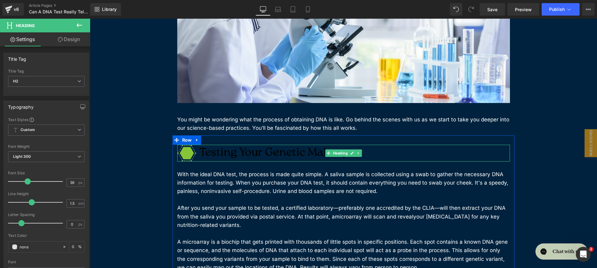
click at [244, 145] on h2 "Testing Your Genetic Makeup" at bounding box center [343, 153] width 333 height 17
click at [77, 158] on icon at bounding box center [79, 157] width 4 height 4
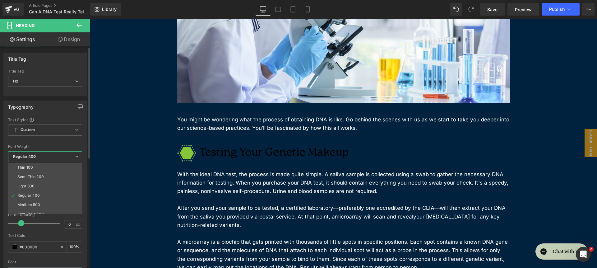
drag, startPoint x: 52, startPoint y: 184, endPoint x: 59, endPoint y: 203, distance: 20.8
click at [52, 184] on li "Light 300" at bounding box center [46, 185] width 77 height 9
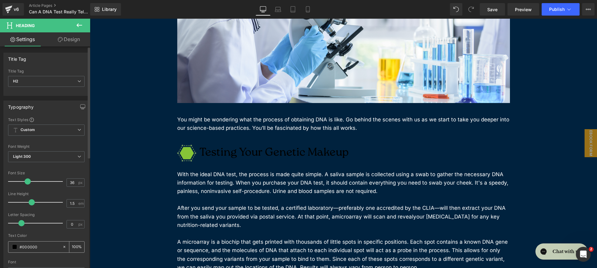
click at [63, 247] on icon at bounding box center [64, 246] width 4 height 4
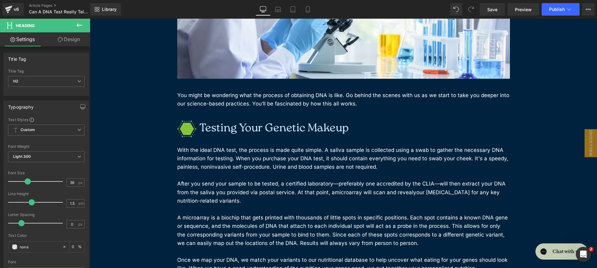
scroll to position [4517, 0]
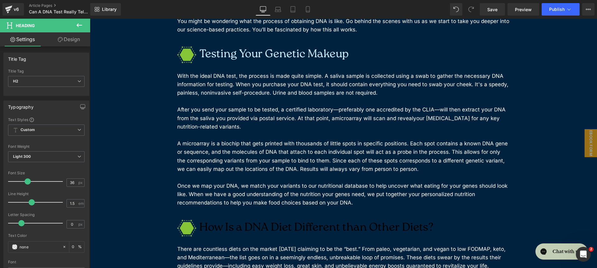
click at [238, 219] on h2 "How Is a DNA Diet Different than Other Diets?" at bounding box center [343, 227] width 333 height 17
click at [64, 246] on icon at bounding box center [64, 246] width 4 height 4
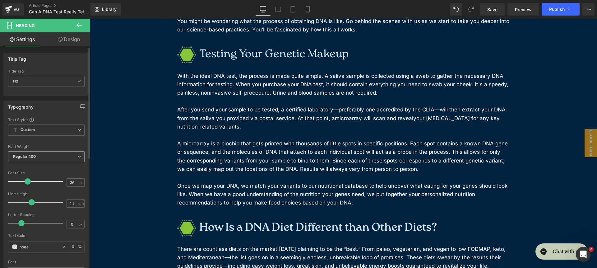
click at [67, 156] on span "Regular 400" at bounding box center [46, 156] width 76 height 11
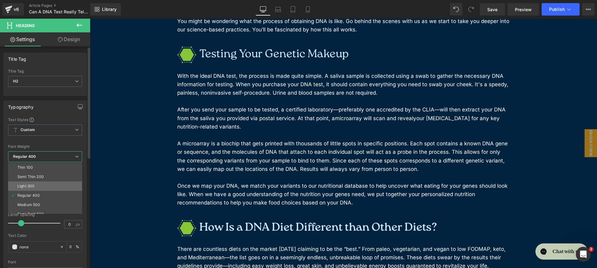
click at [61, 183] on li "Light 300" at bounding box center [46, 185] width 77 height 9
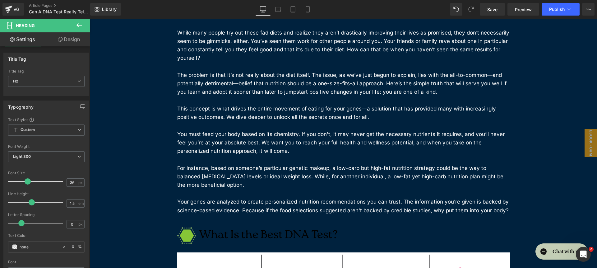
scroll to position [4785, 0]
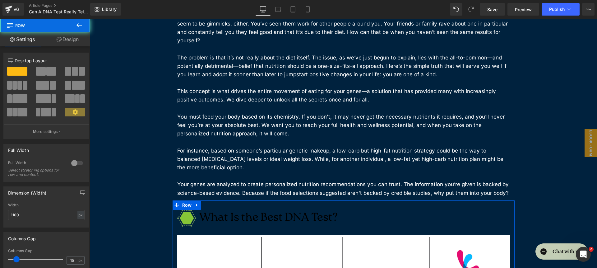
click at [298, 210] on h2 "What Is the Best DNA Test?" at bounding box center [343, 218] width 333 height 17
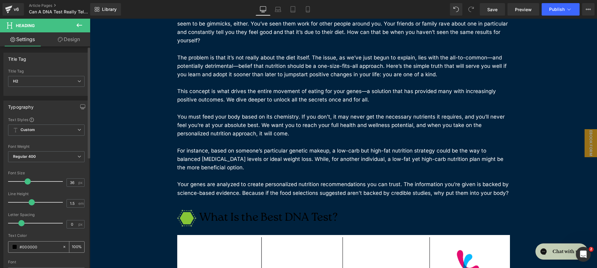
click at [64, 245] on div at bounding box center [65, 246] width 7 height 11
click at [60, 155] on span "Regular 400" at bounding box center [46, 156] width 76 height 11
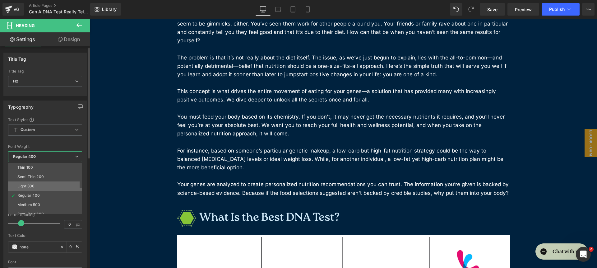
drag, startPoint x: 61, startPoint y: 184, endPoint x: 26, endPoint y: 145, distance: 52.2
click at [61, 184] on li "Light 300" at bounding box center [46, 185] width 77 height 9
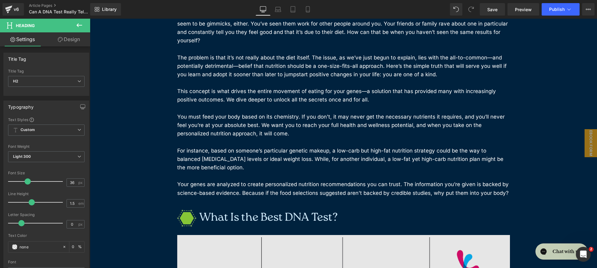
scroll to position [4852, 0]
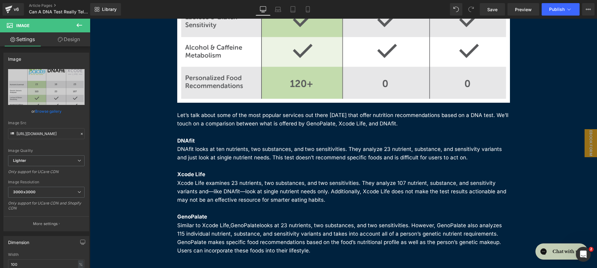
scroll to position [5247, 0]
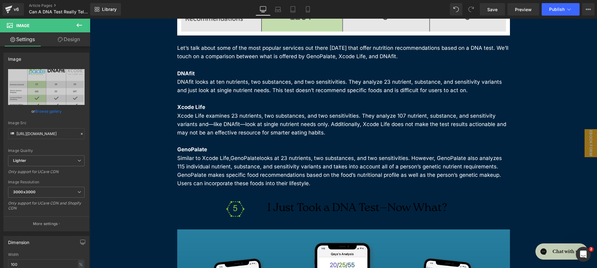
click at [298, 200] on h2 "I Just Took a DNA Test—Now What?" at bounding box center [358, 208] width 208 height 17
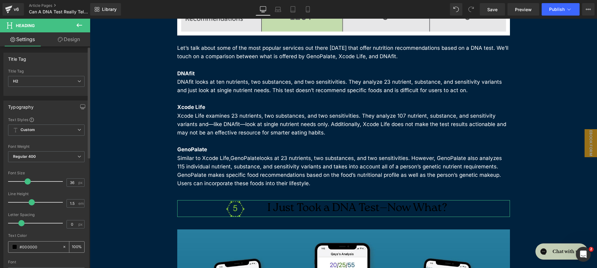
click at [63, 248] on icon at bounding box center [64, 246] width 4 height 4
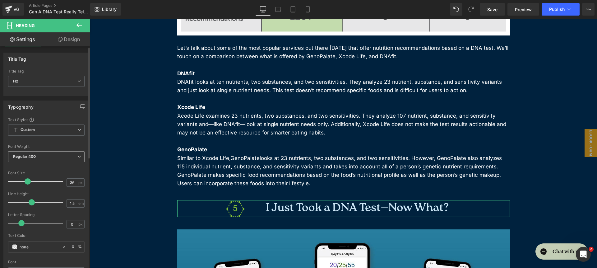
click at [57, 160] on span "Regular 400" at bounding box center [46, 156] width 76 height 11
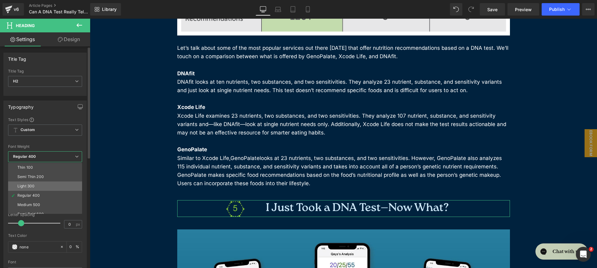
click at [54, 185] on li "Light 300" at bounding box center [46, 185] width 77 height 9
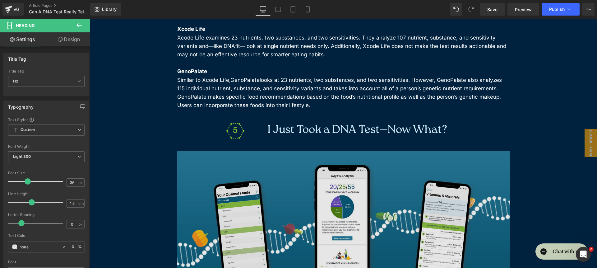
scroll to position [5435, 0]
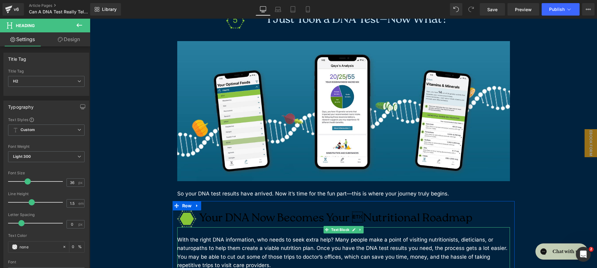
click at [233, 210] on h2 "Your DNA Now Becomes Your Nutritional Roadmap" at bounding box center [343, 218] width 333 height 17
click at [62, 247] on icon at bounding box center [64, 246] width 4 height 4
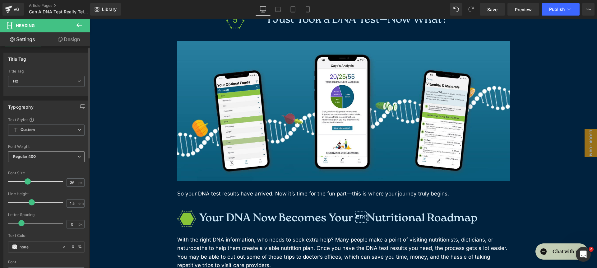
click at [71, 159] on span "Regular 400" at bounding box center [46, 156] width 76 height 11
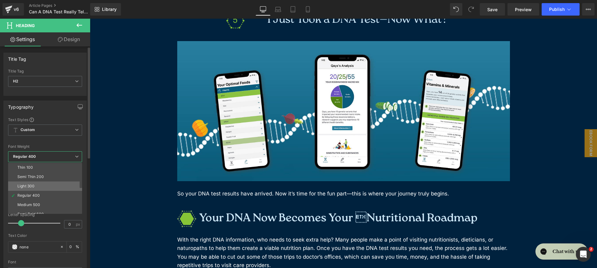
drag, startPoint x: 57, startPoint y: 188, endPoint x: 10, endPoint y: 156, distance: 57.3
click at [57, 188] on li "Light 300" at bounding box center [46, 185] width 77 height 9
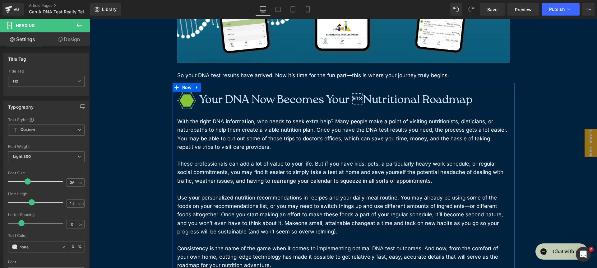
scroll to position [5730, 0]
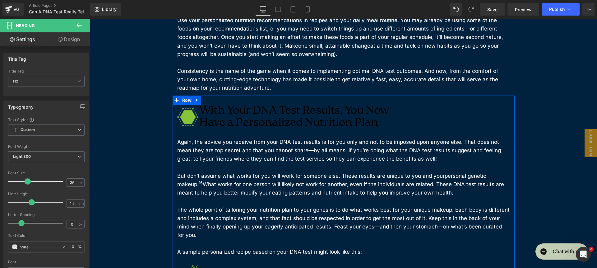
click at [341, 113] on span "Heading" at bounding box center [339, 116] width 17 height 7
click at [62, 248] on icon at bounding box center [64, 246] width 4 height 4
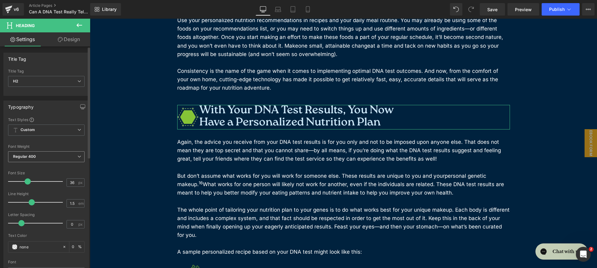
click at [42, 153] on span "Regular 400" at bounding box center [46, 156] width 76 height 11
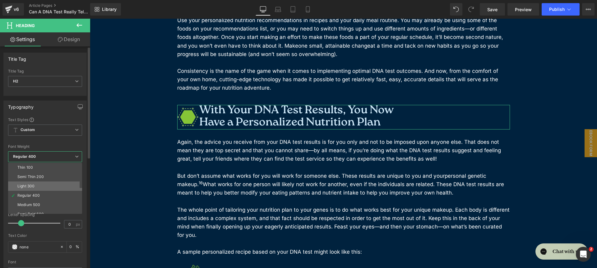
click at [45, 184] on li "Light 300" at bounding box center [46, 185] width 77 height 9
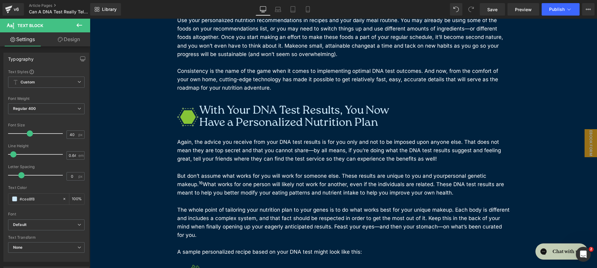
scroll to position [5902, 0]
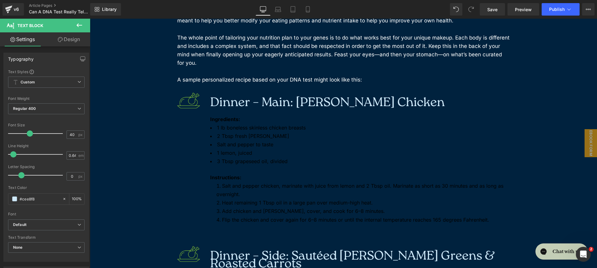
click at [282, 140] on li "Salt and pepper to taste" at bounding box center [360, 144] width 300 height 8
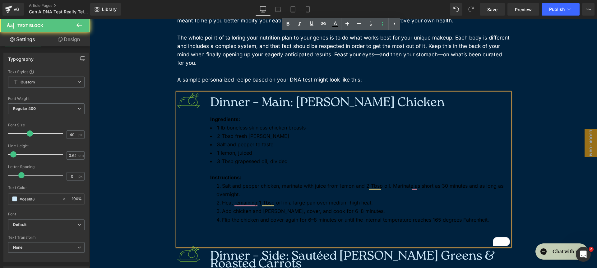
click at [210, 116] on b "Ingredients:" at bounding box center [225, 119] width 30 height 6
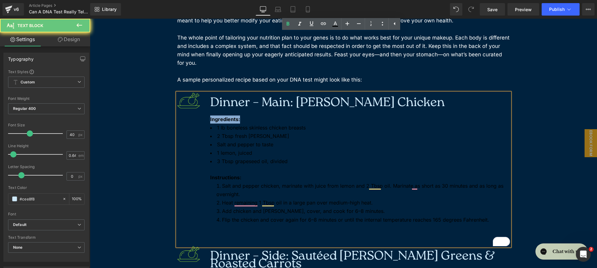
click at [210, 116] on b "Ingredients:" at bounding box center [225, 119] width 30 height 6
click at [211, 116] on b "Ingredients:" at bounding box center [225, 119] width 30 height 6
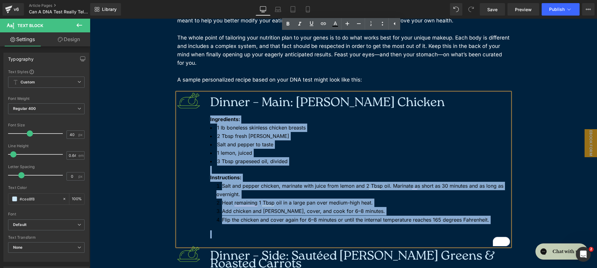
drag, startPoint x: 208, startPoint y: 60, endPoint x: 452, endPoint y: 178, distance: 270.5
click at [452, 178] on div "Dinner – Main: Rosemary Chicken Ingredients: 1 lb boneless skinless chicken bre…" at bounding box center [343, 169] width 333 height 153
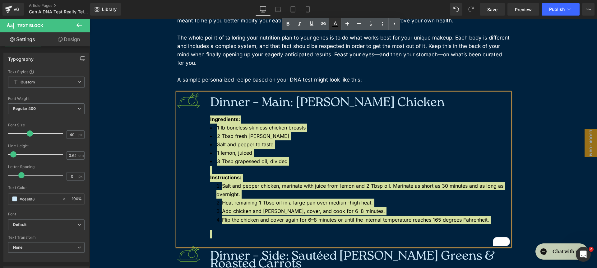
click at [339, 26] on link at bounding box center [335, 24] width 12 height 12
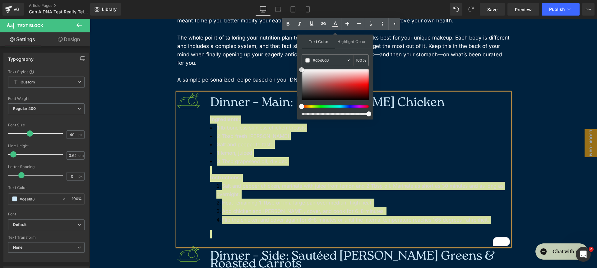
drag, startPoint x: 414, startPoint y: 103, endPoint x: 286, endPoint y: 60, distance: 135.4
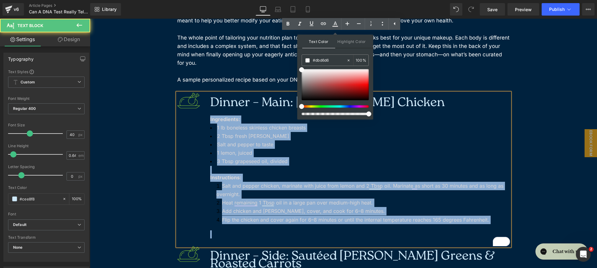
click at [412, 140] on li "Salt and pepper to taste" at bounding box center [360, 144] width 300 height 8
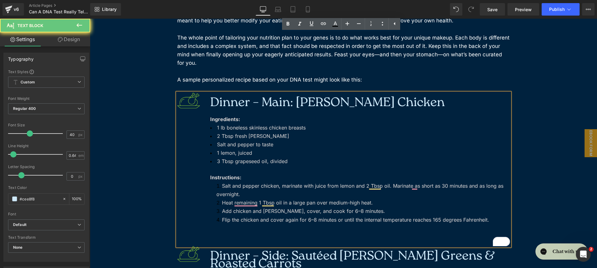
click at [403, 216] on span "Flip the chicken and cover again for 6–8 minutes or until the internal temperat…" at bounding box center [355, 219] width 267 height 6
click at [395, 230] on div "To enrich screen reader interactions, please activate Accessibility in Grammarl…" at bounding box center [360, 234] width 300 height 8
click at [184, 140] on div "Dinner – Main: Rosemary Chicken Ingredients: 1 lb boneless skinless chicken bre…" at bounding box center [343, 169] width 333 height 153
click at [209, 127] on div "Dinner – Main: Rosemary Chicken Ingredients: 1 lb boneless skinless chicken bre…" at bounding box center [343, 169] width 333 height 153
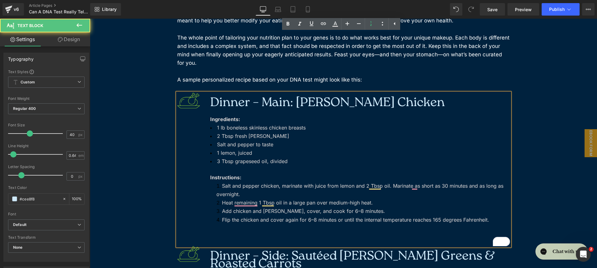
click at [209, 127] on div "Dinner – Main: Rosemary Chicken Ingredients: 1 lb boneless skinless chicken bre…" at bounding box center [343, 169] width 333 height 153
drag, startPoint x: 209, startPoint y: 127, endPoint x: 217, endPoint y: 132, distance: 10.0
click at [209, 127] on div "Dinner – Main: Rosemary Chicken Ingredients: 1 lb boneless skinless chicken bre…" at bounding box center [343, 169] width 333 height 153
click at [201, 127] on div "Dinner – Main: Rosemary Chicken Ingredients: 1 lb boneless skinless chicken bre…" at bounding box center [343, 169] width 333 height 153
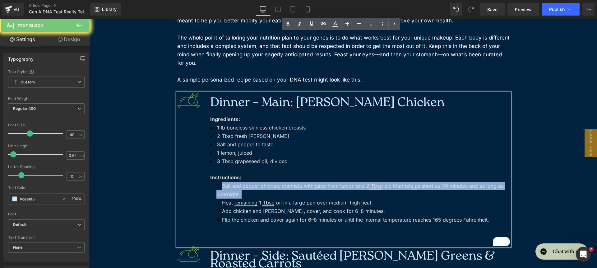
click at [201, 127] on div "Dinner – Main: Rosemary Chicken Ingredients: 1 lb boneless skinless chicken bre…" at bounding box center [343, 169] width 333 height 153
click at [216, 198] on li "Heat remaining 1 Tbsp oil in a large pan over medium-high heat." at bounding box center [362, 202] width 293 height 8
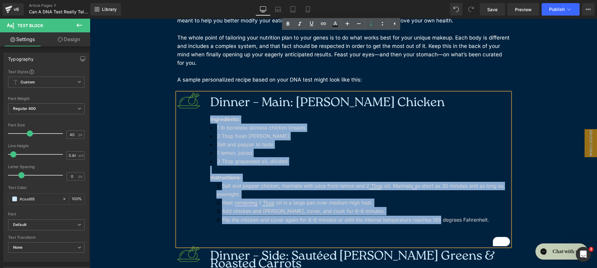
drag, startPoint x: 200, startPoint y: 62, endPoint x: 435, endPoint y: 160, distance: 254.7
click at [435, 160] on div "Dinner – Main: Rosemary Chicken Ingredients: 1 lb boneless skinless chicken bre…" at bounding box center [343, 169] width 333 height 153
click at [435, 216] on span "Flip the chicken and cover again for 6–8 minutes or until the internal temperat…" at bounding box center [355, 219] width 267 height 6
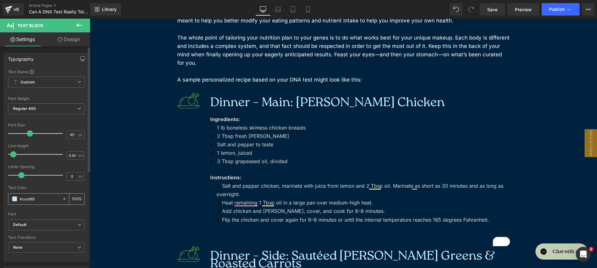
click at [63, 199] on icon at bounding box center [64, 199] width 2 height 2
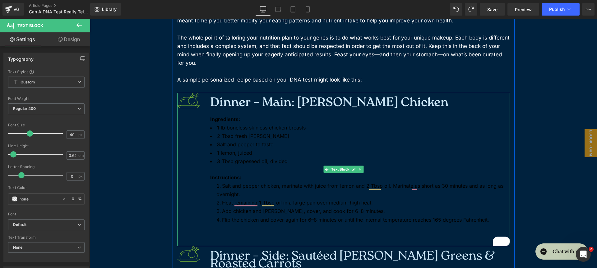
click at [350, 132] on li "2 Tbsp fresh [PERSON_NAME]" at bounding box center [360, 136] width 300 height 8
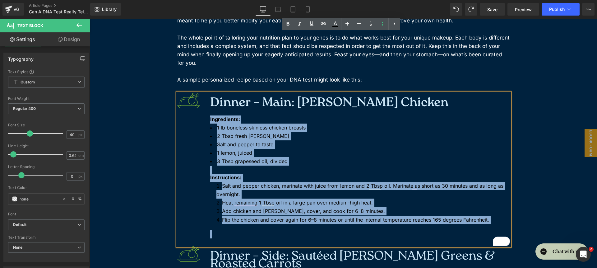
drag, startPoint x: 191, startPoint y: 58, endPoint x: 469, endPoint y: 177, distance: 302.5
click at [469, 177] on div "Dinner – Main: Rosemary Chicken Ingredients: 1 lb boneless skinless chicken bre…" at bounding box center [343, 169] width 333 height 153
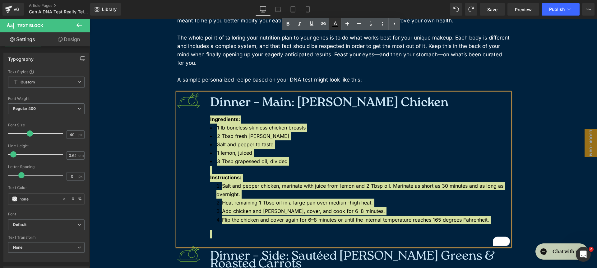
drag, startPoint x: 331, startPoint y: 27, endPoint x: 242, endPoint y: 13, distance: 90.9
click at [331, 27] on icon at bounding box center [334, 23] width 7 height 7
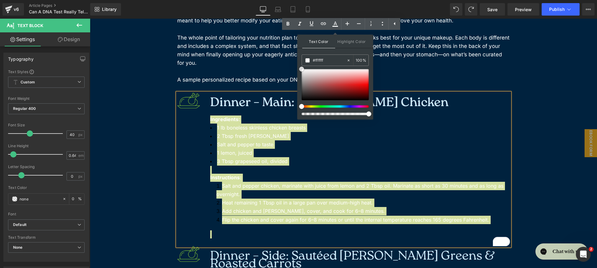
drag, startPoint x: 413, startPoint y: 97, endPoint x: 284, endPoint y: 62, distance: 133.7
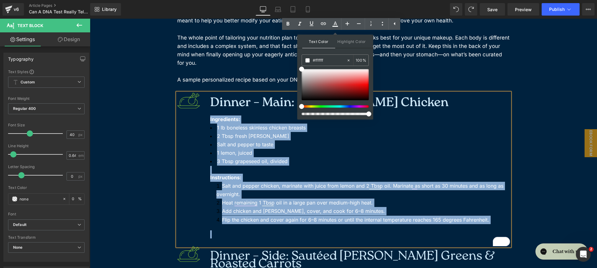
click at [432, 123] on li "1 lb boneless skinless chicken breasts" at bounding box center [360, 127] width 300 height 8
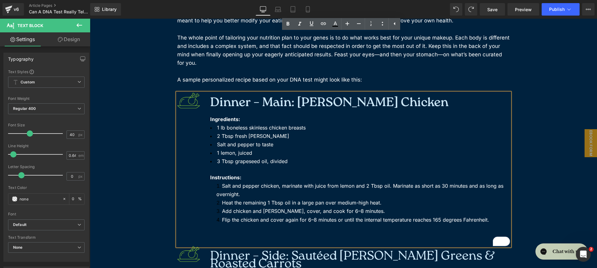
click at [340, 253] on h3 "Dinner – Side: Sautéed [PERSON_NAME] Greens & Roasted Carrots" at bounding box center [360, 261] width 300 height 16
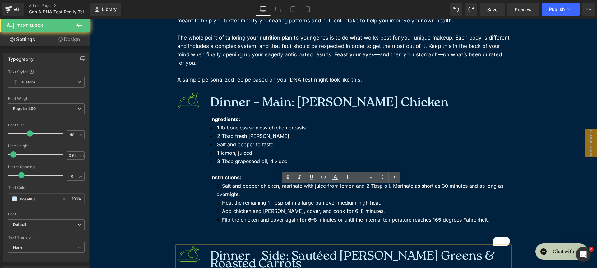
scroll to position [5974, 0]
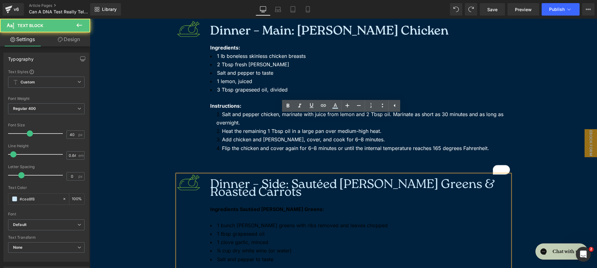
click at [319, 246] on li "1⁄4 cup dry white wine (or water)" at bounding box center [360, 250] width 300 height 8
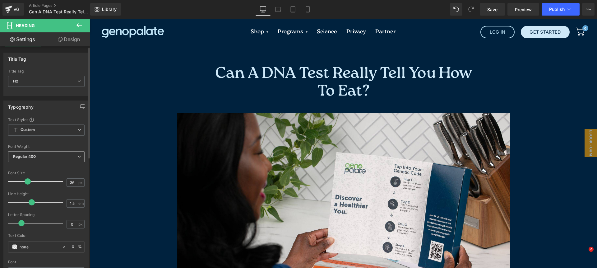
click at [50, 155] on span "Regular 400" at bounding box center [46, 156] width 76 height 11
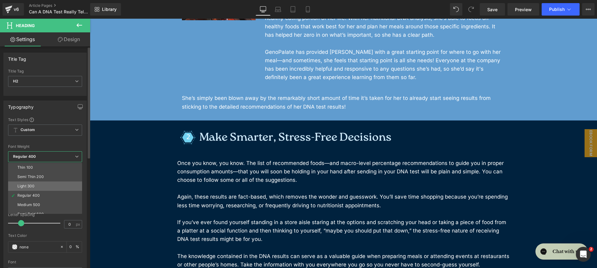
click at [49, 185] on li "Light 300" at bounding box center [46, 185] width 77 height 9
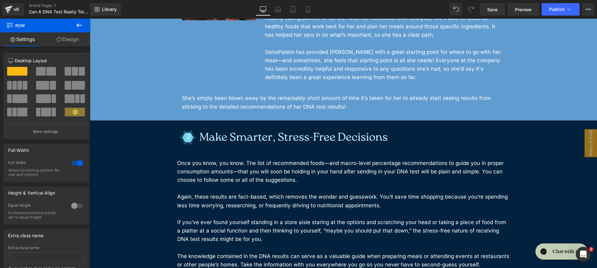
click at [59, 39] on icon at bounding box center [59, 39] width 5 height 5
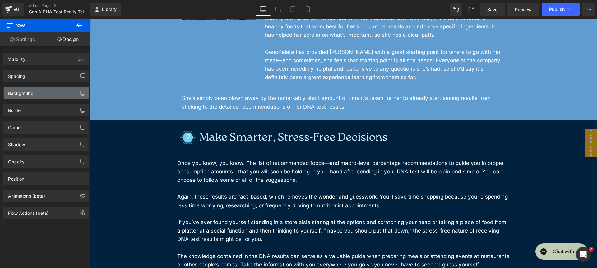
click at [38, 90] on div "Background" at bounding box center [46, 93] width 85 height 12
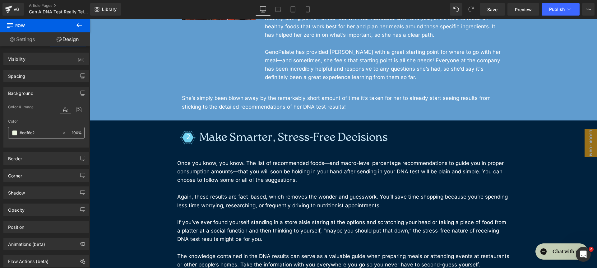
click at [44, 128] on div "#edf6e2" at bounding box center [35, 132] width 54 height 11
click at [44, 133] on input "#edf6e2" at bounding box center [40, 132] width 40 height 7
paste input "609CCF"
type input "609CCF"
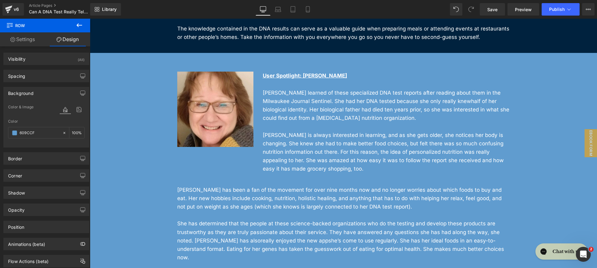
scroll to position [8121, 0]
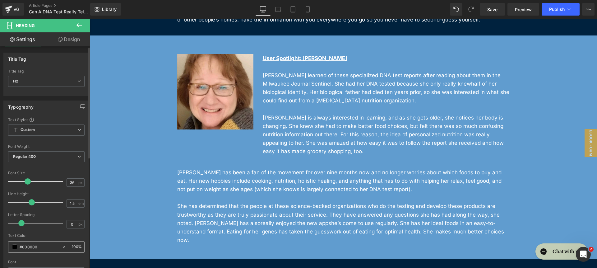
click at [62, 247] on icon at bounding box center [64, 246] width 4 height 4
type input "none"
type input "0"
click at [60, 161] on span "Regular 400" at bounding box center [46, 156] width 76 height 11
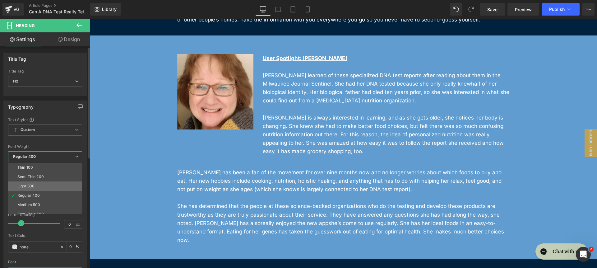
click at [58, 187] on li "Light 300" at bounding box center [46, 185] width 77 height 9
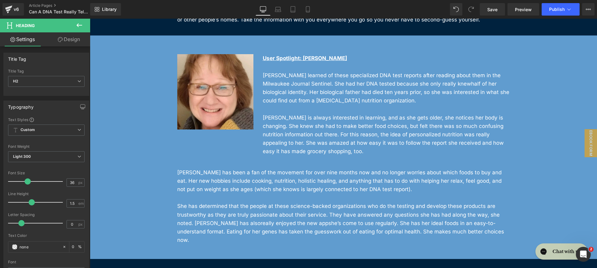
scroll to position [8280, 0]
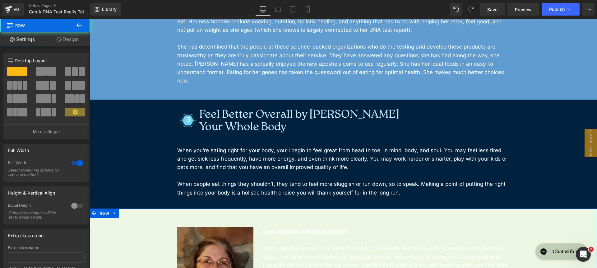
click at [57, 44] on link "Design" at bounding box center [67, 39] width 45 height 14
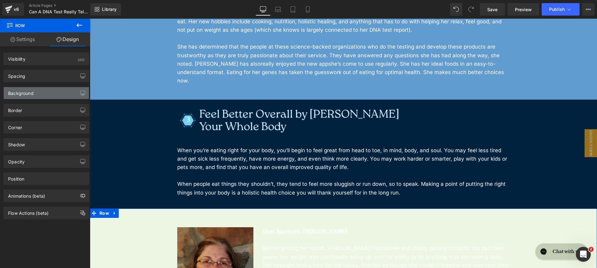
click at [35, 94] on div "Background" at bounding box center [46, 93] width 85 height 12
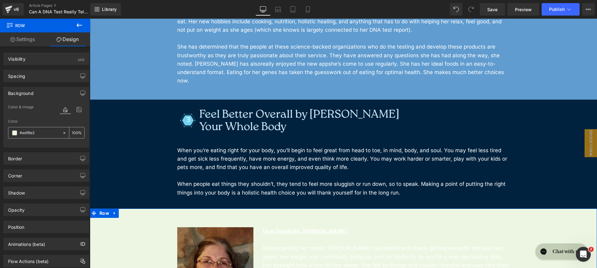
click at [41, 136] on div "#edf6e2" at bounding box center [35, 132] width 54 height 11
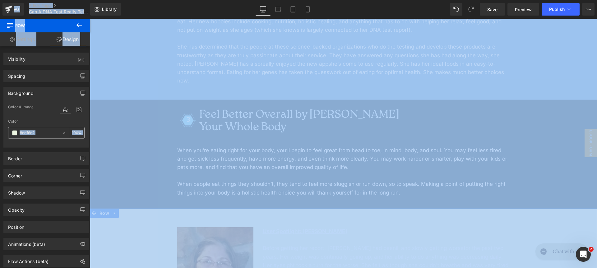
click at [49, 132] on input "#edf6e2" at bounding box center [40, 132] width 40 height 7
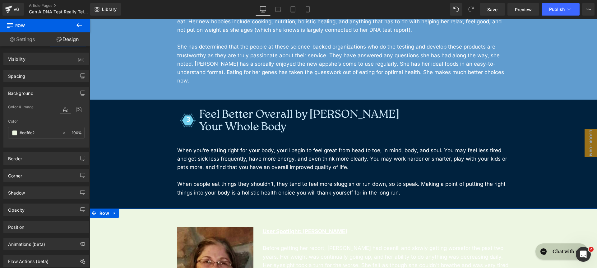
paste input "609CCF"
type input "609CCF"
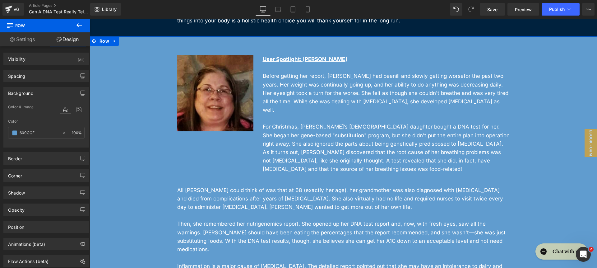
scroll to position [8519, 0]
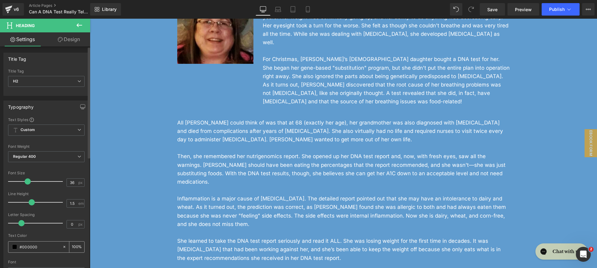
click at [62, 246] on icon at bounding box center [64, 246] width 4 height 4
type input "none"
type input "0"
click at [54, 155] on span "Regular 400" at bounding box center [46, 156] width 76 height 11
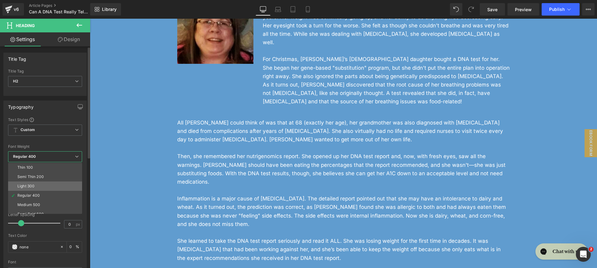
click at [46, 184] on li "Light 300" at bounding box center [46, 185] width 77 height 9
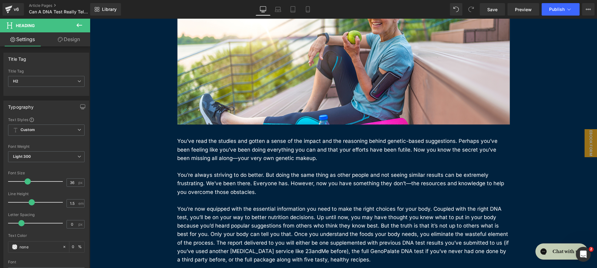
scroll to position [8854, 0]
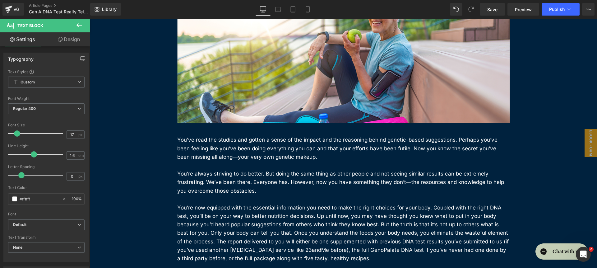
click at [60, 39] on icon at bounding box center [60, 39] width 5 height 5
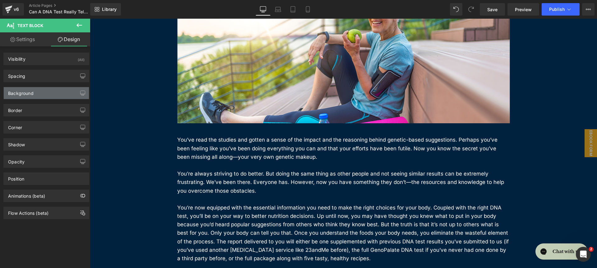
click at [41, 92] on div "Background" at bounding box center [46, 93] width 85 height 12
type input "[URL][DOMAIN_NAME]"
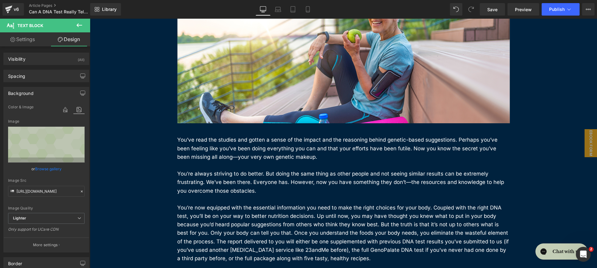
click at [63, 104] on div at bounding box center [72, 109] width 25 height 17
click at [62, 111] on icon at bounding box center [65, 109] width 11 height 8
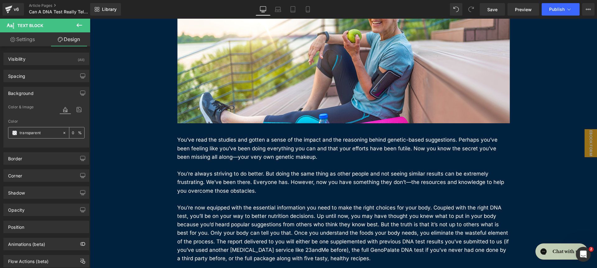
click at [50, 133] on input "transparent" at bounding box center [40, 132] width 40 height 7
paste input "609CCF"
type input "609CCF"
type input "100"
click at [74, 110] on icon at bounding box center [78, 109] width 11 height 8
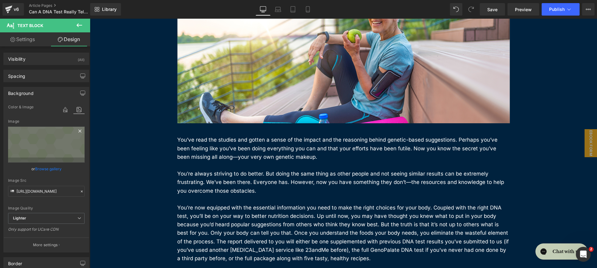
click at [76, 131] on icon at bounding box center [79, 130] width 7 height 7
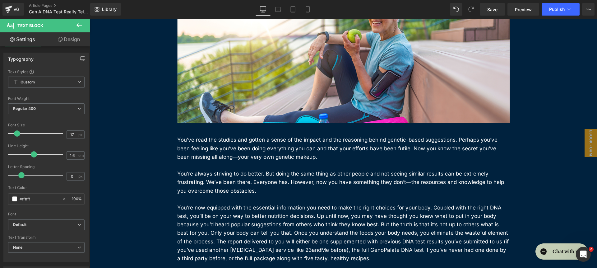
drag, startPoint x: 57, startPoint y: 48, endPoint x: 62, endPoint y: 41, distance: 8.5
click at [57, 48] on div "Typography Text Styles Custom Custom Setup Global Style Custom Setup Global Sty…" at bounding box center [46, 155] width 93 height 214
click at [62, 41] on link "Design" at bounding box center [68, 39] width 45 height 14
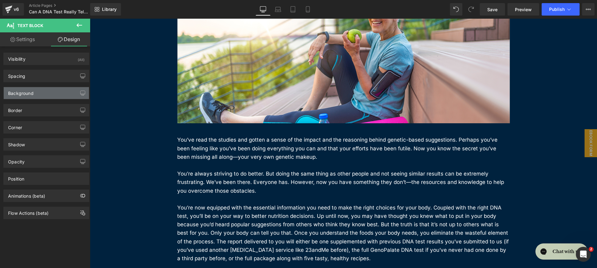
click at [52, 94] on div "Background" at bounding box center [46, 93] width 85 height 12
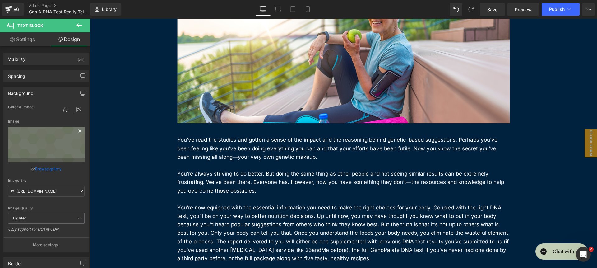
click at [76, 127] on icon at bounding box center [79, 130] width 7 height 7
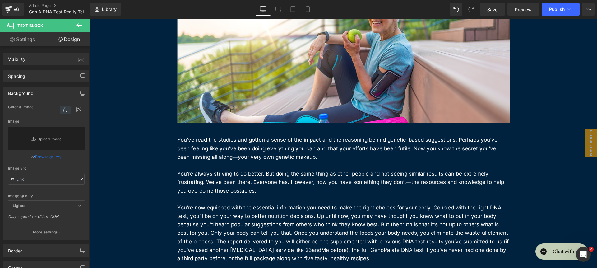
click at [65, 113] on icon at bounding box center [65, 109] width 11 height 8
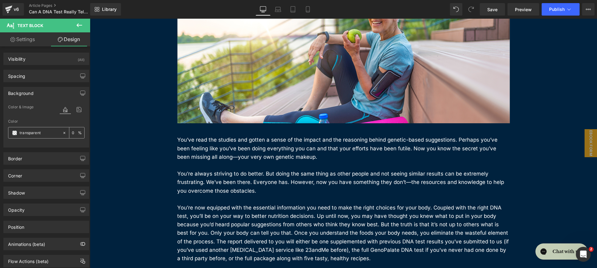
click at [49, 138] on div "Color transparent 0 %" at bounding box center [46, 132] width 76 height 26
click at [48, 133] on input "transparent" at bounding box center [40, 132] width 40 height 7
paste input "609CCF"
type input "609CCF"
type input "100"
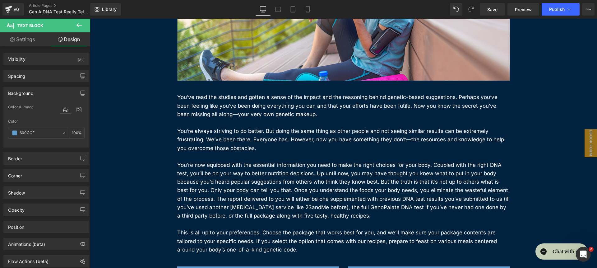
scroll to position [8984, 0]
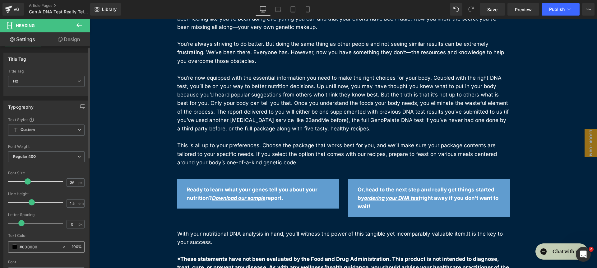
click at [62, 244] on div at bounding box center [65, 246] width 7 height 11
type input "none"
type input "0"
click at [68, 154] on span "Regular 400" at bounding box center [46, 156] width 76 height 11
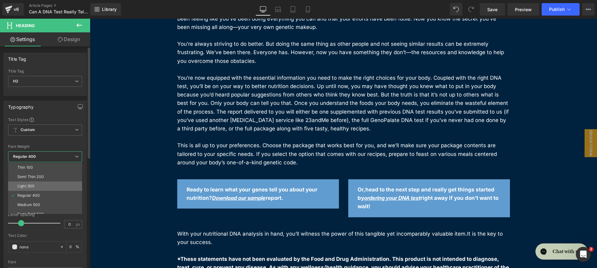
click at [55, 184] on li "Light 300" at bounding box center [46, 185] width 77 height 9
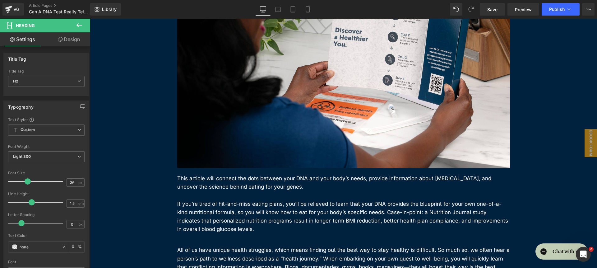
scroll to position [0, 0]
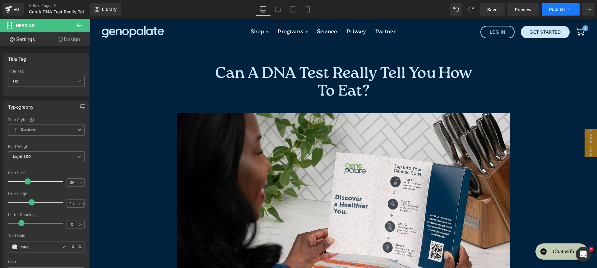
click at [572, 8] on button "Publish" at bounding box center [561, 9] width 38 height 12
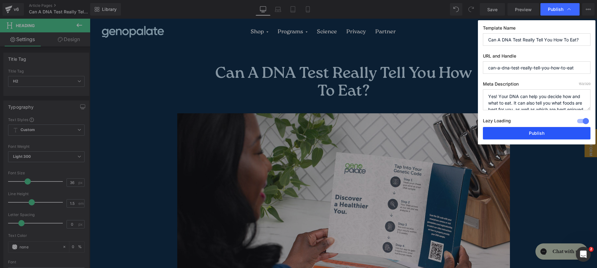
click at [544, 134] on button "Publish" at bounding box center [537, 133] width 108 height 12
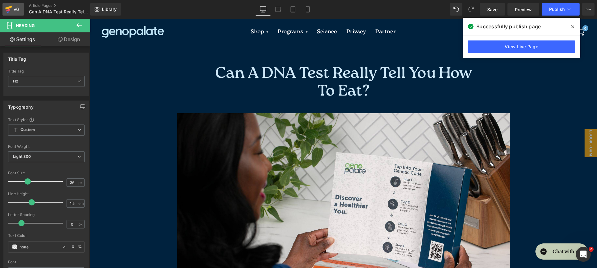
click at [12, 11] on div "v6" at bounding box center [16, 9] width 8 height 8
